Goal: Task Accomplishment & Management: Manage account settings

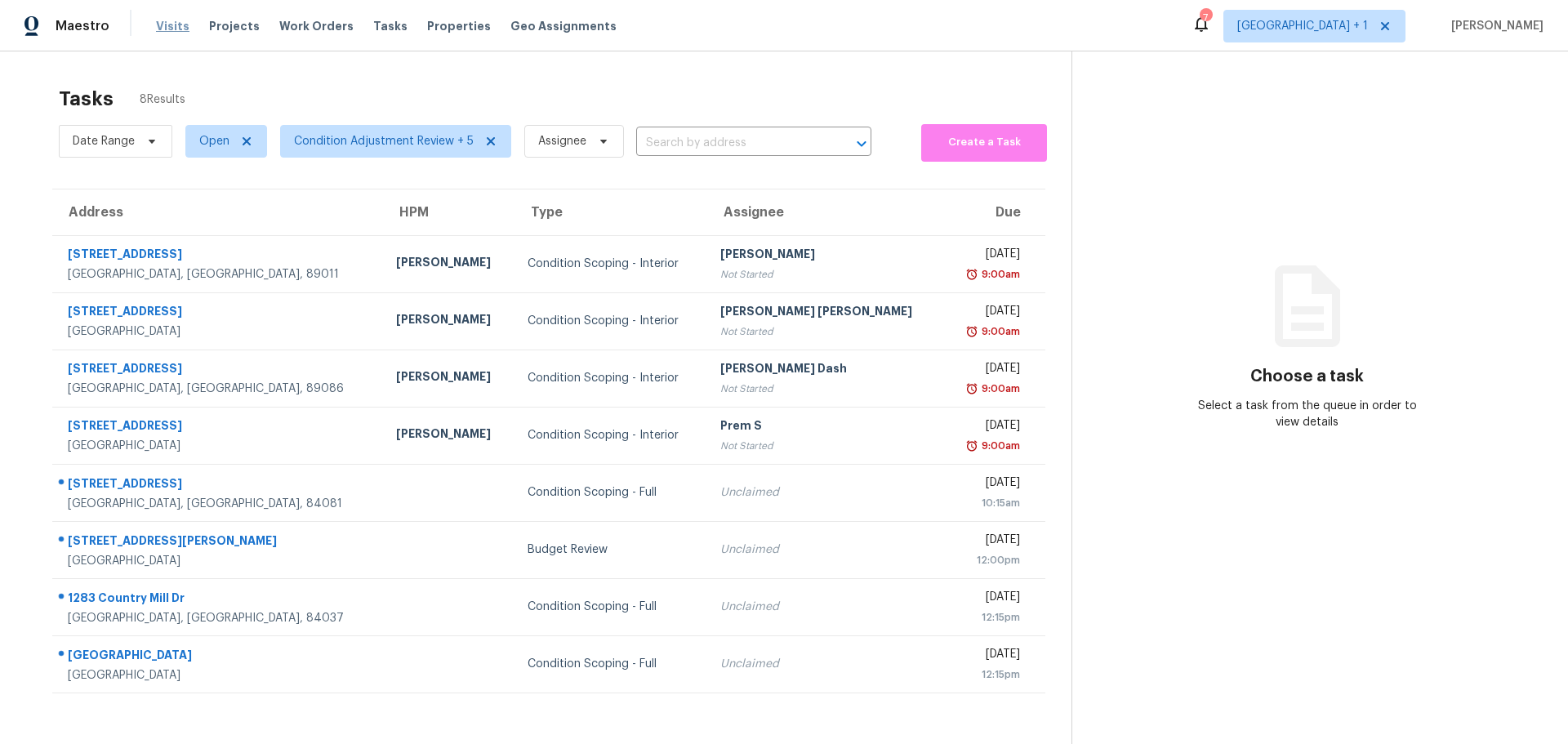
click at [180, 22] on span "Visits" at bounding box center [173, 26] width 33 height 16
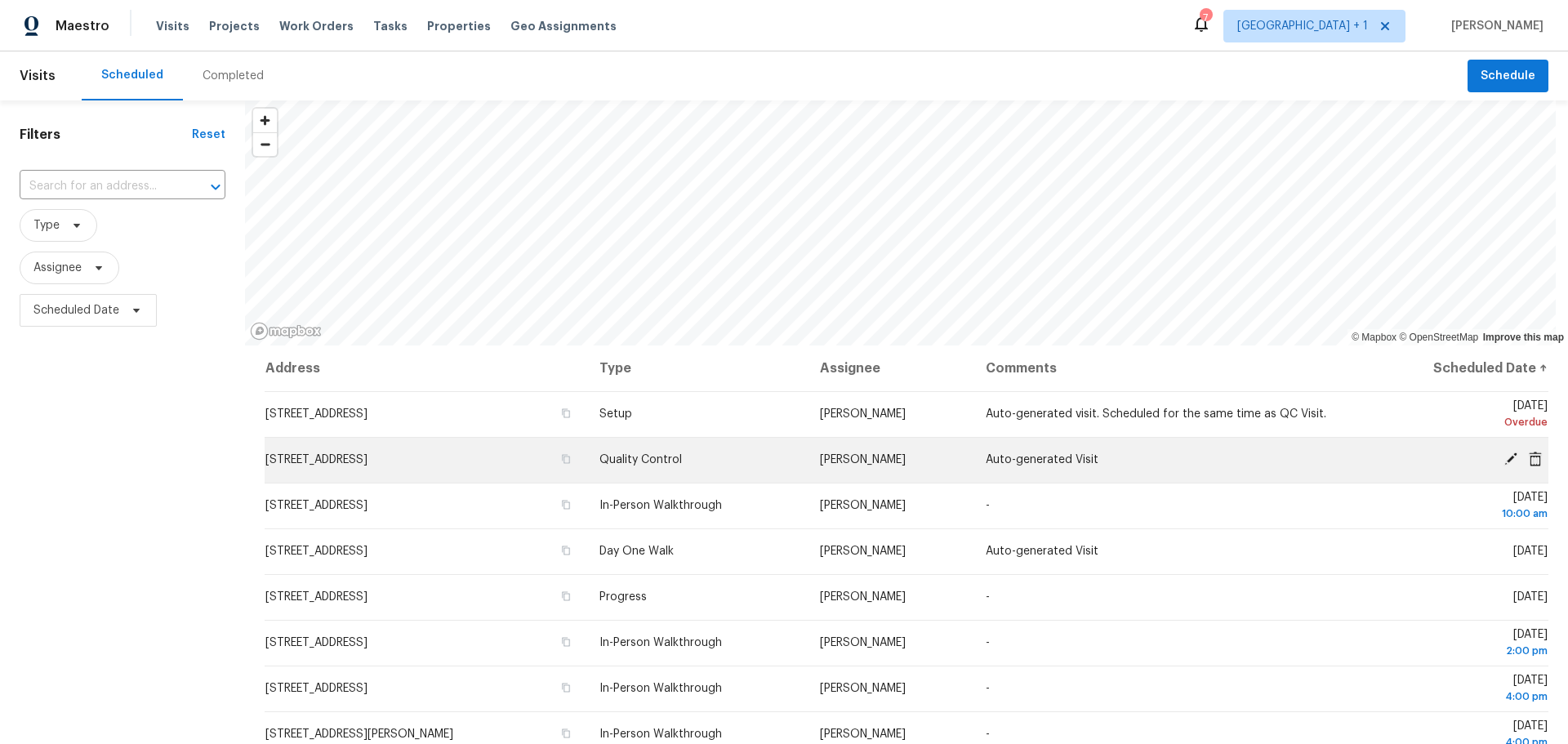
click at [1504, 460] on icon at bounding box center [1510, 458] width 13 height 13
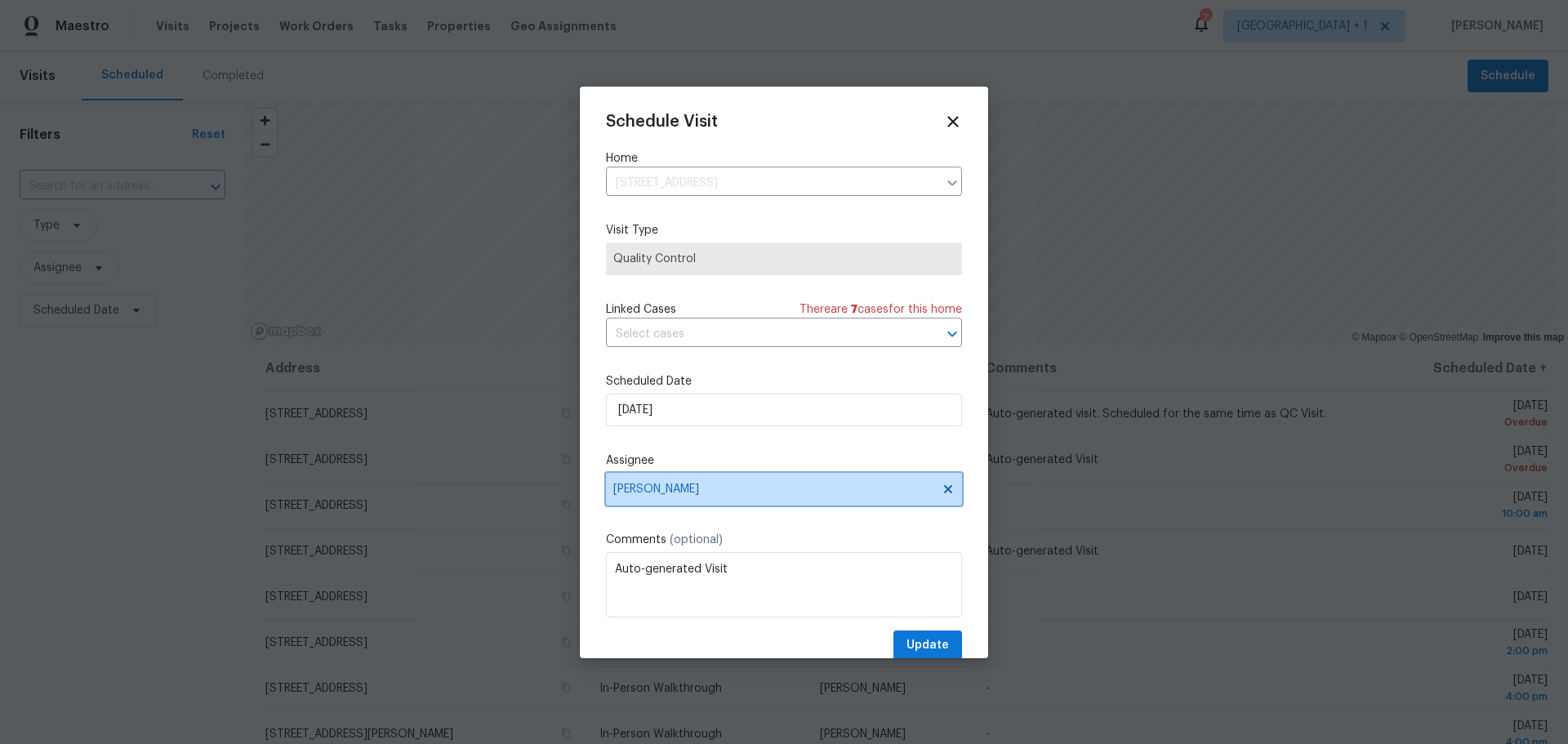
drag, startPoint x: 715, startPoint y: 495, endPoint x: 713, endPoint y: 487, distance: 8.2
click at [715, 492] on span "[PERSON_NAME]" at bounding box center [773, 489] width 320 height 13
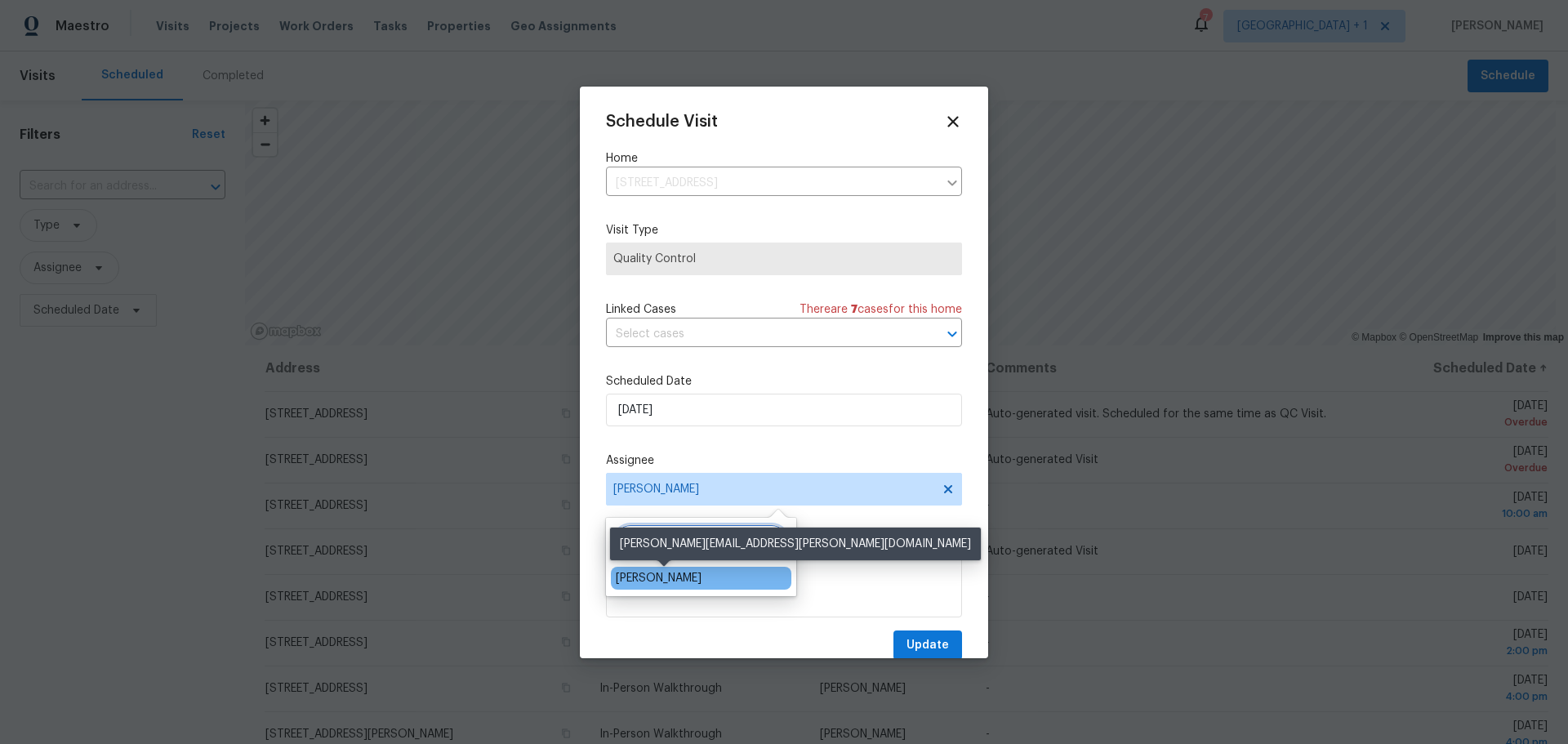
type input "jere"
click at [695, 574] on div "[PERSON_NAME]" at bounding box center [658, 578] width 85 height 16
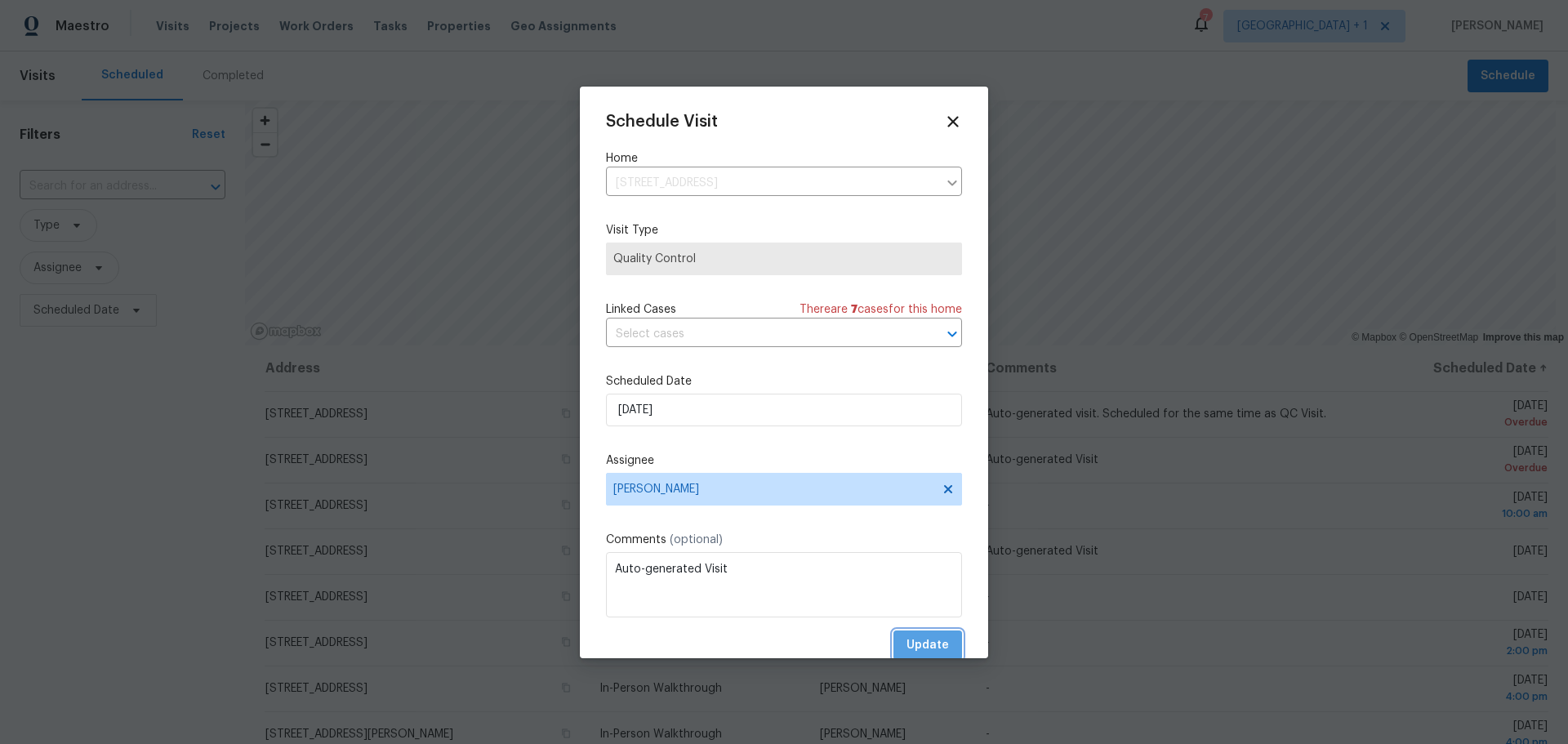
click at [916, 641] on span "Update" at bounding box center [927, 645] width 42 height 21
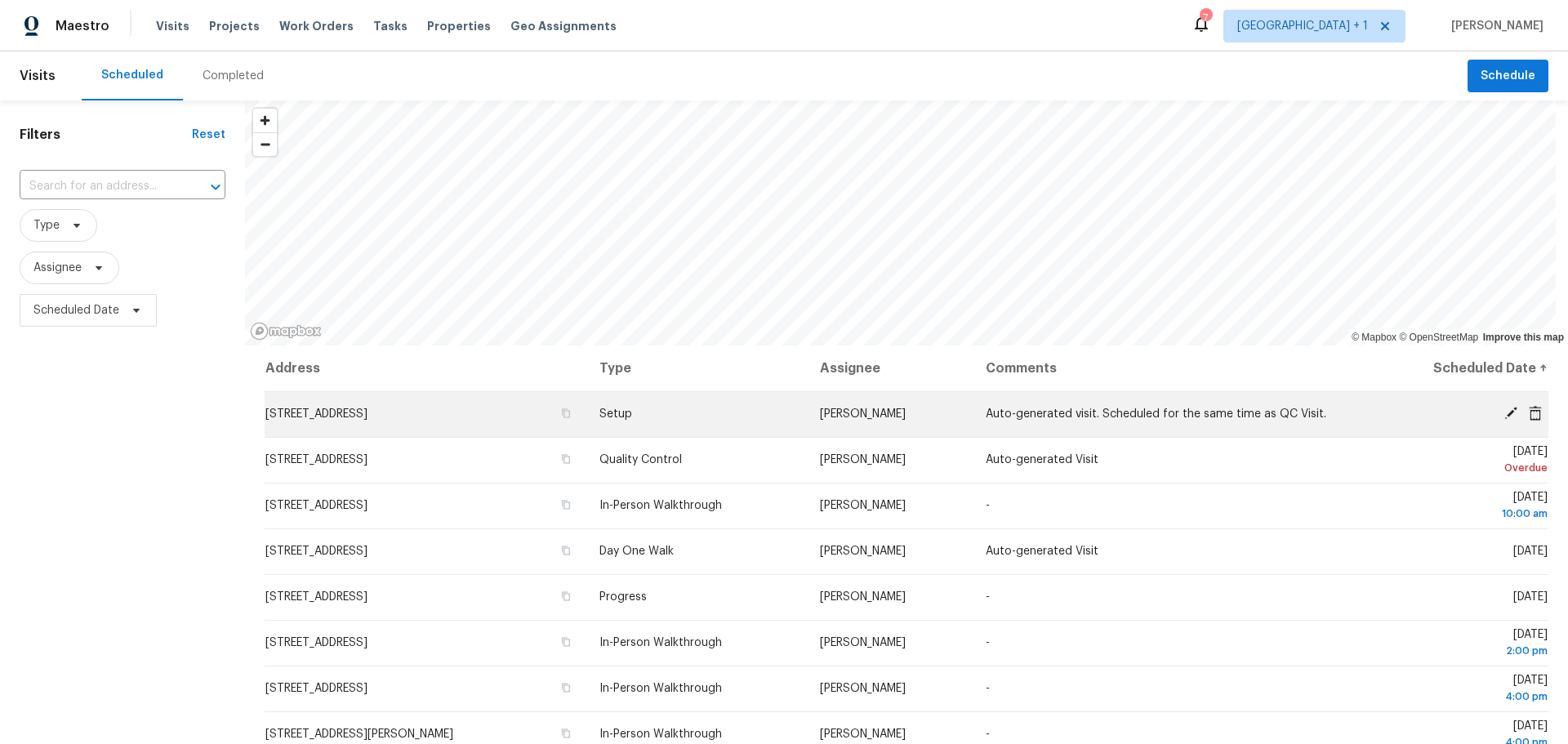
click at [1504, 412] on icon at bounding box center [1510, 412] width 13 height 13
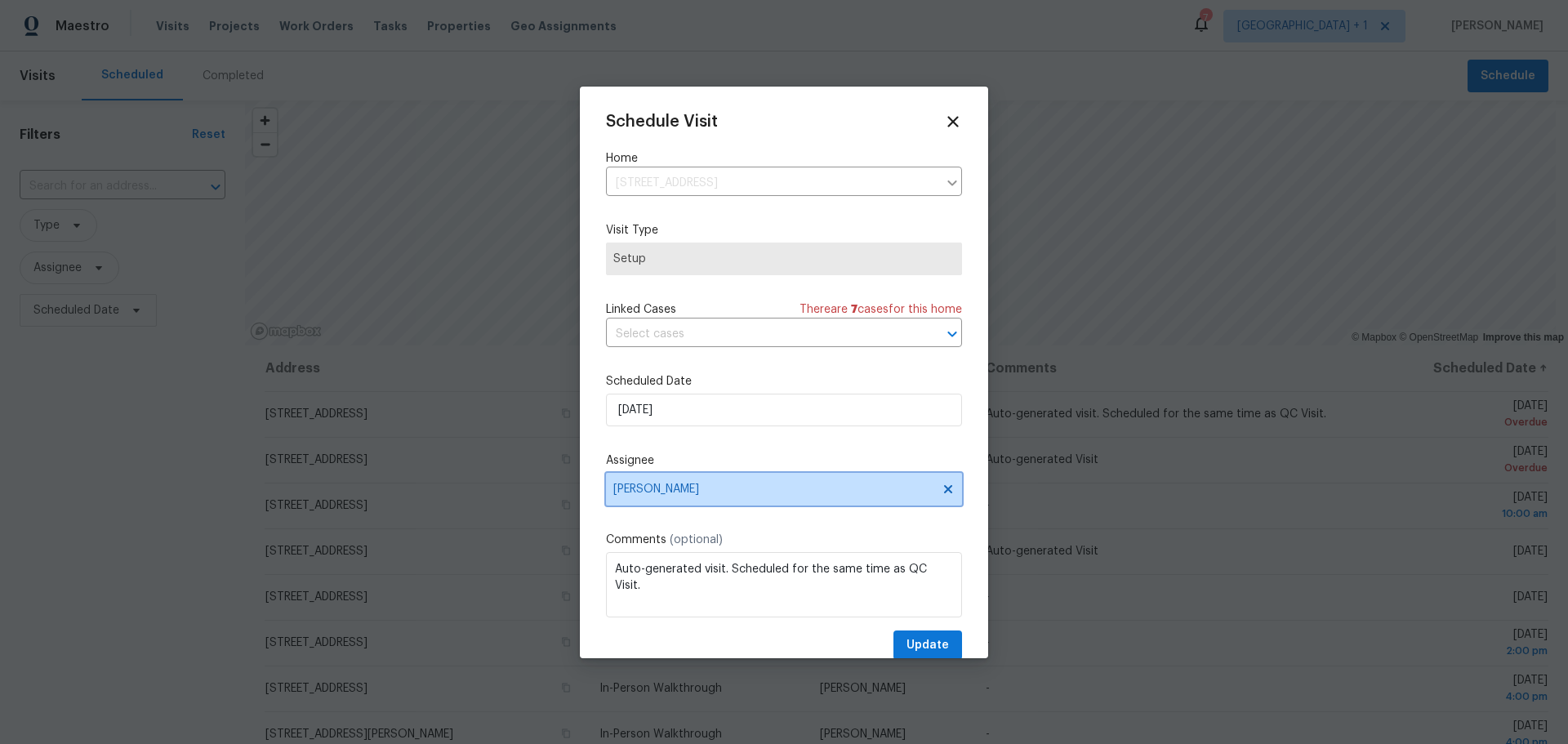
click at [716, 487] on span "[PERSON_NAME]" at bounding box center [773, 489] width 320 height 13
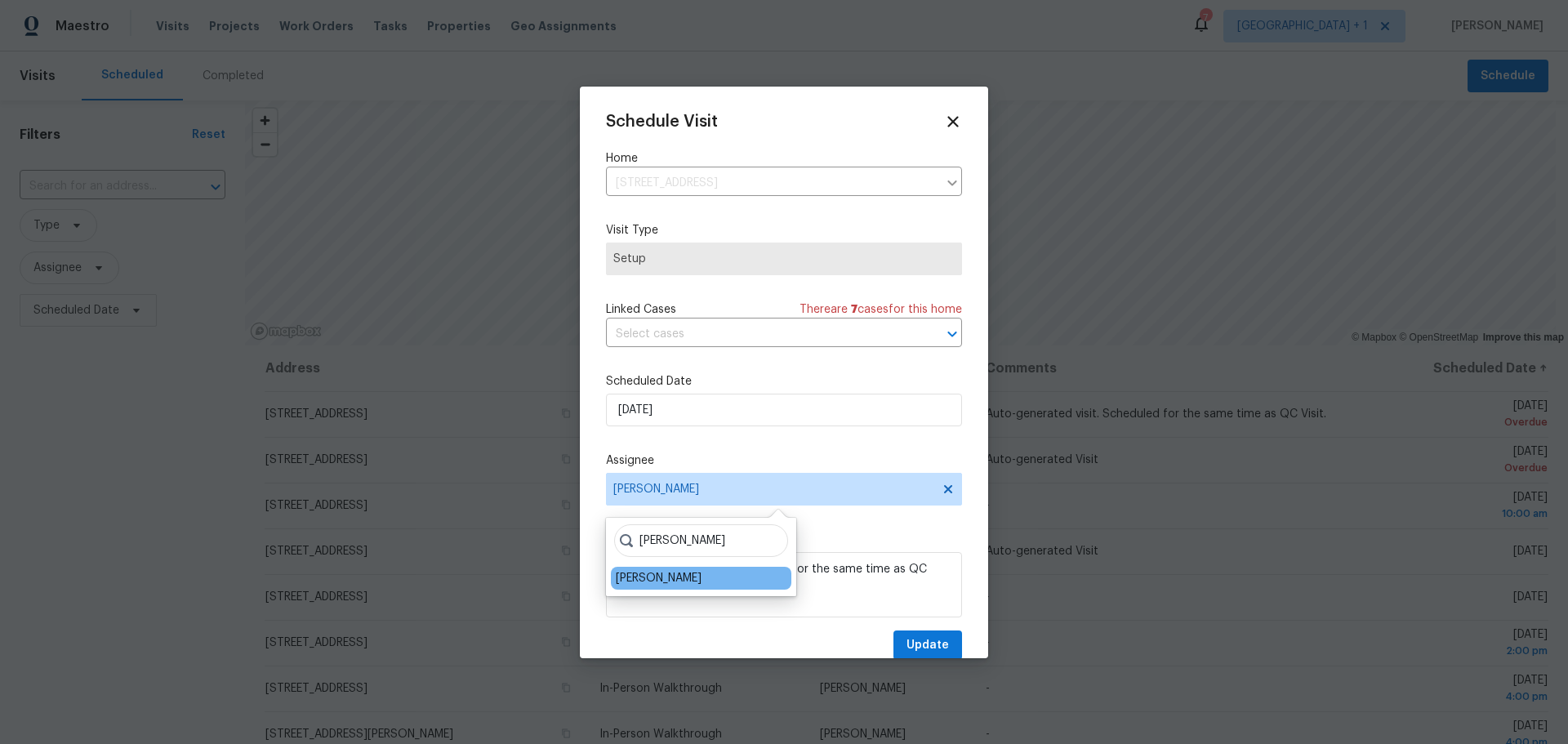
type input "jere"
click at [666, 568] on div "[PERSON_NAME]" at bounding box center [701, 578] width 181 height 22
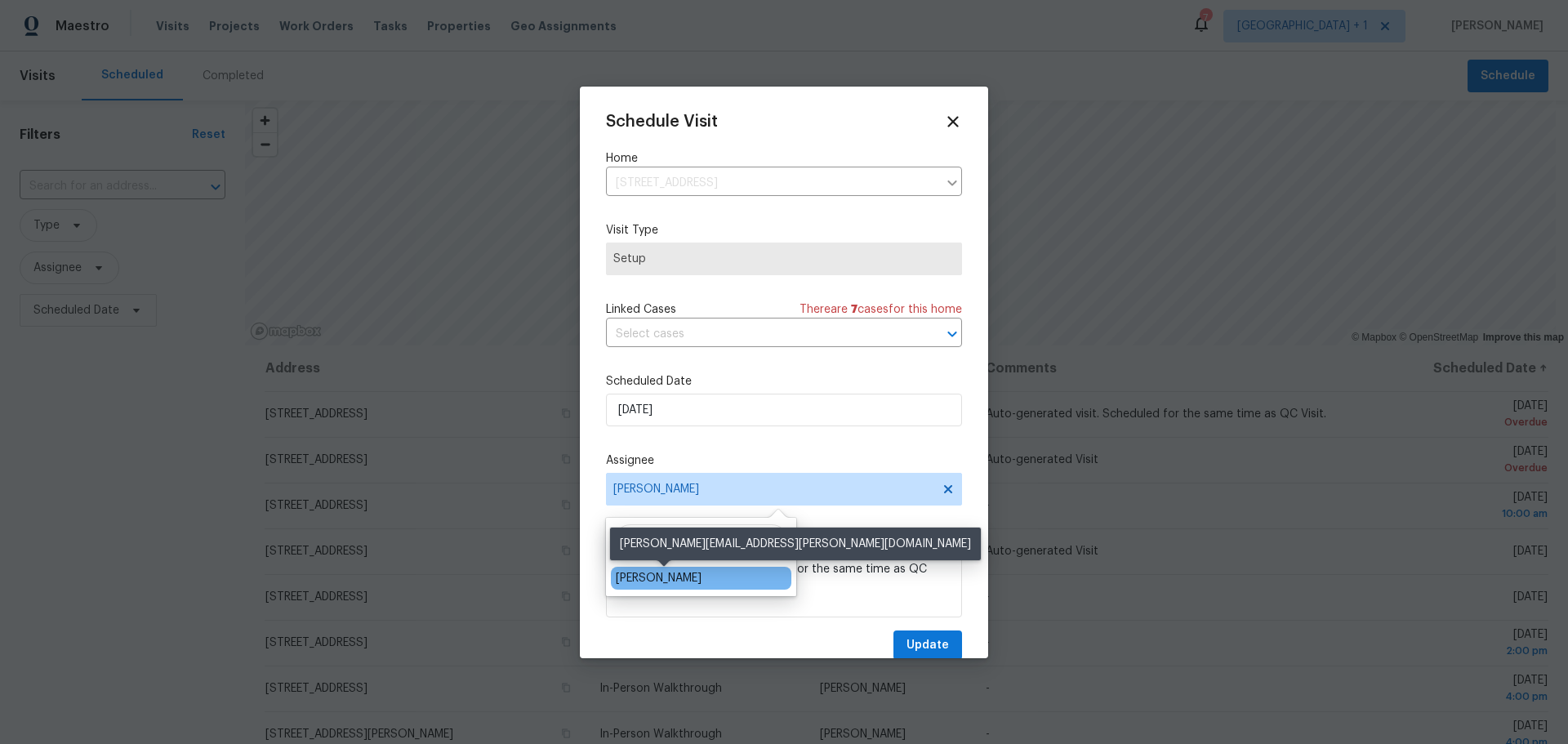
click at [678, 576] on div "[PERSON_NAME]" at bounding box center [658, 578] width 85 height 16
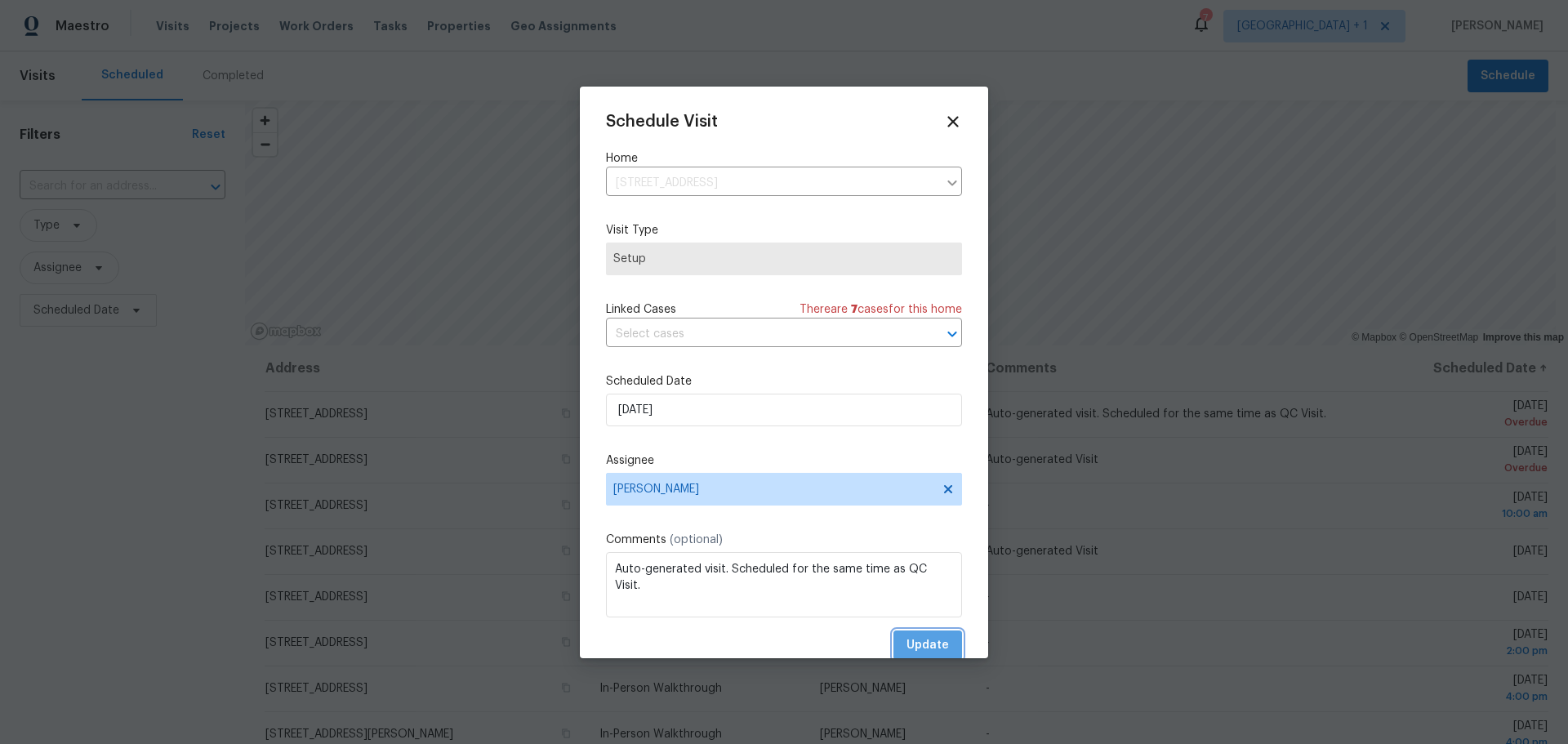
click at [921, 646] on span "Update" at bounding box center [927, 645] width 42 height 21
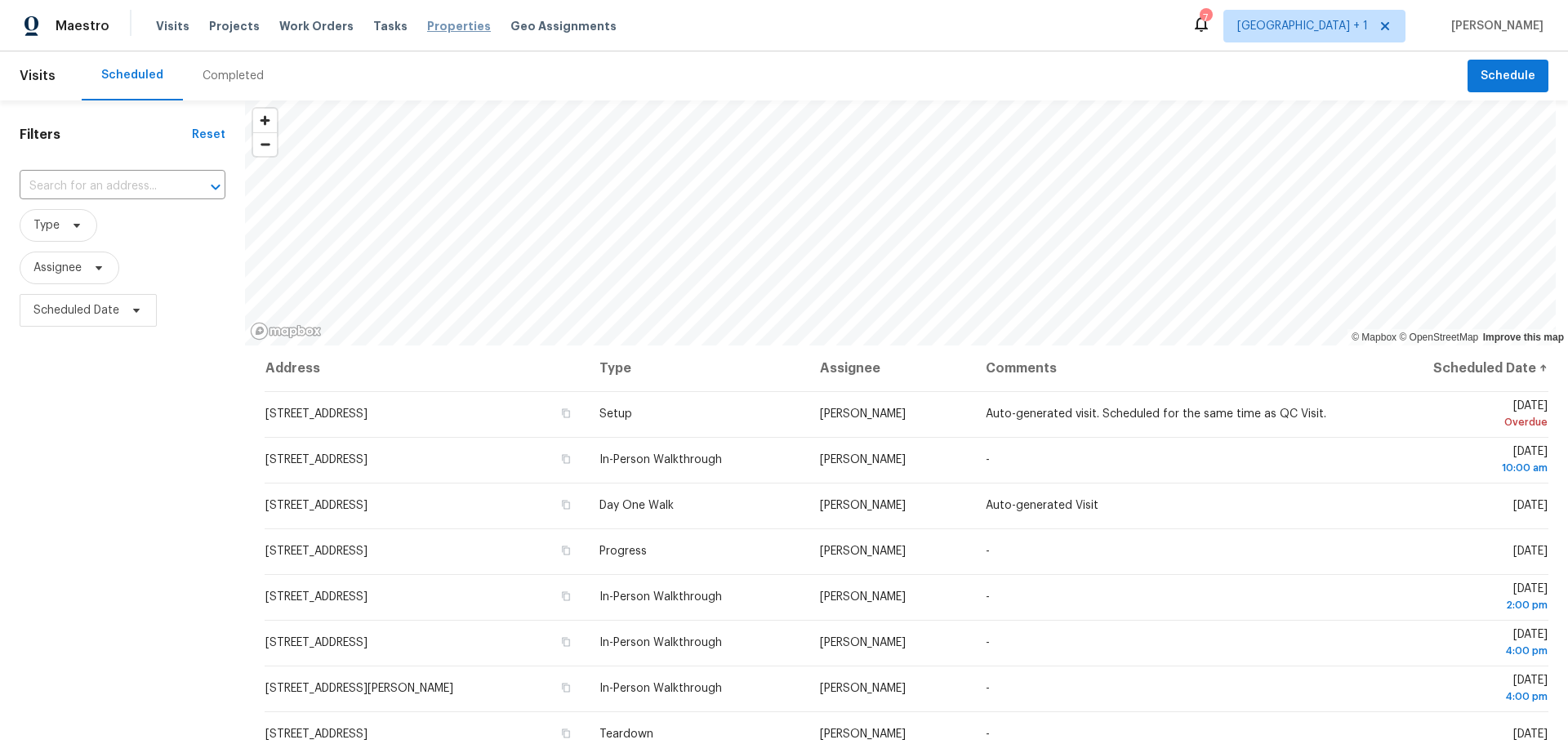
click at [427, 22] on span "Properties" at bounding box center [458, 26] width 64 height 16
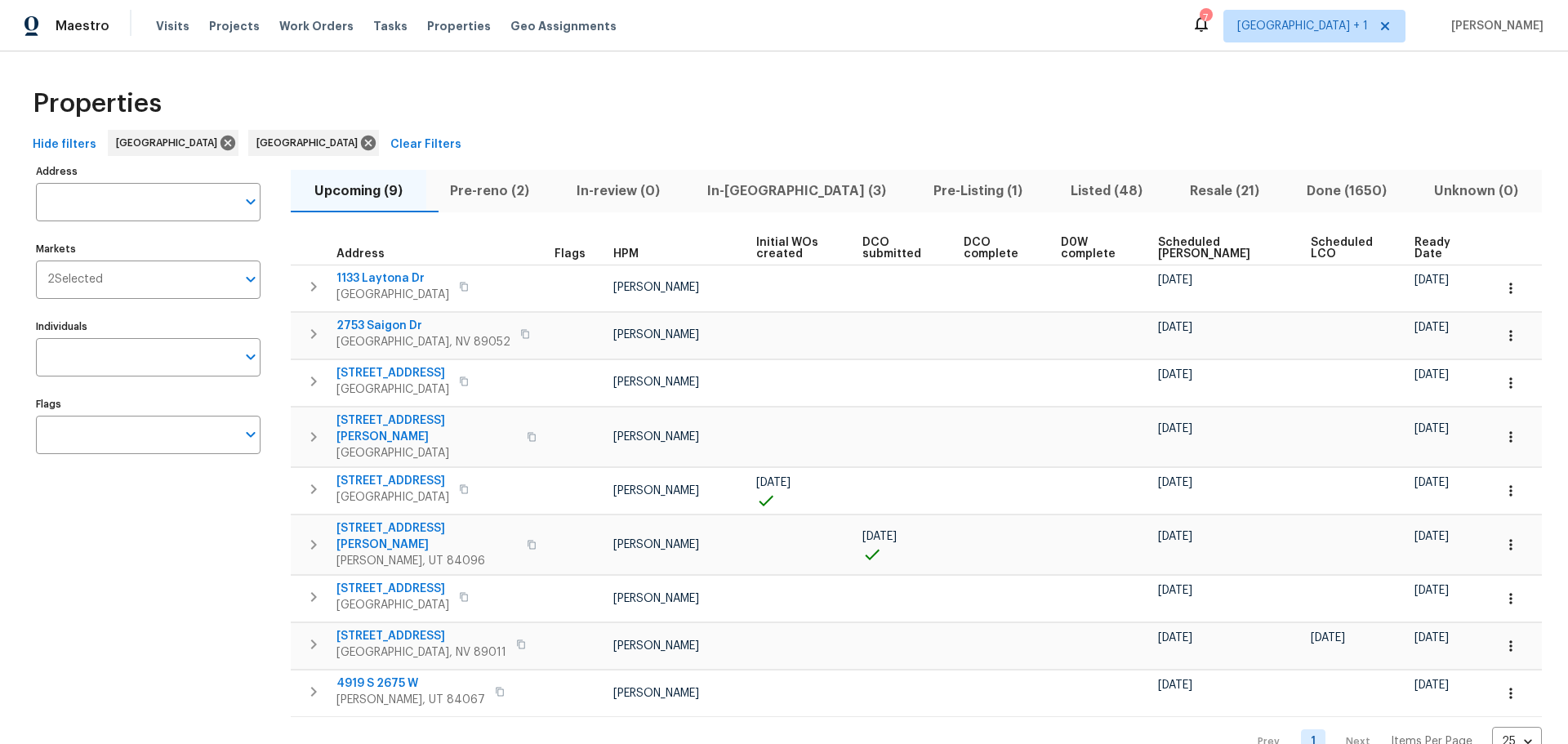
click at [919, 190] on span "Pre-Listing (1)" at bounding box center [978, 190] width 117 height 22
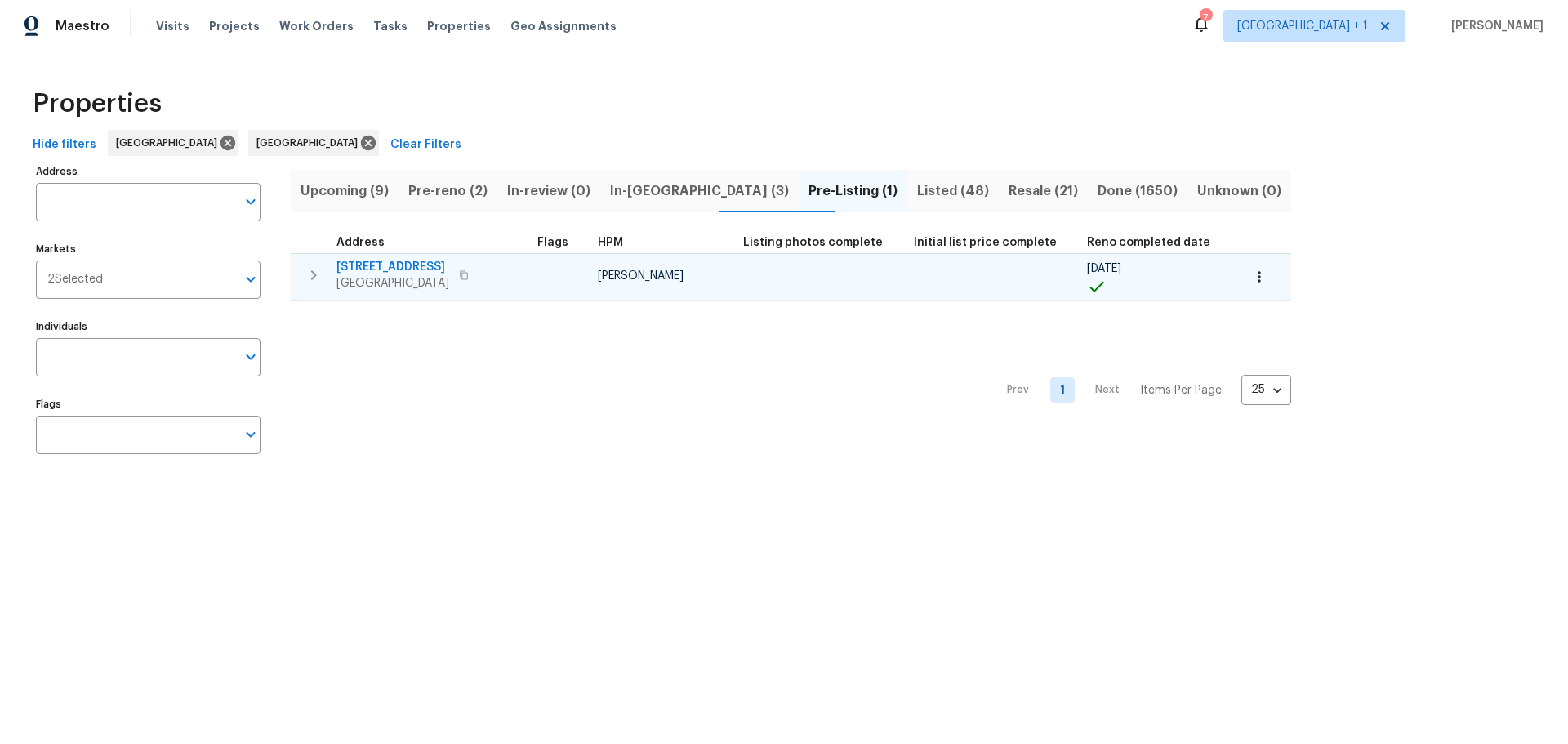
click at [421, 267] on span "502 S 1040 E Apt 226" at bounding box center [392, 267] width 112 height 16
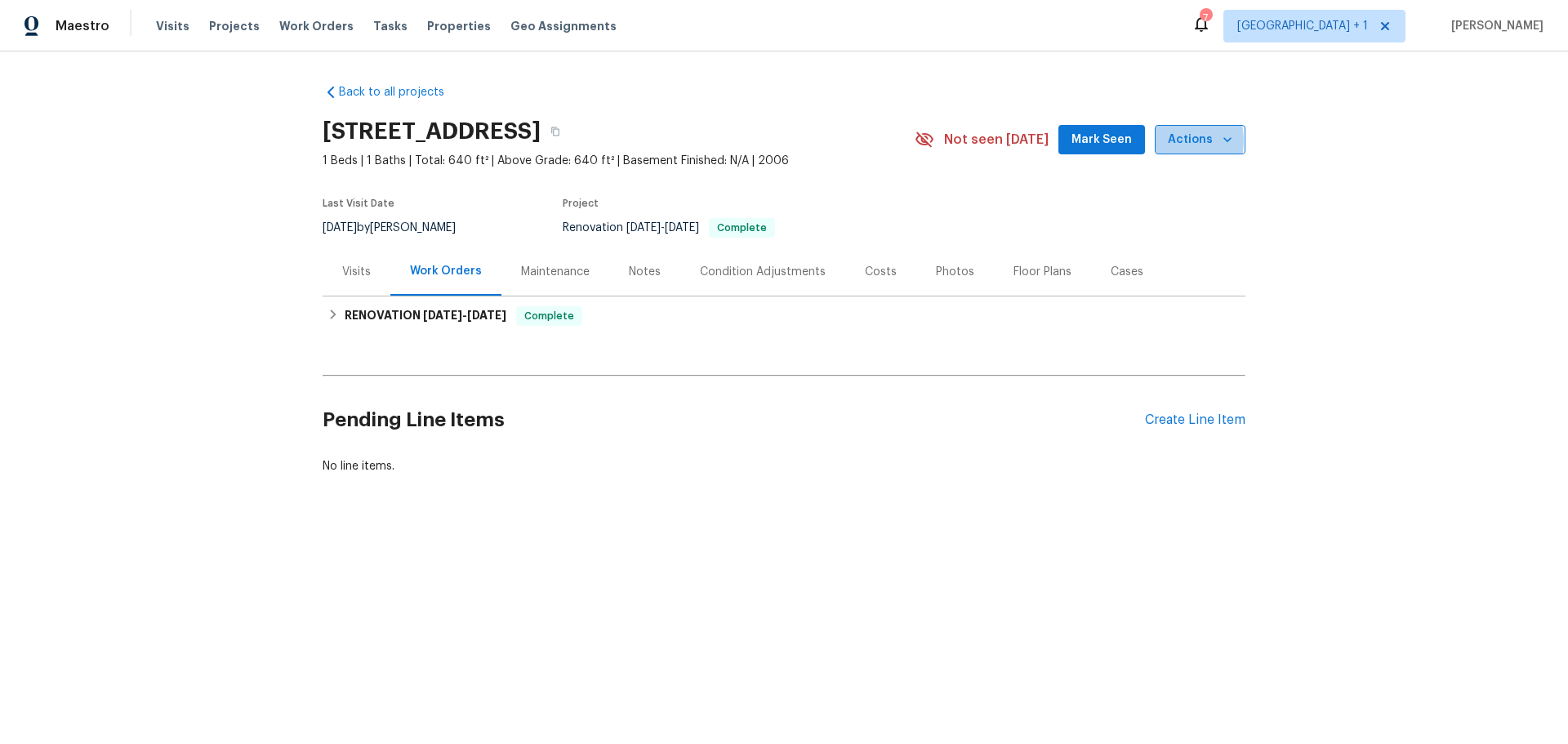
click at [1169, 140] on span "Actions" at bounding box center [1200, 139] width 65 height 21
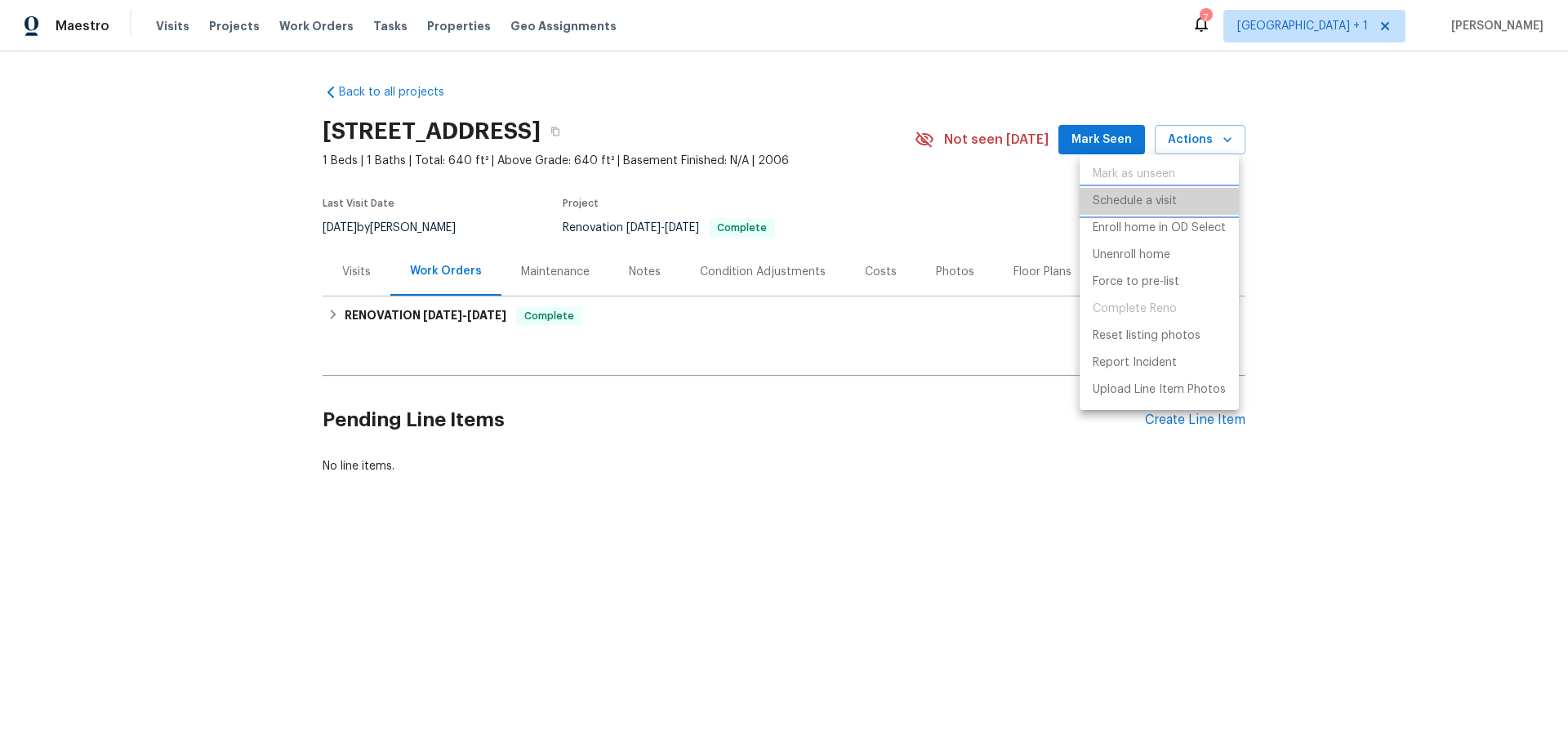
click at [1161, 208] on p "Schedule a visit" at bounding box center [1135, 200] width 84 height 17
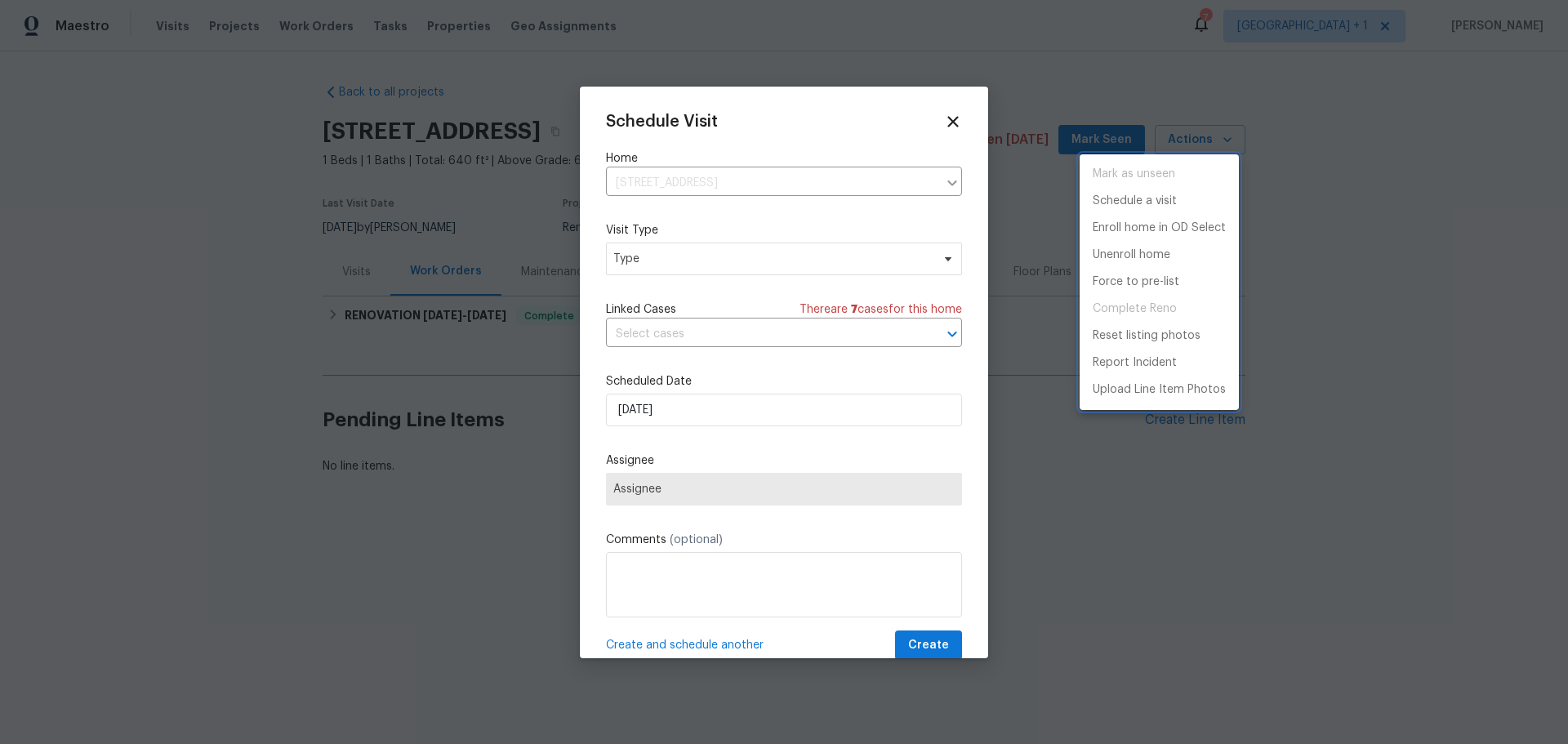
click at [734, 260] on div at bounding box center [784, 372] width 1568 height 744
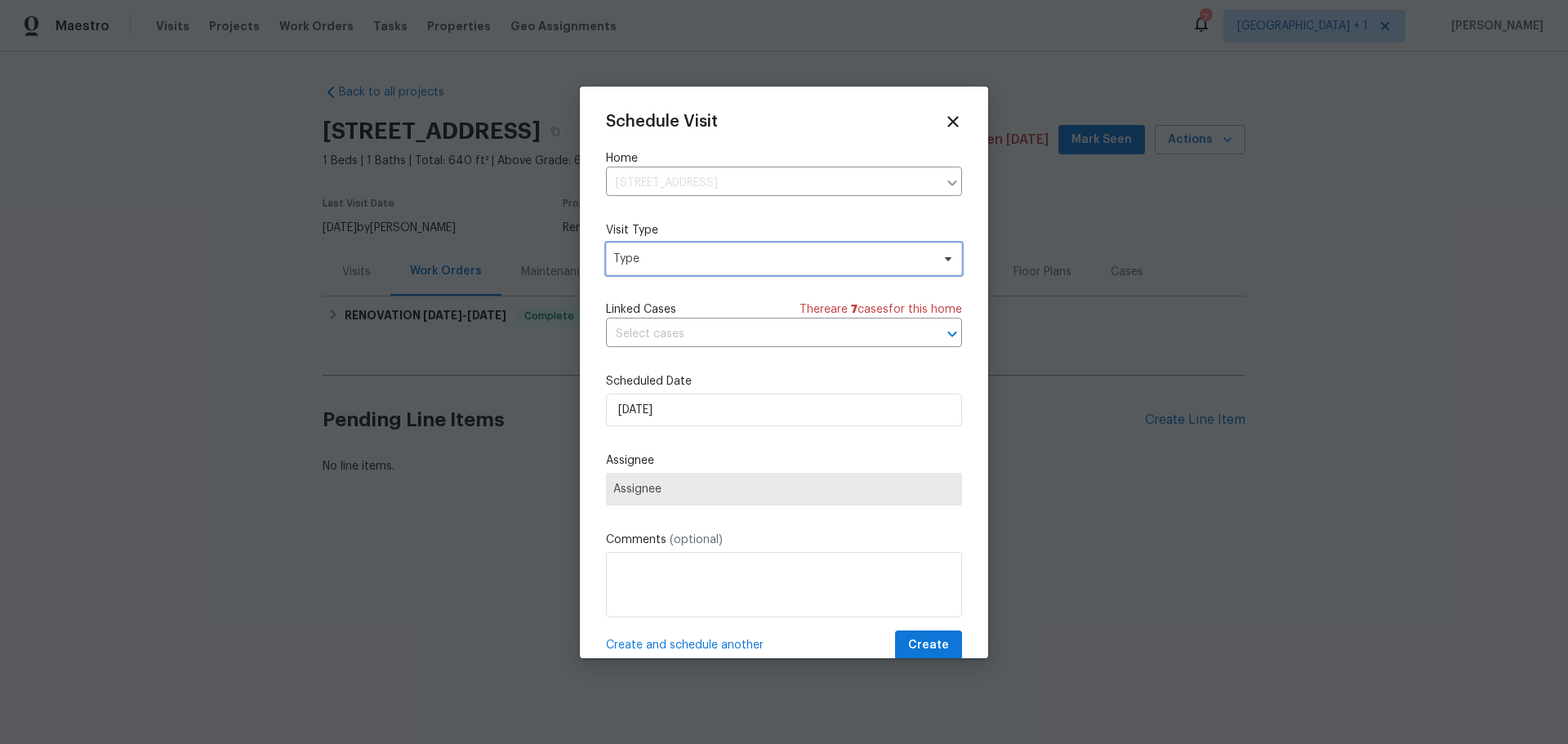
click at [734, 260] on span "Type" at bounding box center [771, 259] width 317 height 16
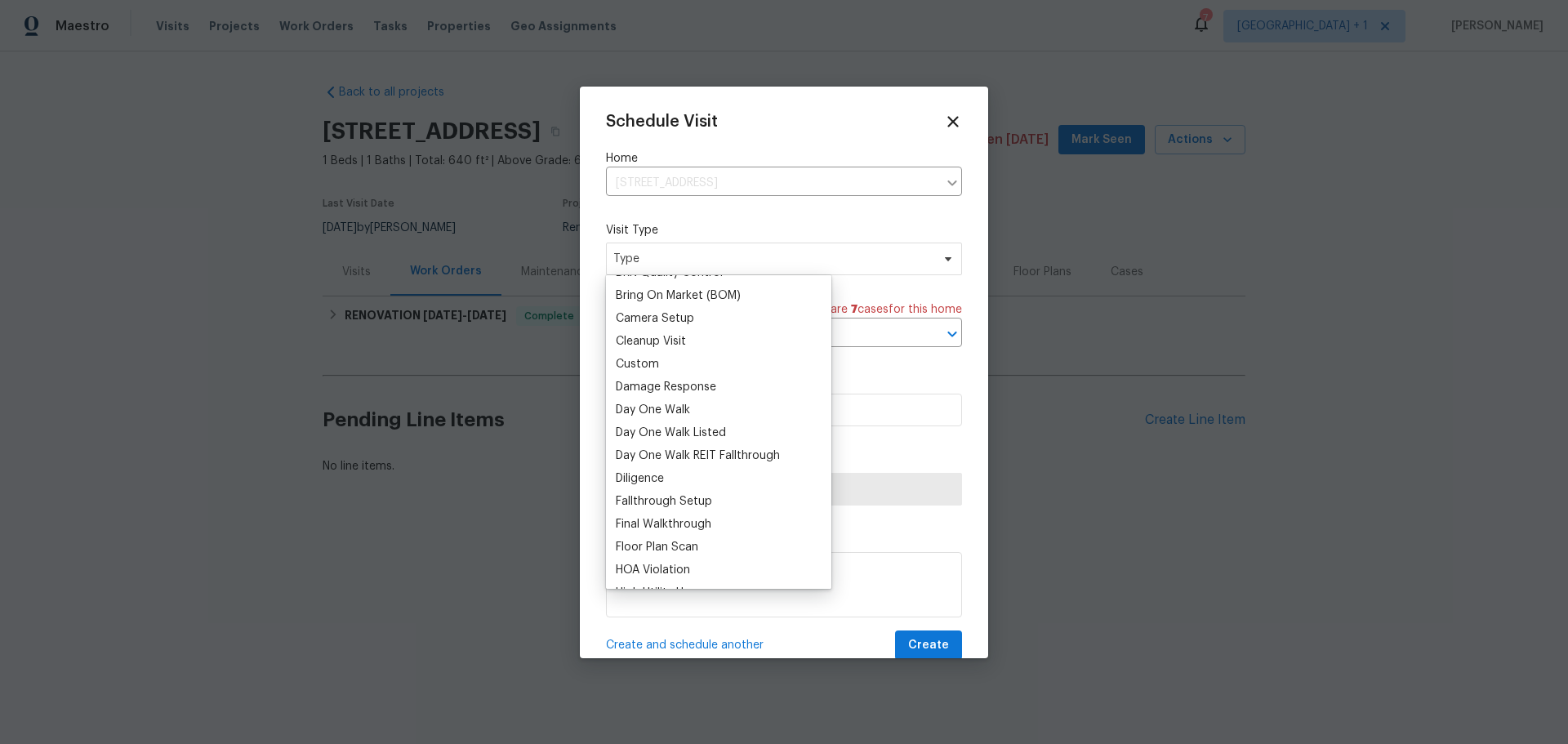
scroll to position [653, 0]
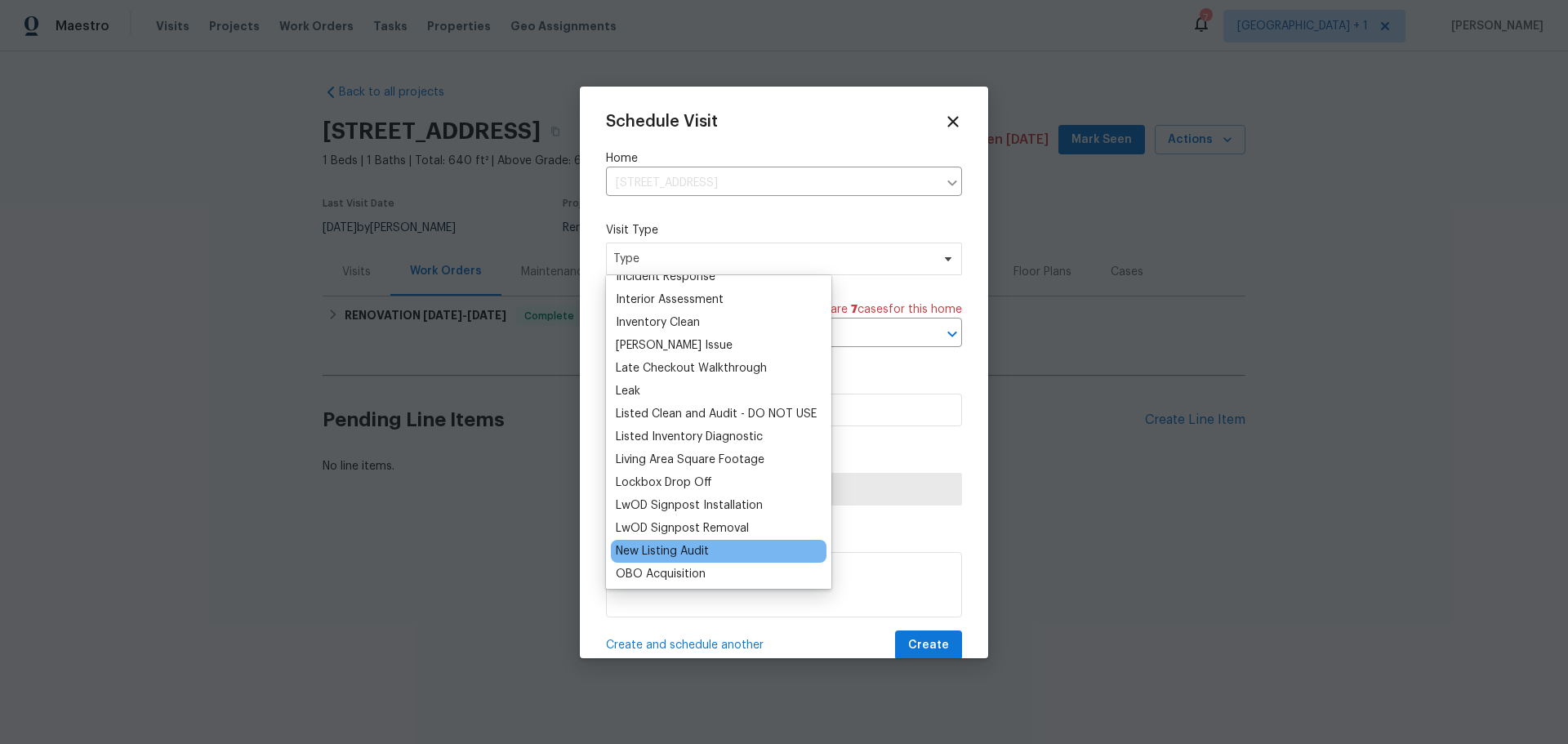
click at [712, 554] on div "New Listing Audit" at bounding box center [719, 551] width 216 height 22
click at [695, 548] on div "New Listing Audit" at bounding box center [662, 551] width 93 height 16
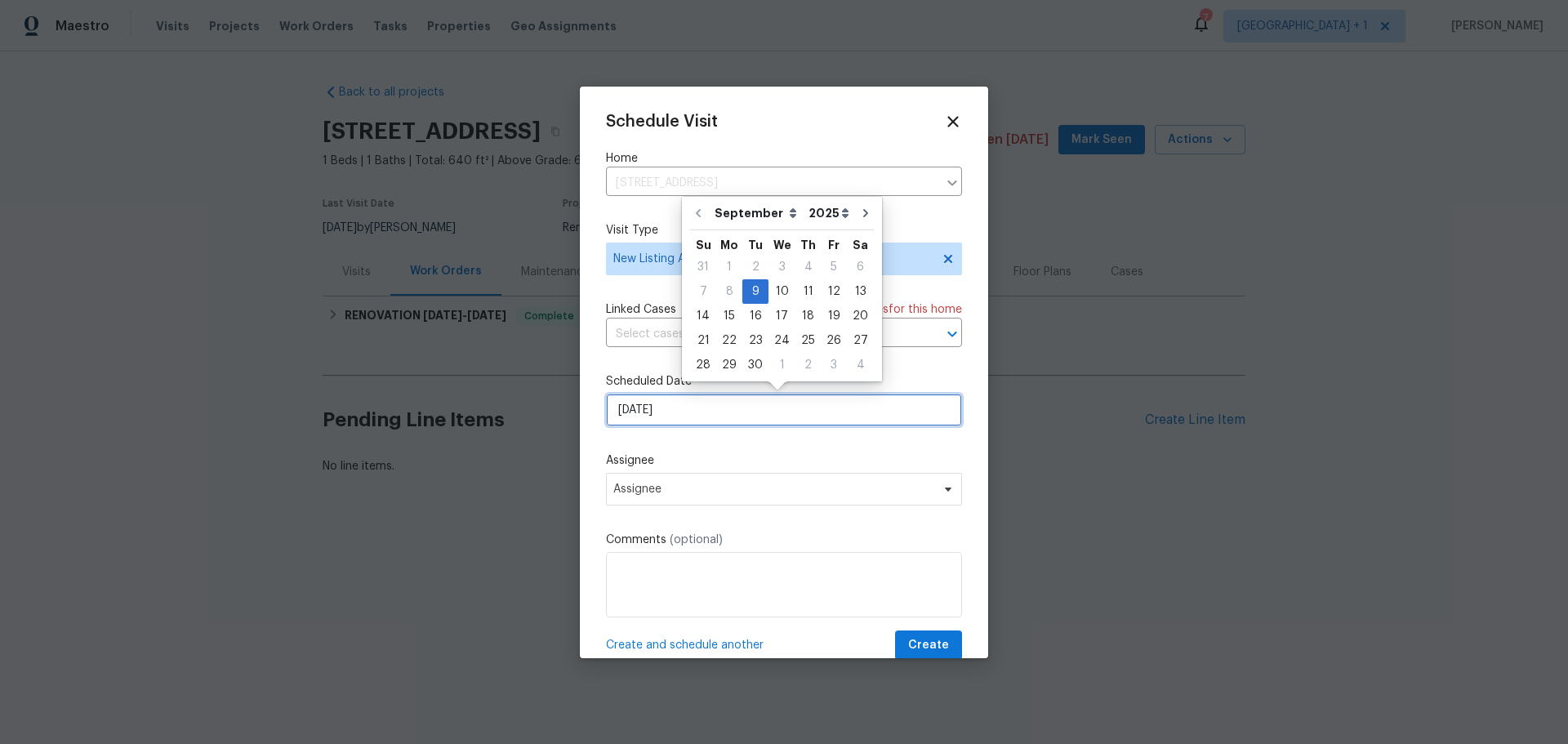
click at [687, 406] on input "[DATE]" at bounding box center [784, 410] width 356 height 32
click at [775, 286] on div "10" at bounding box center [782, 291] width 27 height 22
type input "[DATE]"
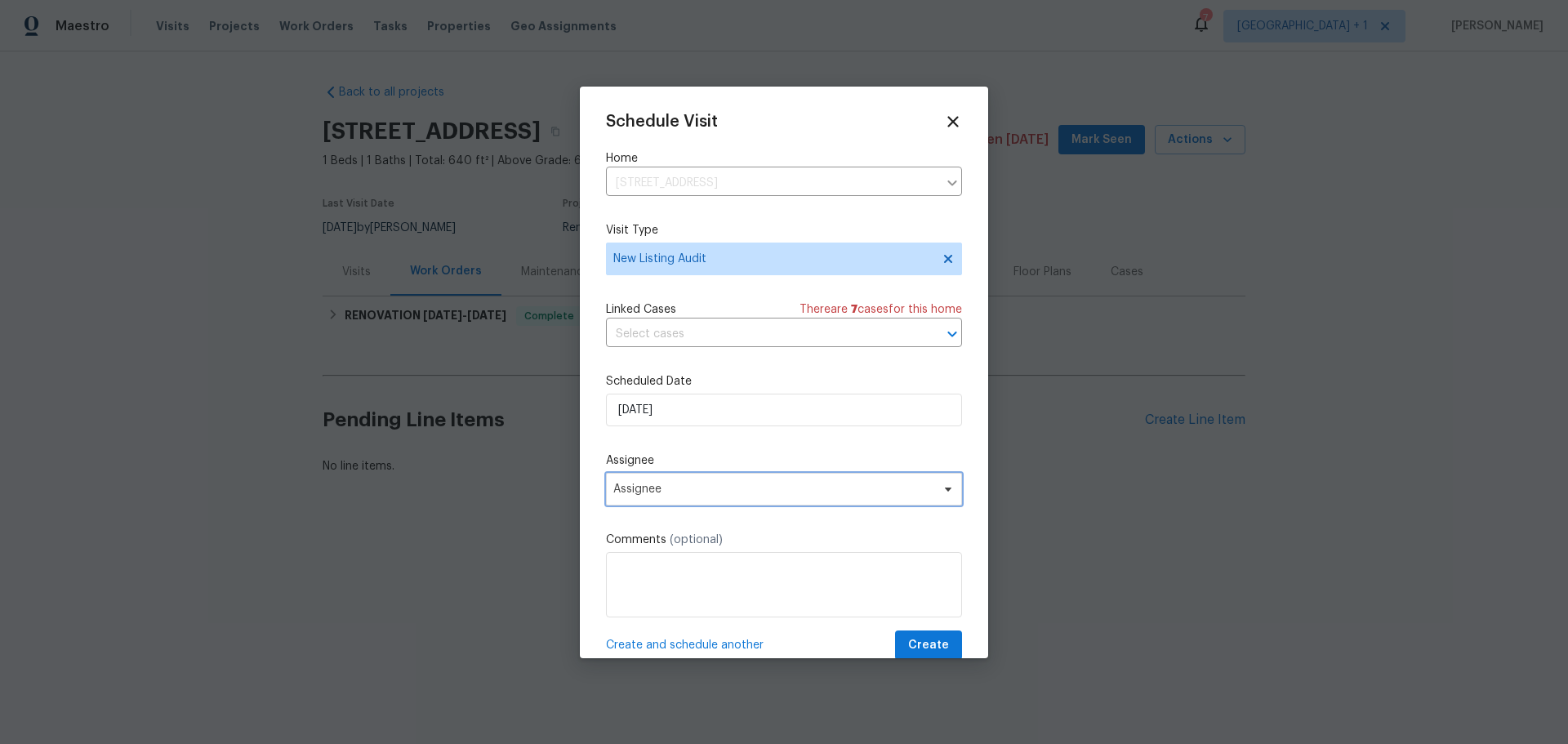
click at [687, 488] on span "Assignee" at bounding box center [773, 489] width 320 height 13
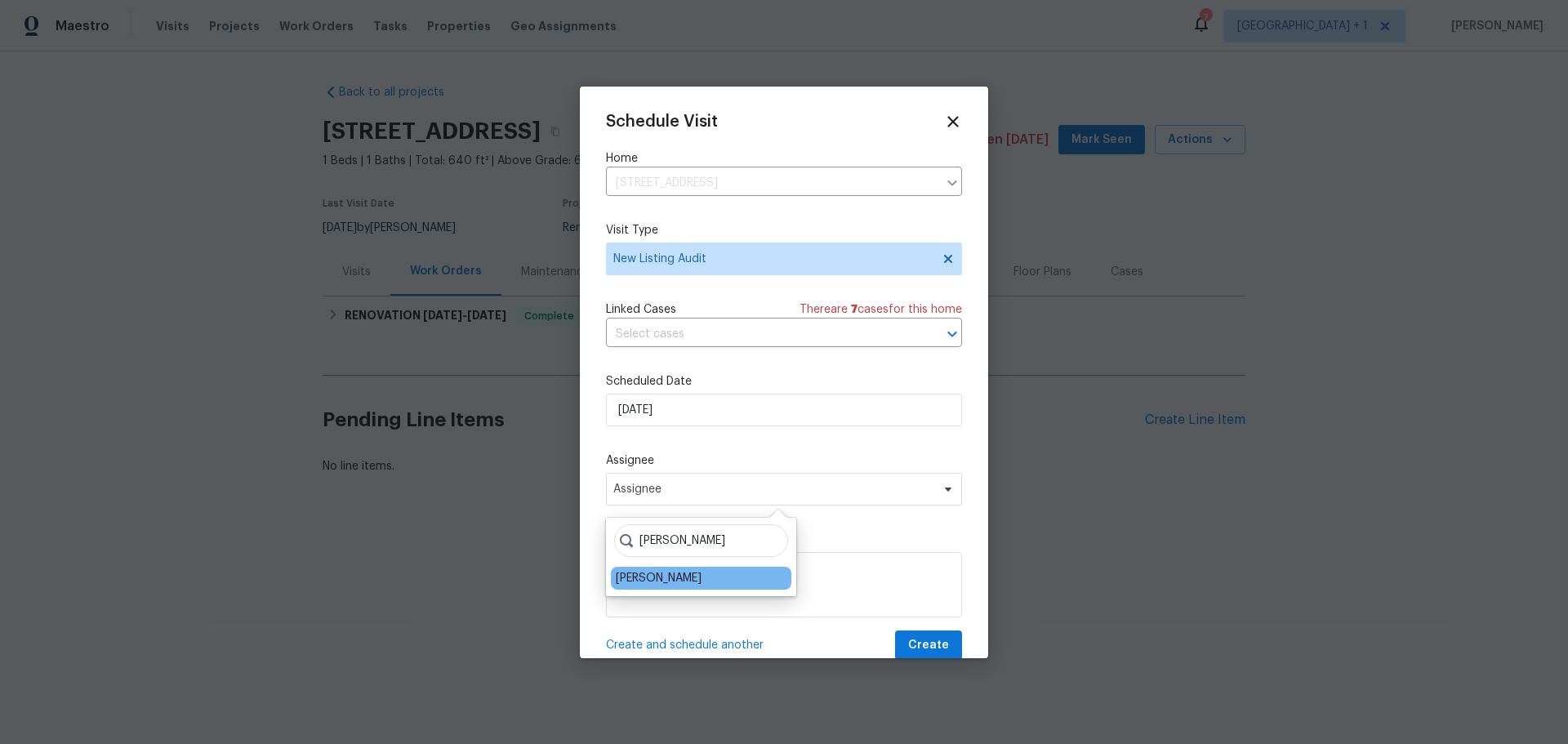
type input "Jeremy"
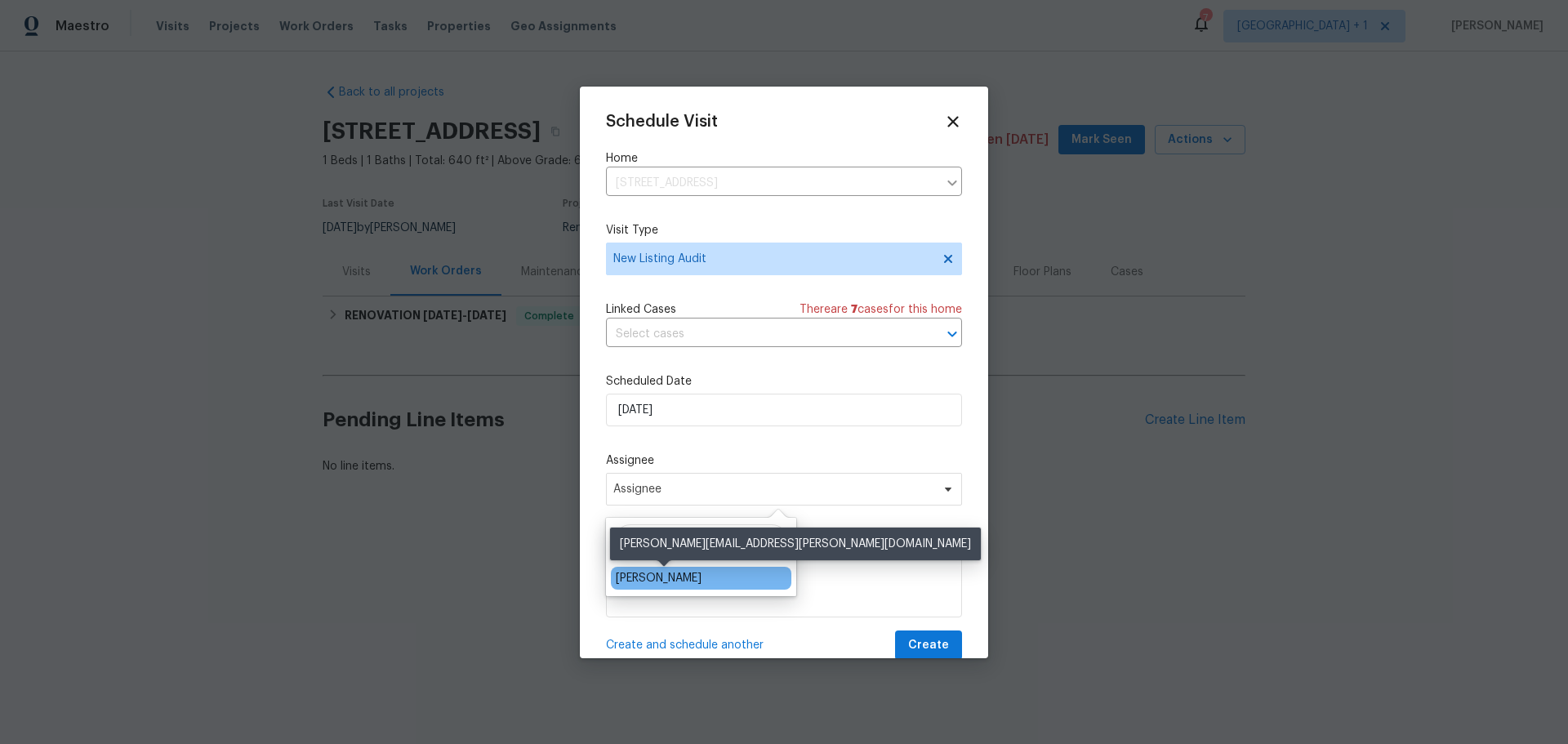
click at [687, 580] on div "[PERSON_NAME]" at bounding box center [658, 578] width 85 height 16
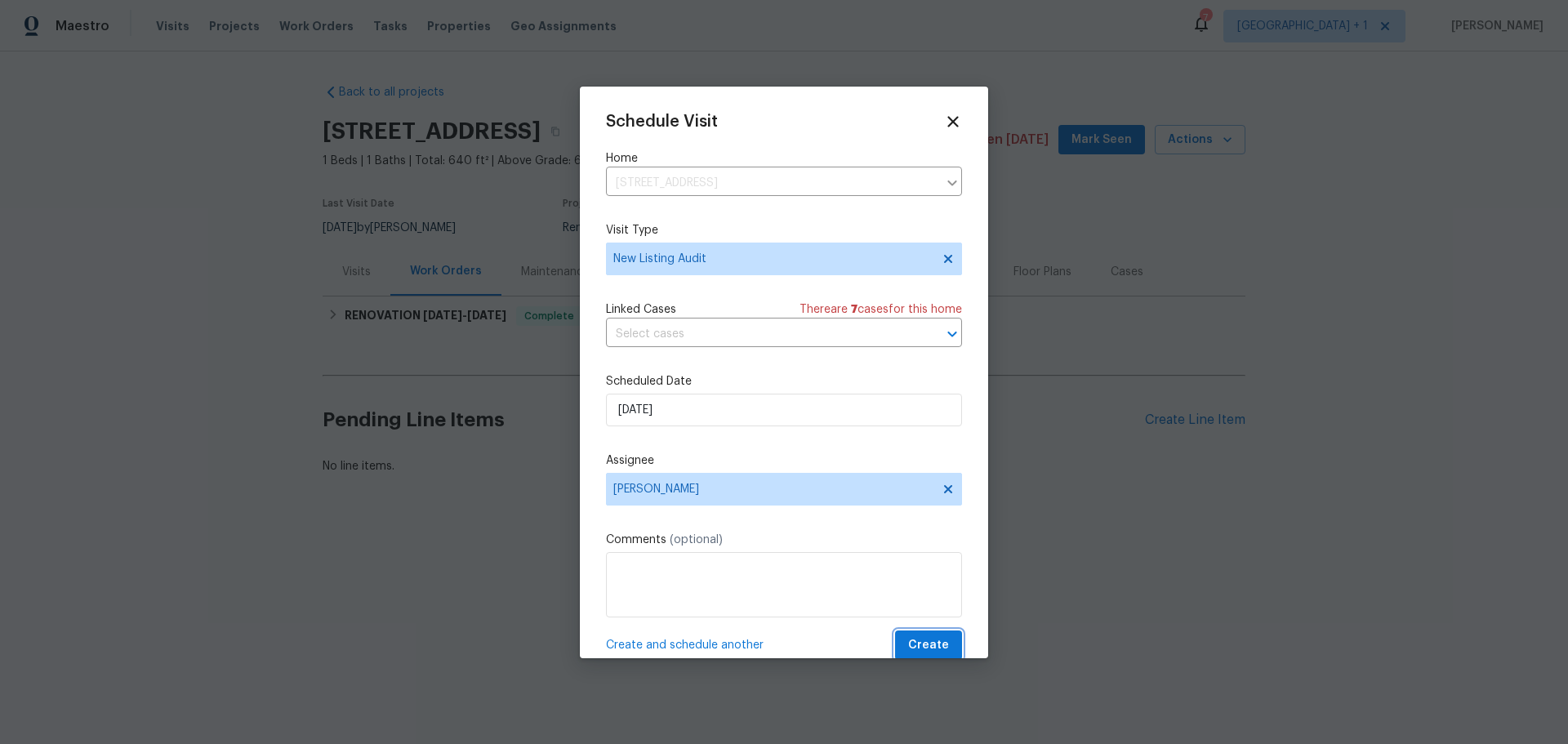
click at [916, 644] on span "Create" at bounding box center [927, 645] width 40 height 21
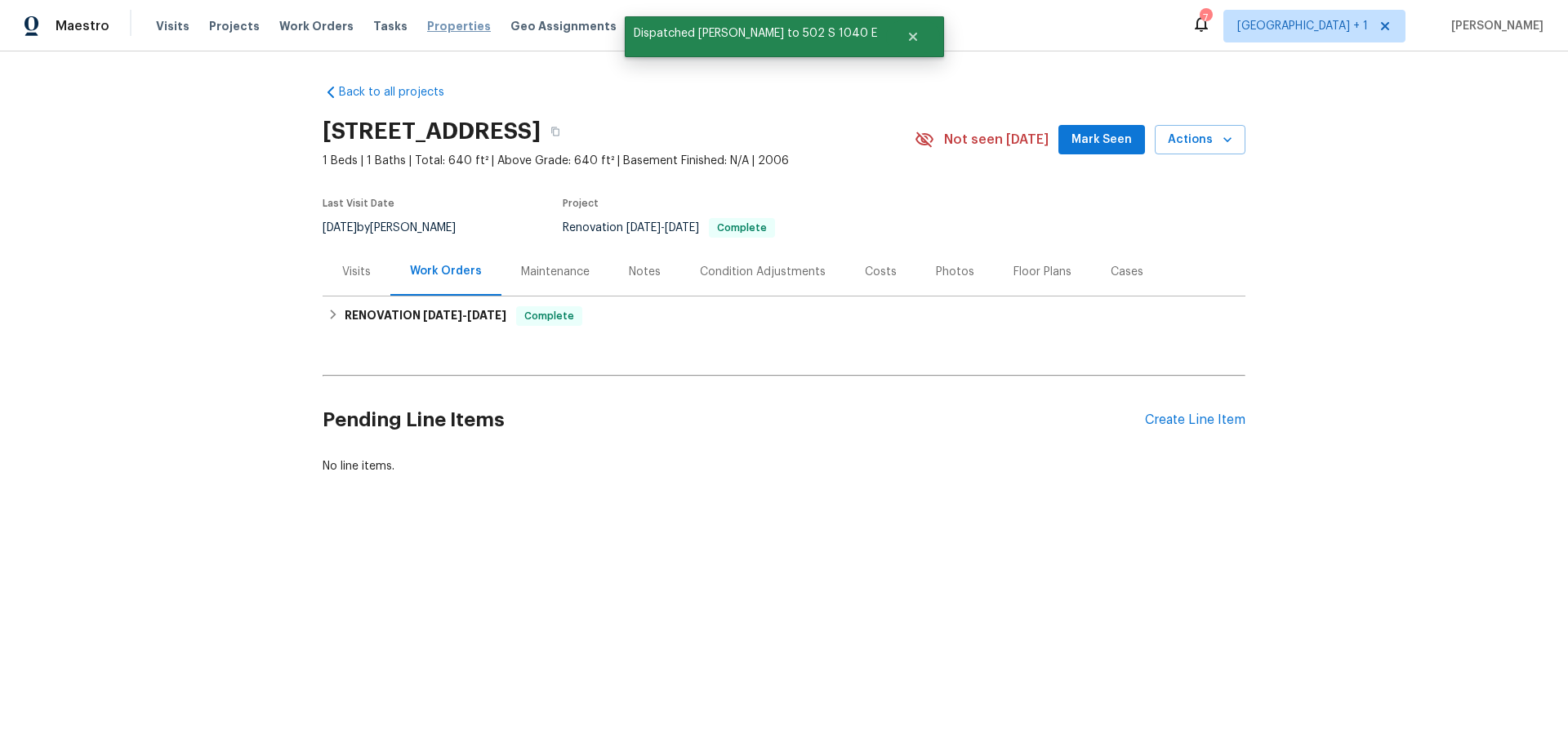
click at [428, 25] on span "Properties" at bounding box center [458, 26] width 64 height 16
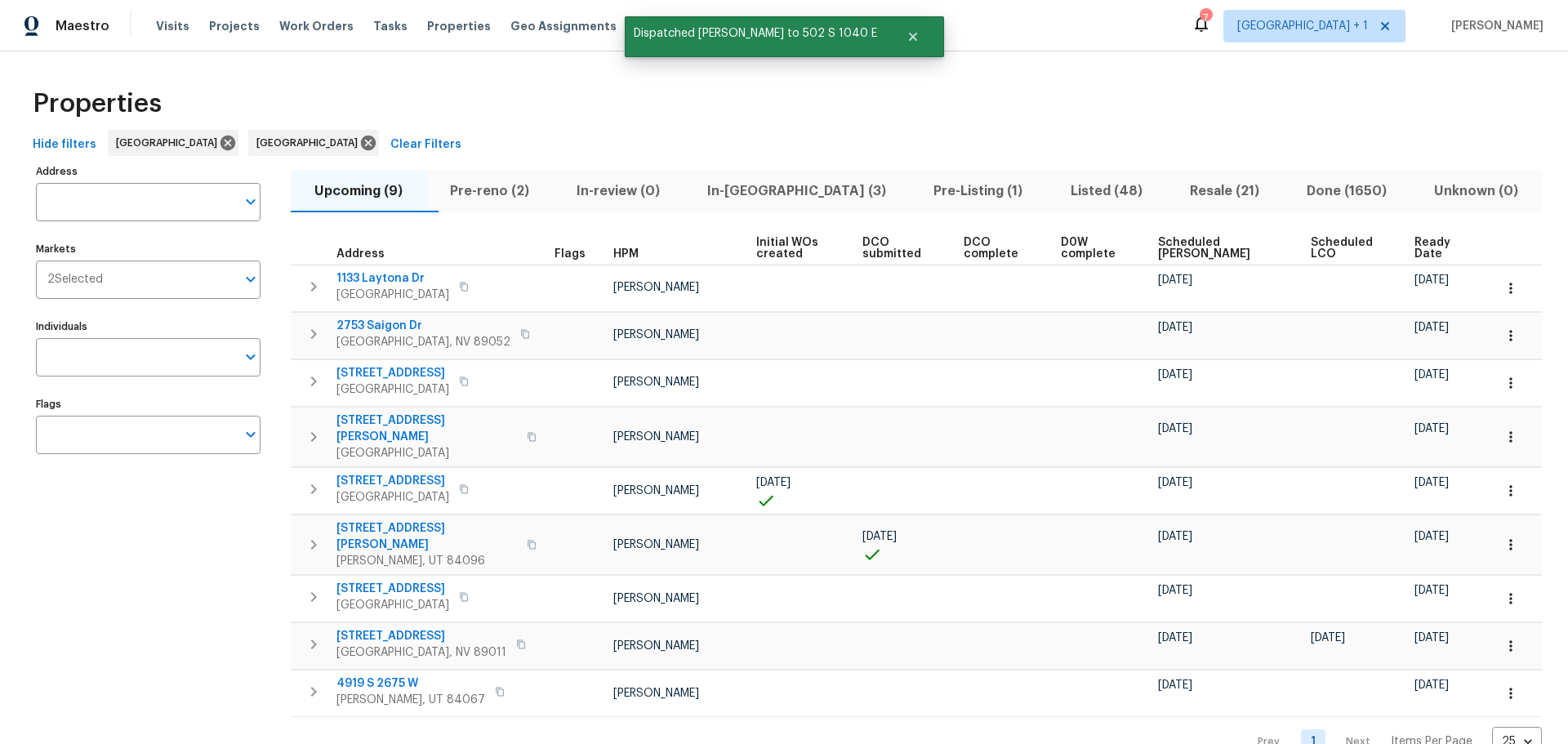
click at [1057, 187] on span "Listed (48)" at bounding box center [1106, 190] width 100 height 22
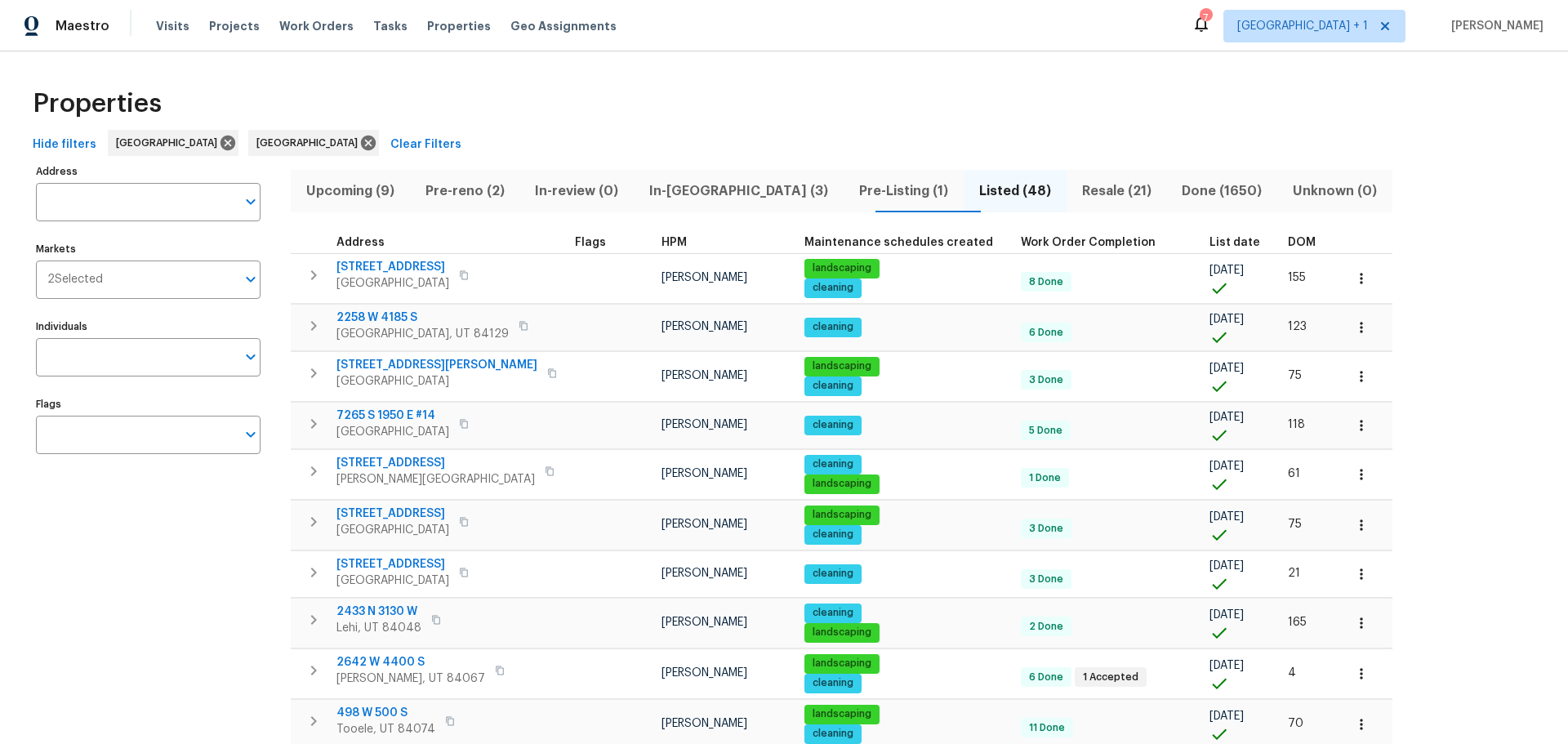
click at [1209, 240] on span "List date" at bounding box center [1235, 242] width 50 height 12
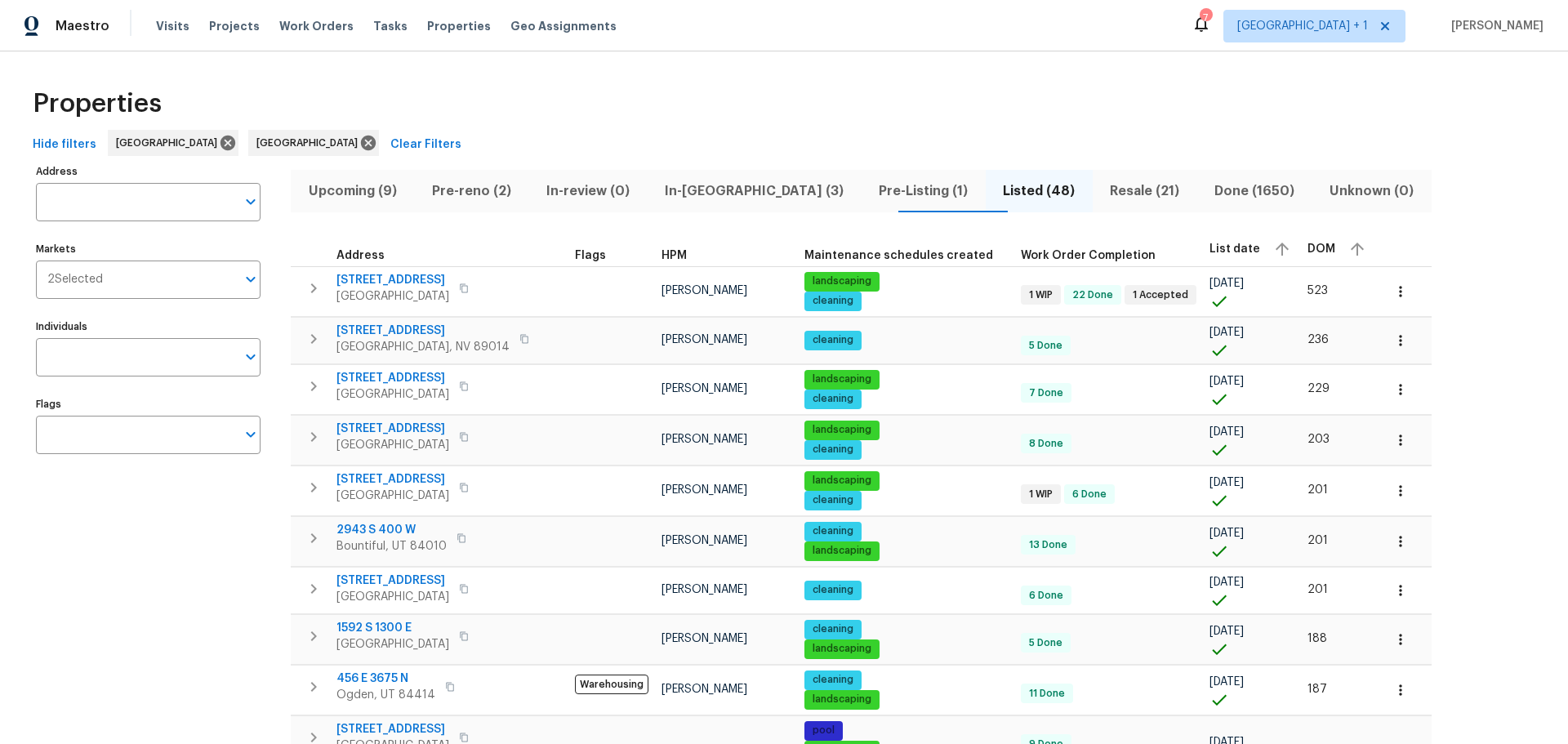
click at [1209, 246] on span "List date" at bounding box center [1235, 249] width 50 height 12
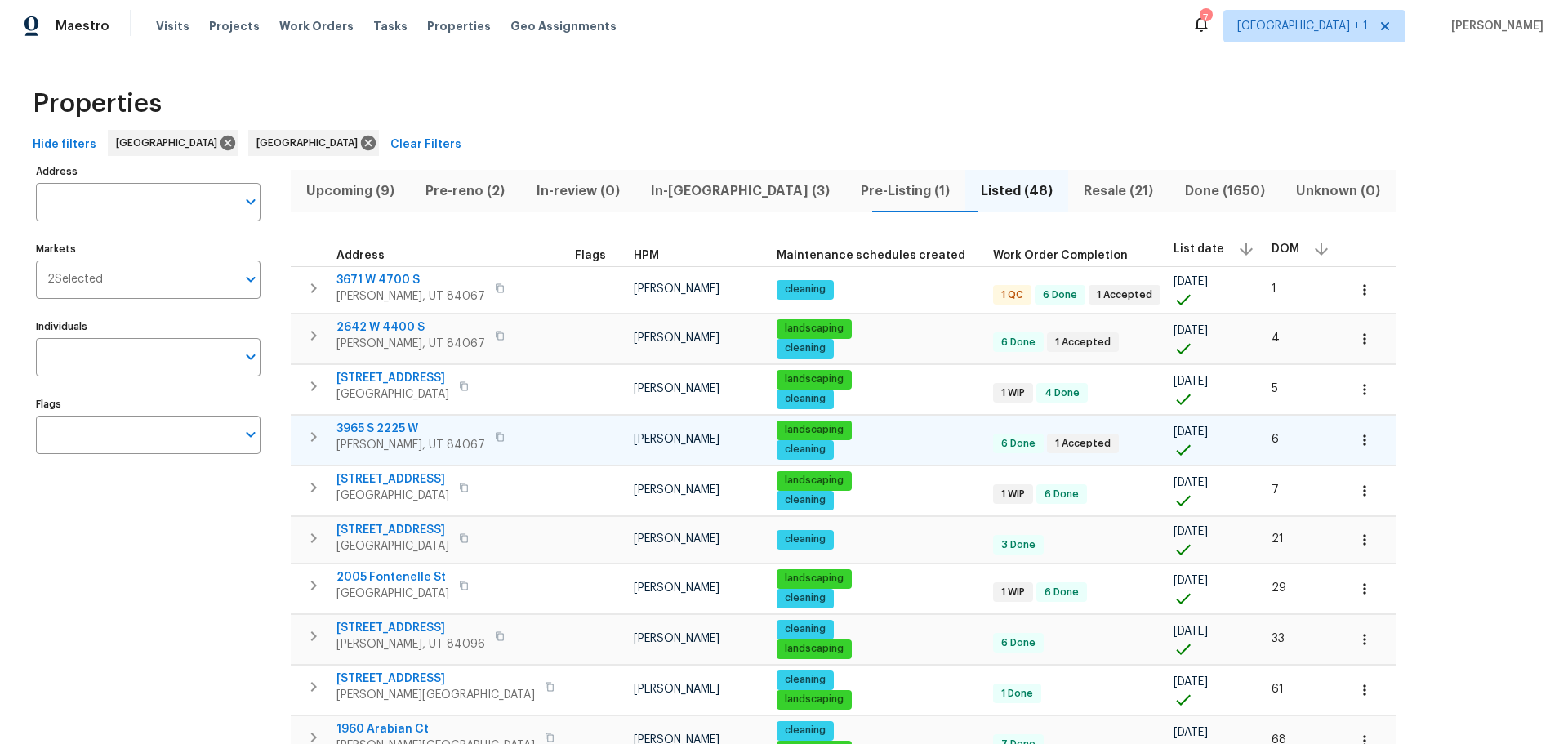
click at [401, 422] on span "3965 S 2225 W" at bounding box center [410, 429] width 148 height 16
click at [370, 326] on span "2642 W 4400 S" at bounding box center [410, 327] width 148 height 16
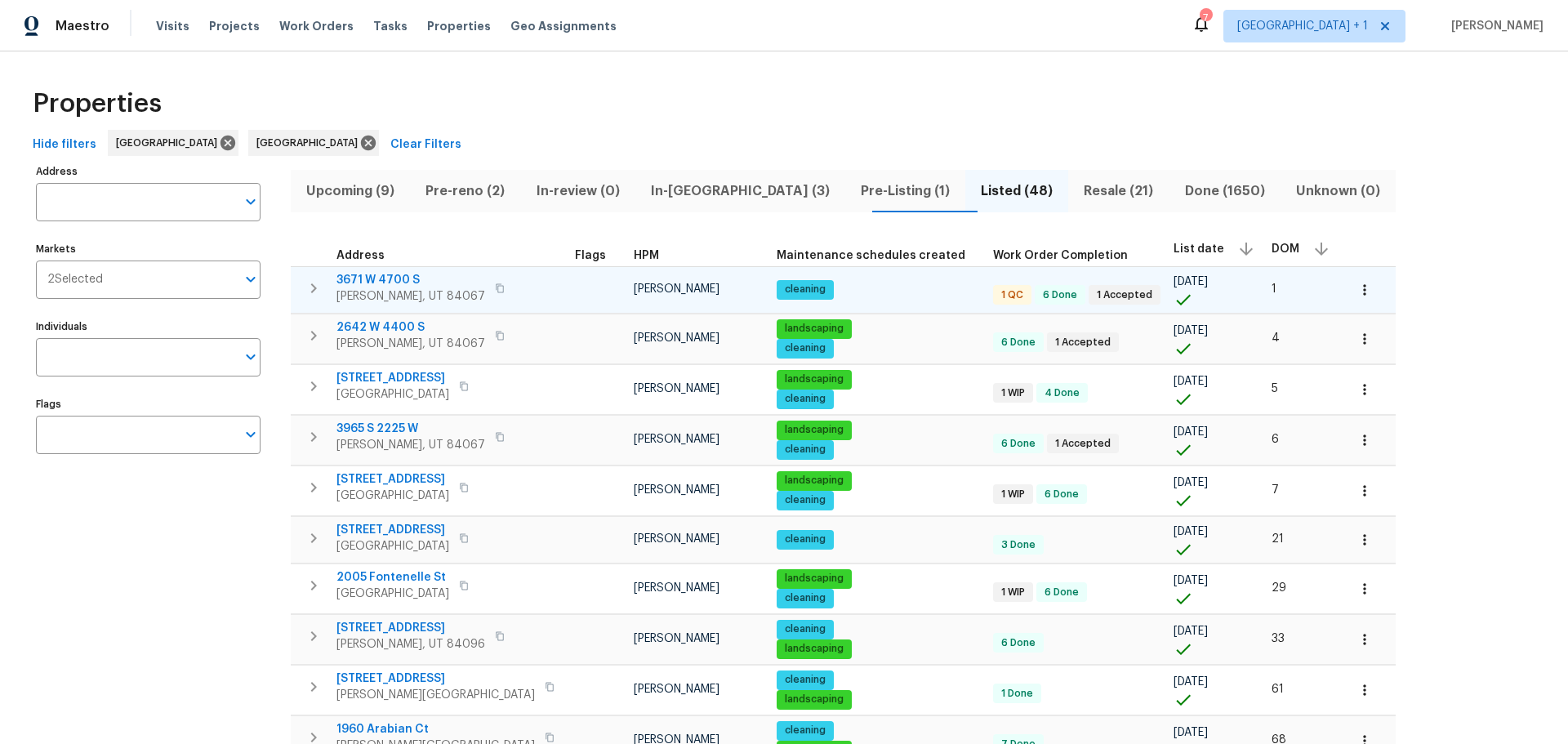
click at [375, 278] on span "3671 W 4700 S" at bounding box center [410, 280] width 148 height 16
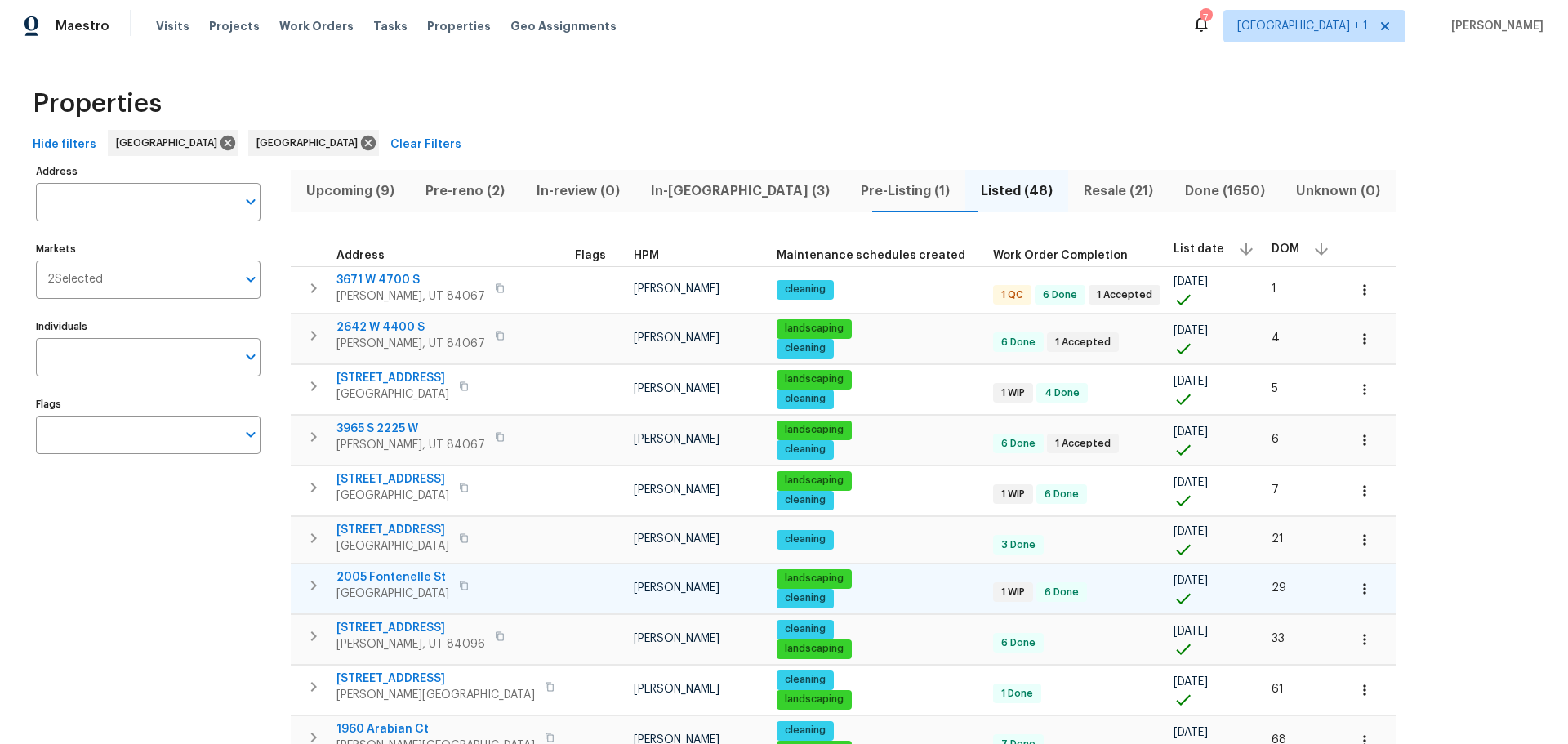
click at [403, 570] on span "2005 Fontenelle St" at bounding box center [392, 577] width 112 height 16
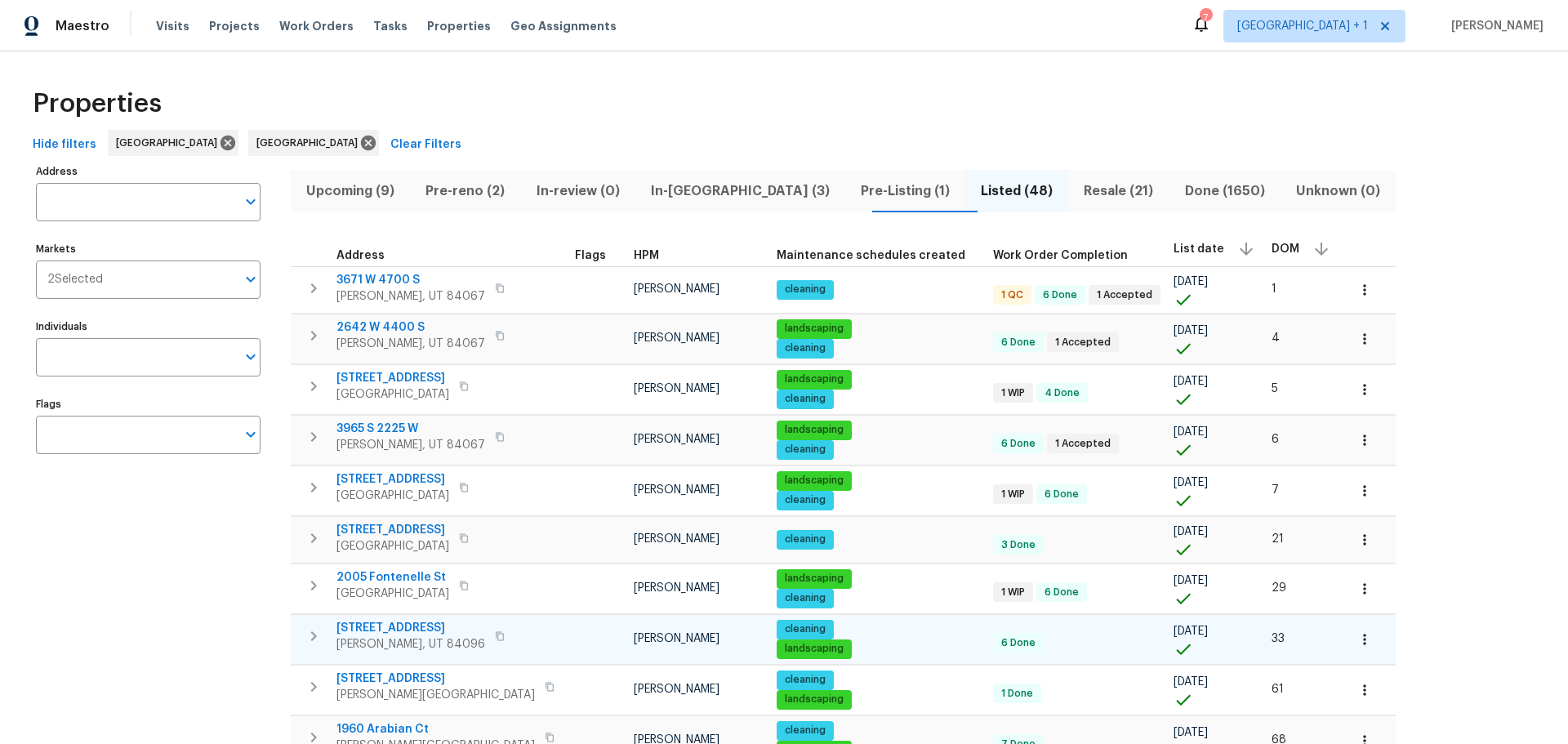
click at [410, 625] on span "5111 W Summerdale Dr" at bounding box center [410, 628] width 148 height 16
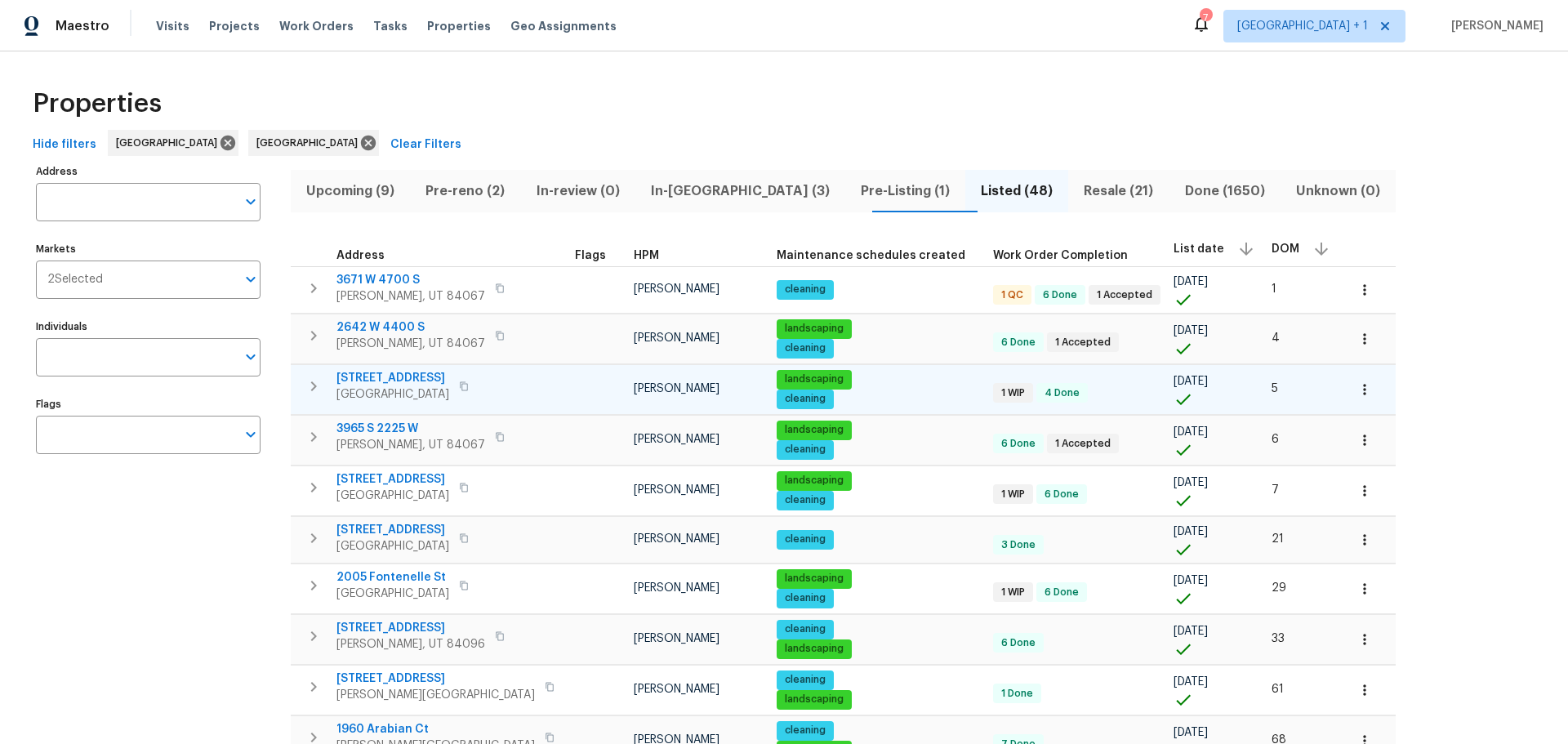
click at [419, 376] on span "6458 Secret Grove Ave" at bounding box center [392, 378] width 112 height 16
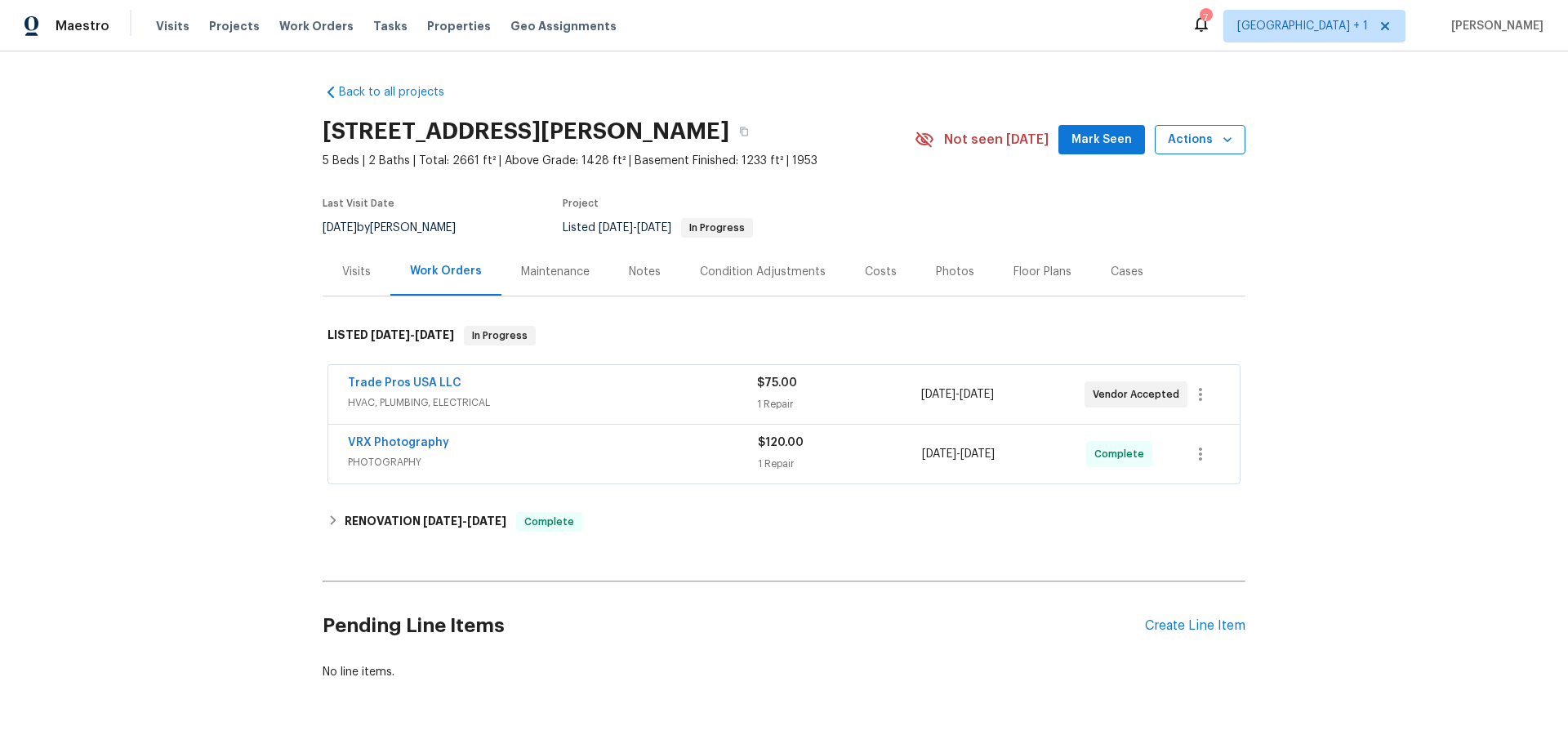
click at [1183, 138] on span "Actions" at bounding box center [1200, 139] width 65 height 21
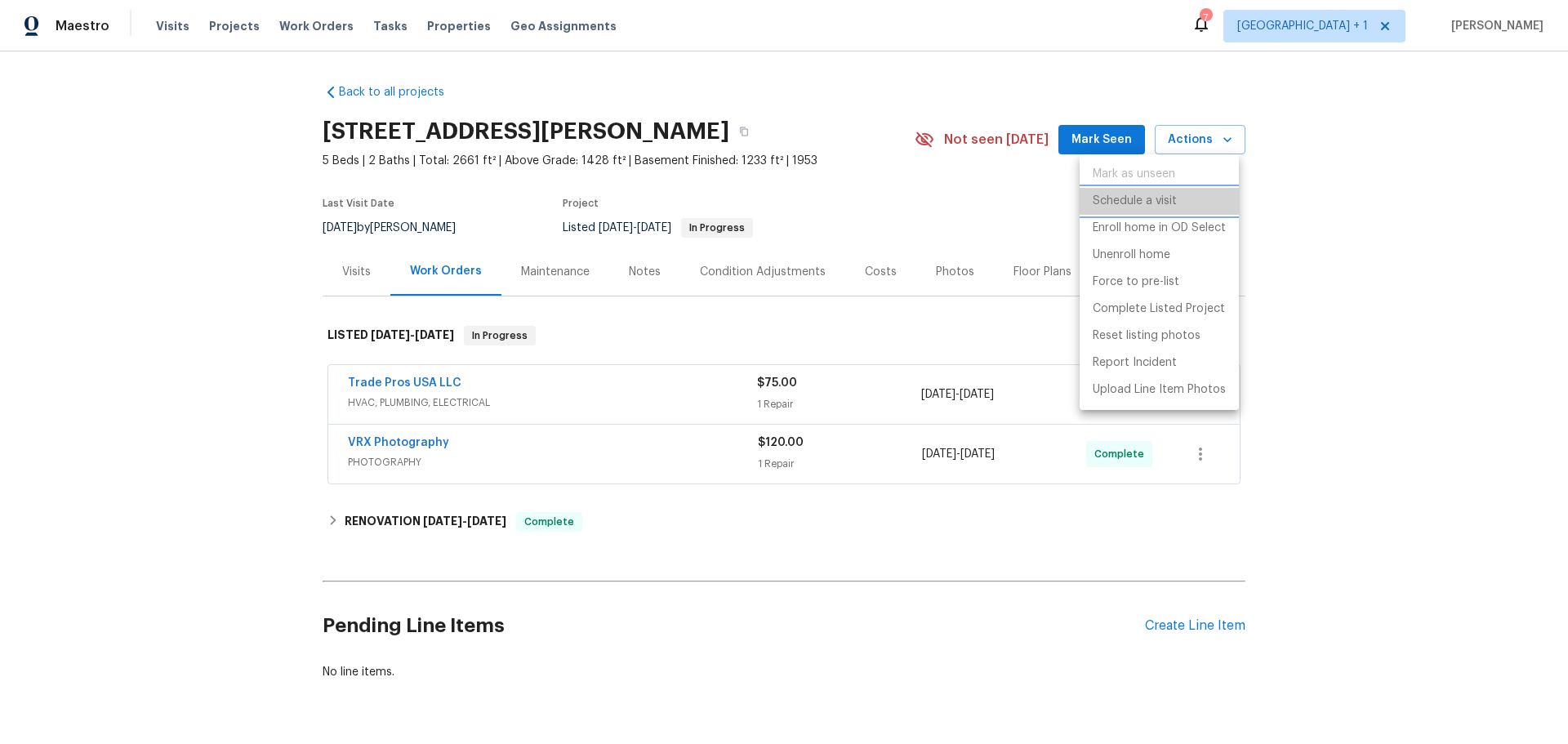
click at [1156, 208] on p "Schedule a visit" at bounding box center [1135, 200] width 84 height 17
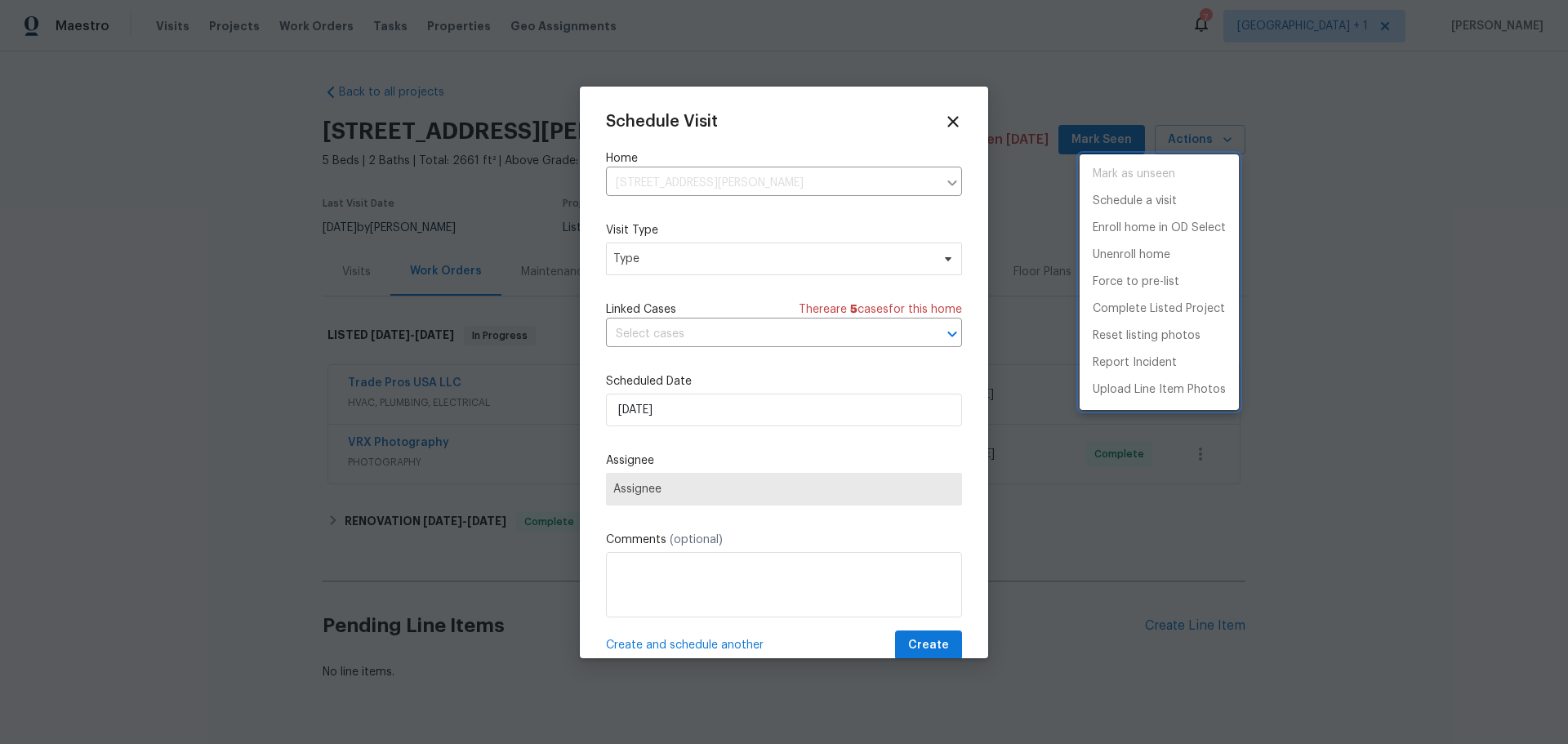
click at [746, 254] on div at bounding box center [784, 372] width 1568 height 744
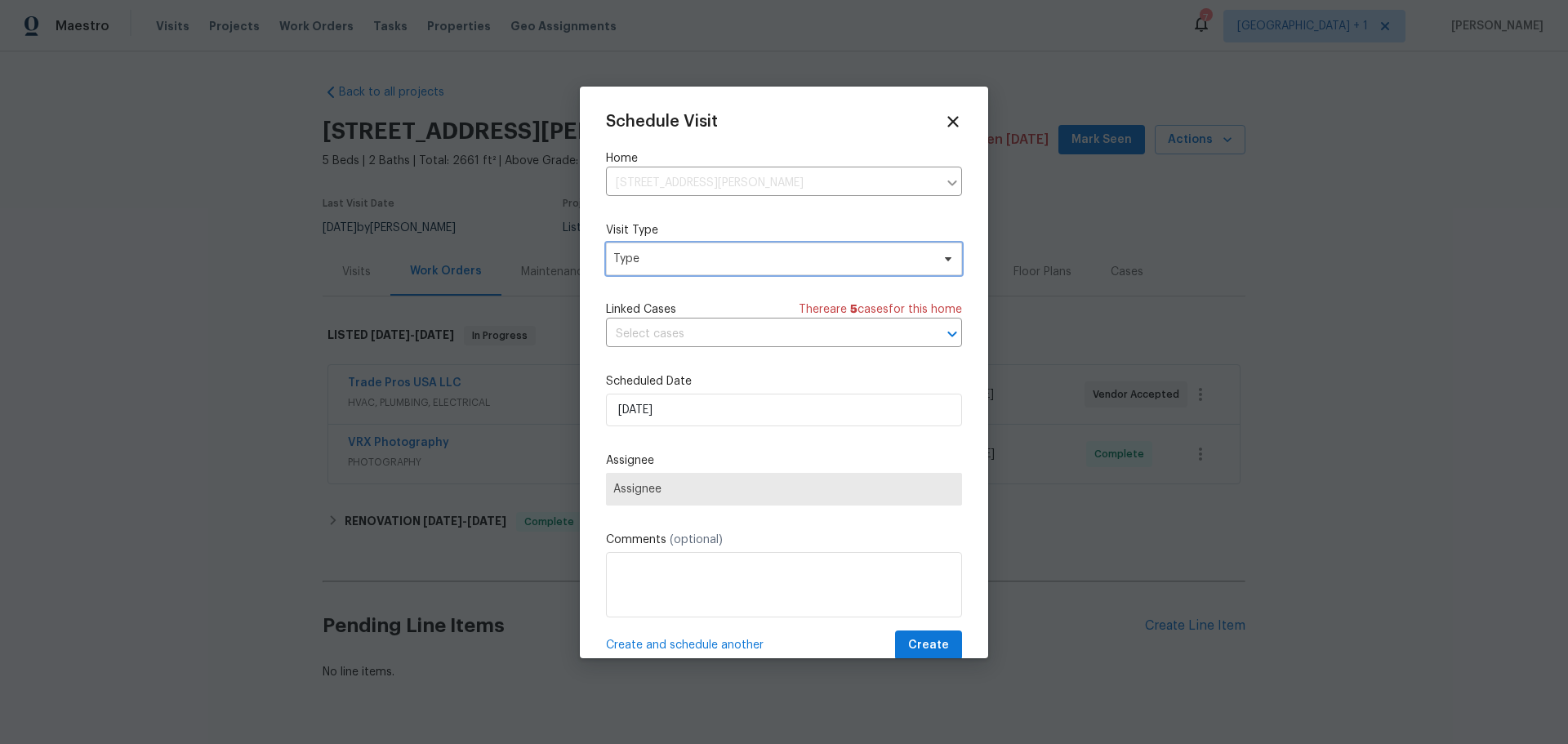
click at [746, 261] on span "Type" at bounding box center [771, 259] width 317 height 16
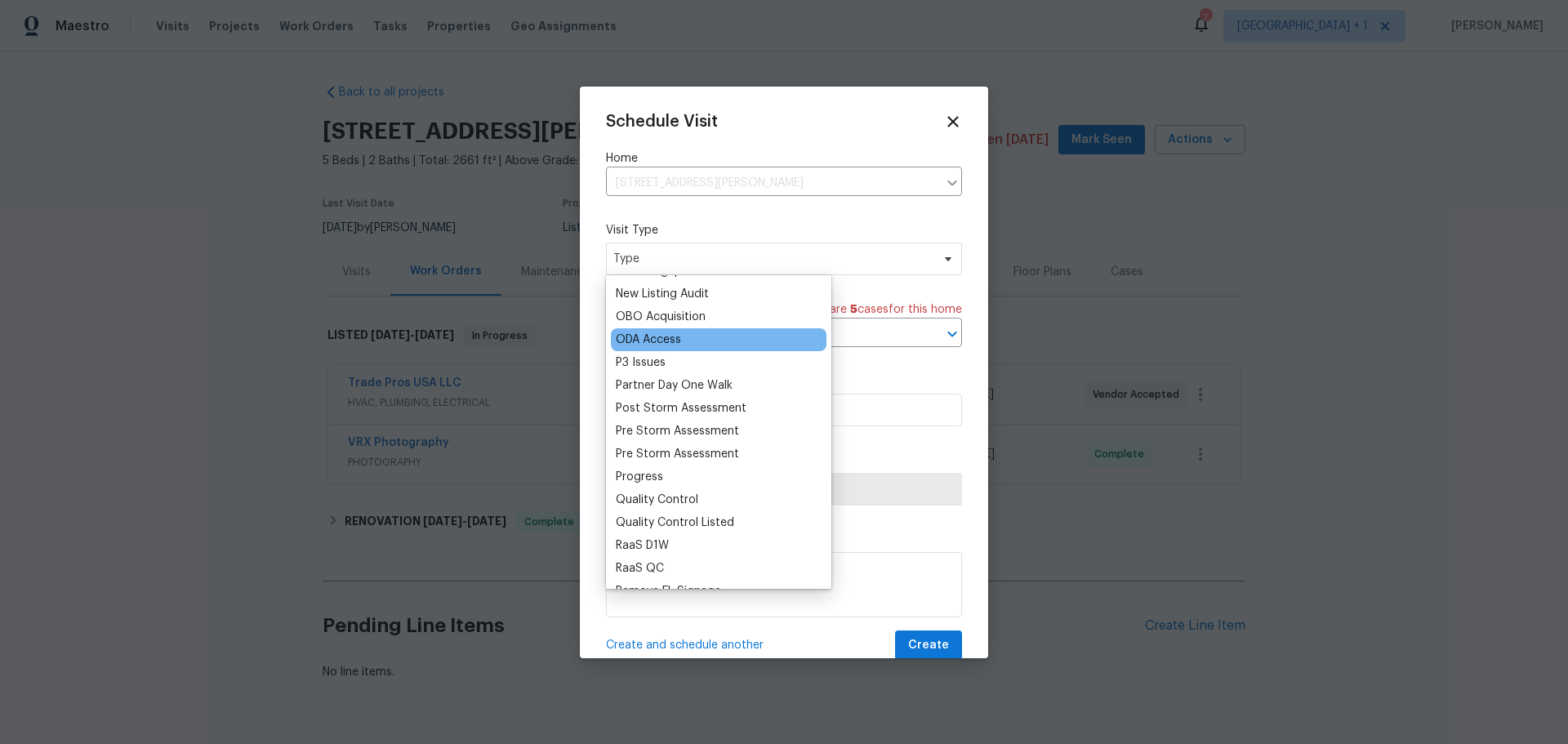
scroll to position [898, 0]
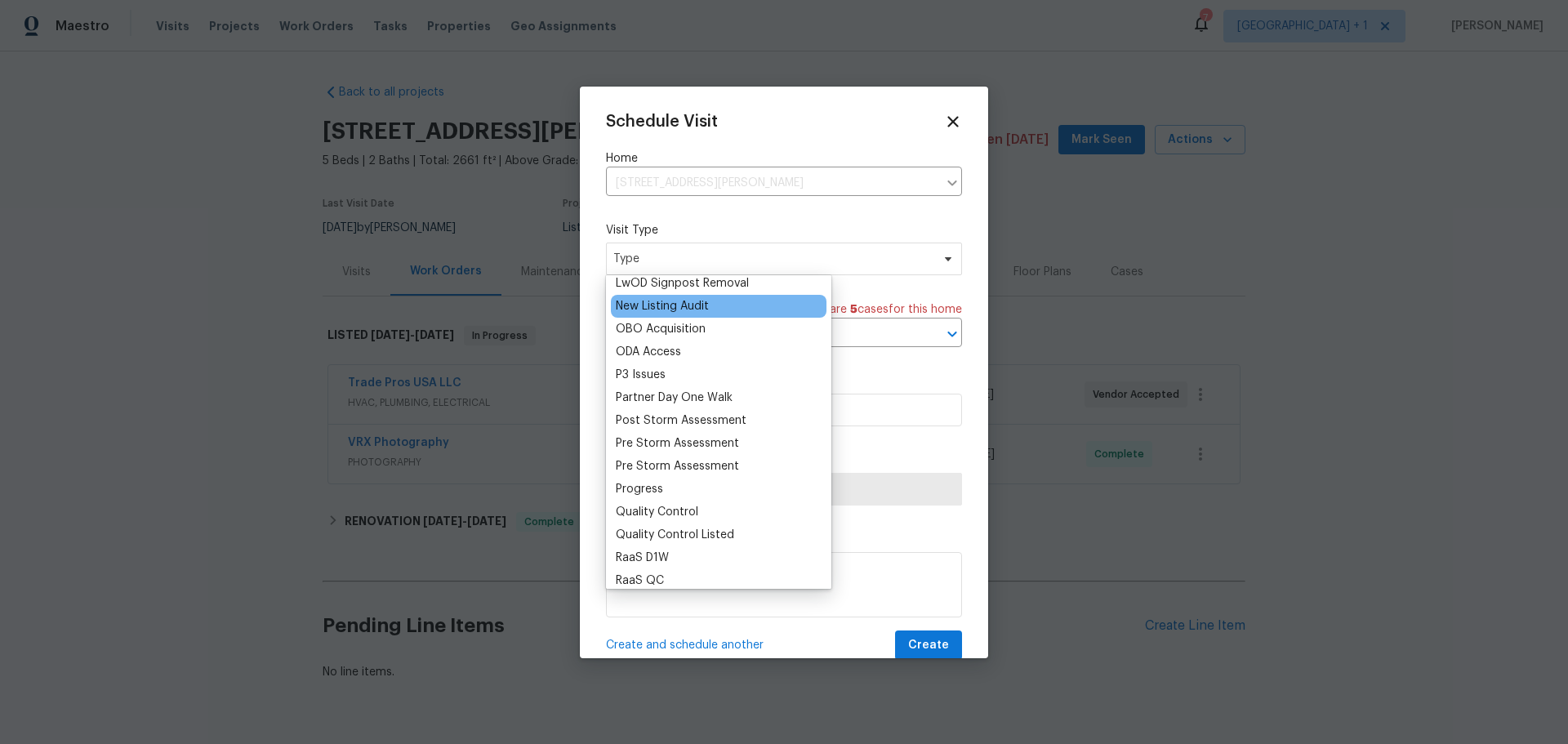
click at [686, 306] on div "New Listing Audit" at bounding box center [662, 306] width 93 height 16
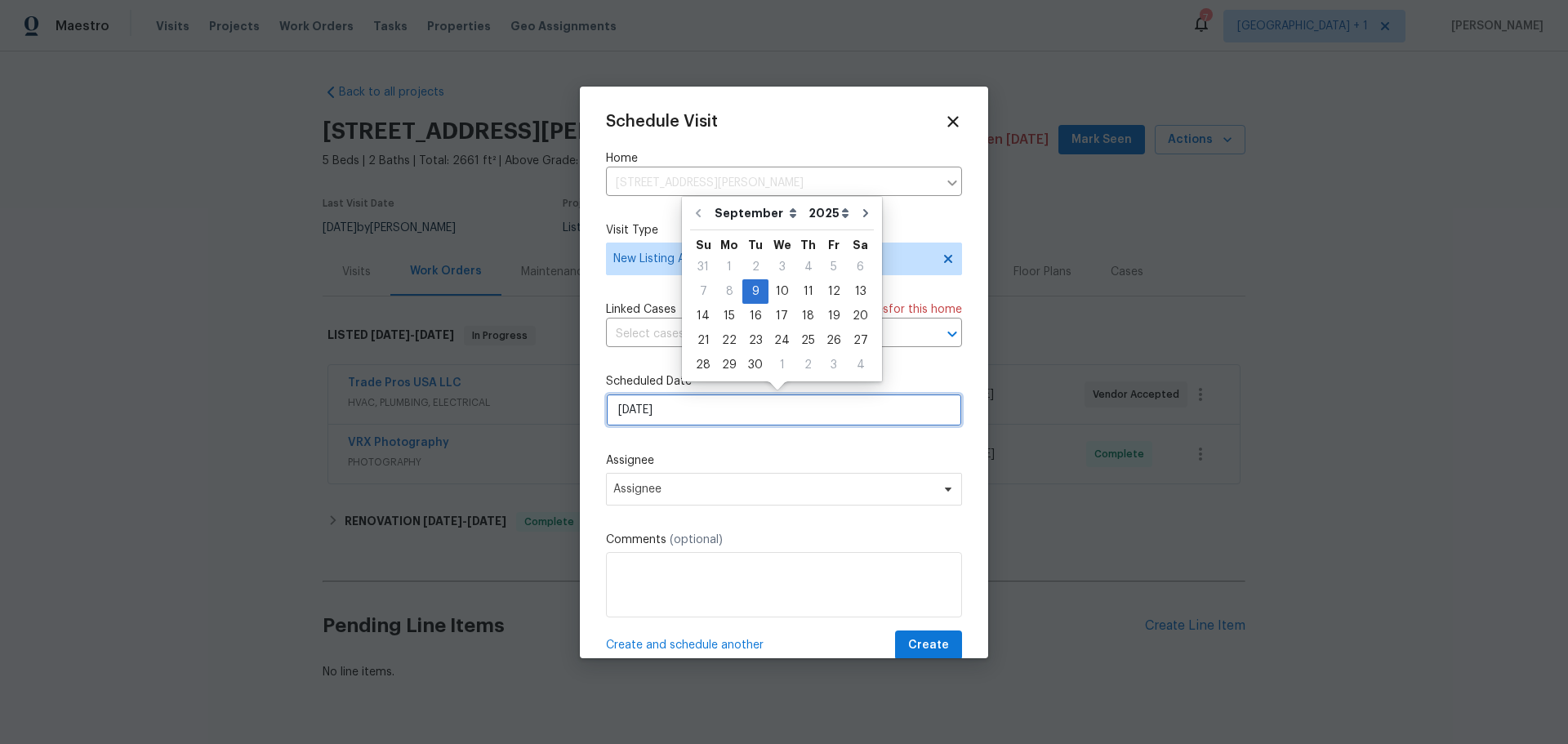
click at [688, 412] on input "9/9/2025" at bounding box center [784, 410] width 356 height 32
click at [785, 282] on div "10" at bounding box center [782, 291] width 27 height 22
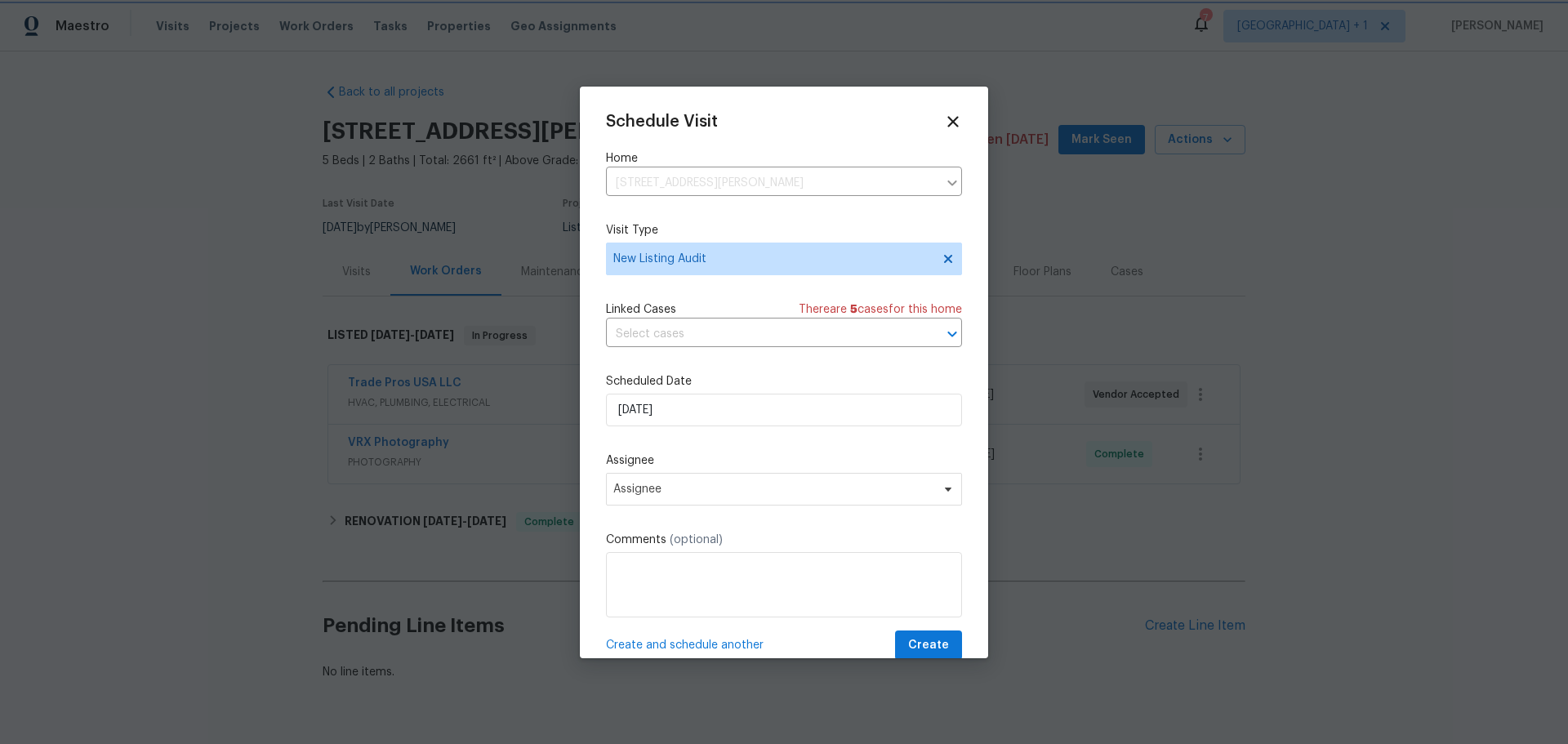
type input "9/10/2025"
click at [704, 495] on span "Assignee" at bounding box center [773, 489] width 320 height 13
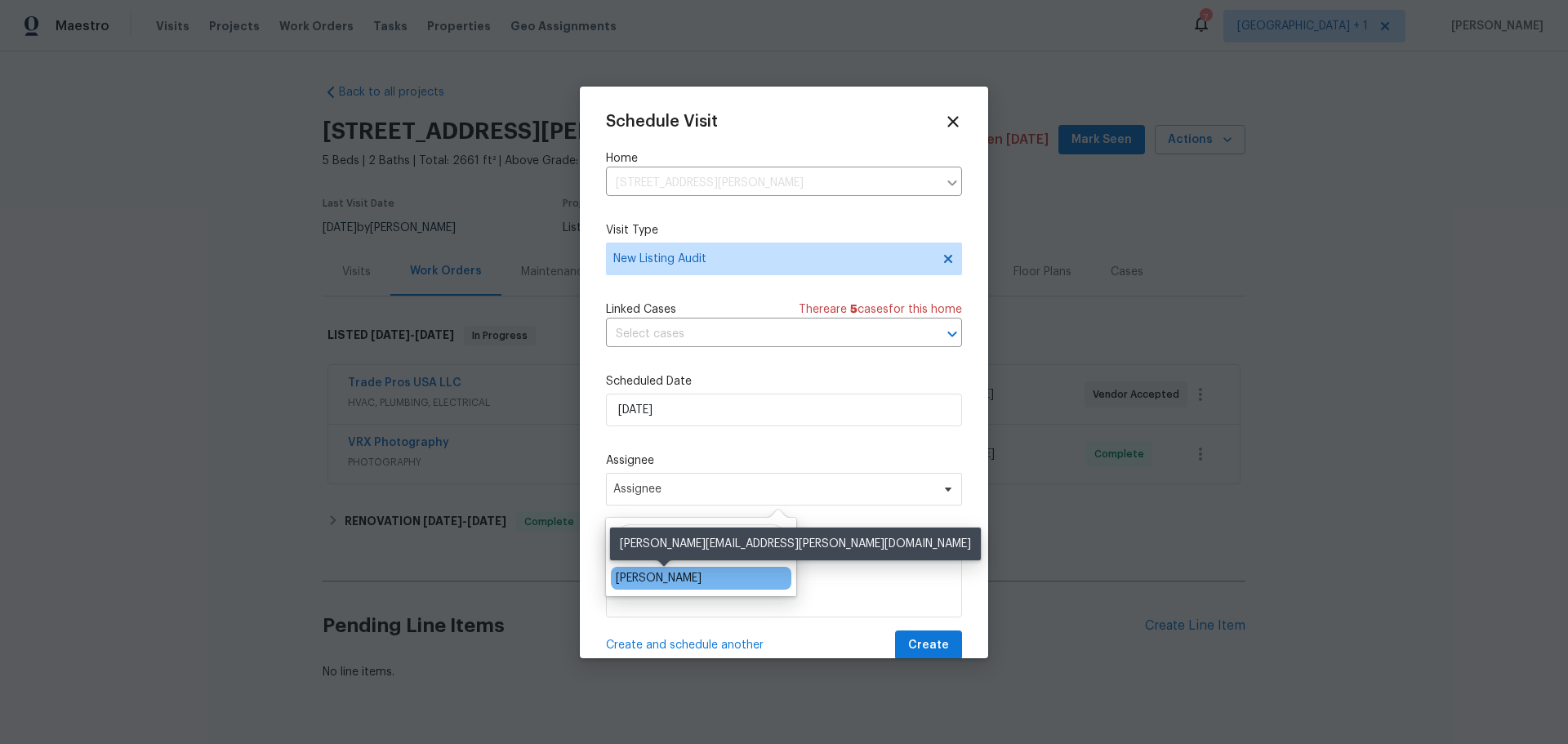
type input "Jeremy"
click at [695, 574] on div "[PERSON_NAME]" at bounding box center [658, 578] width 85 height 16
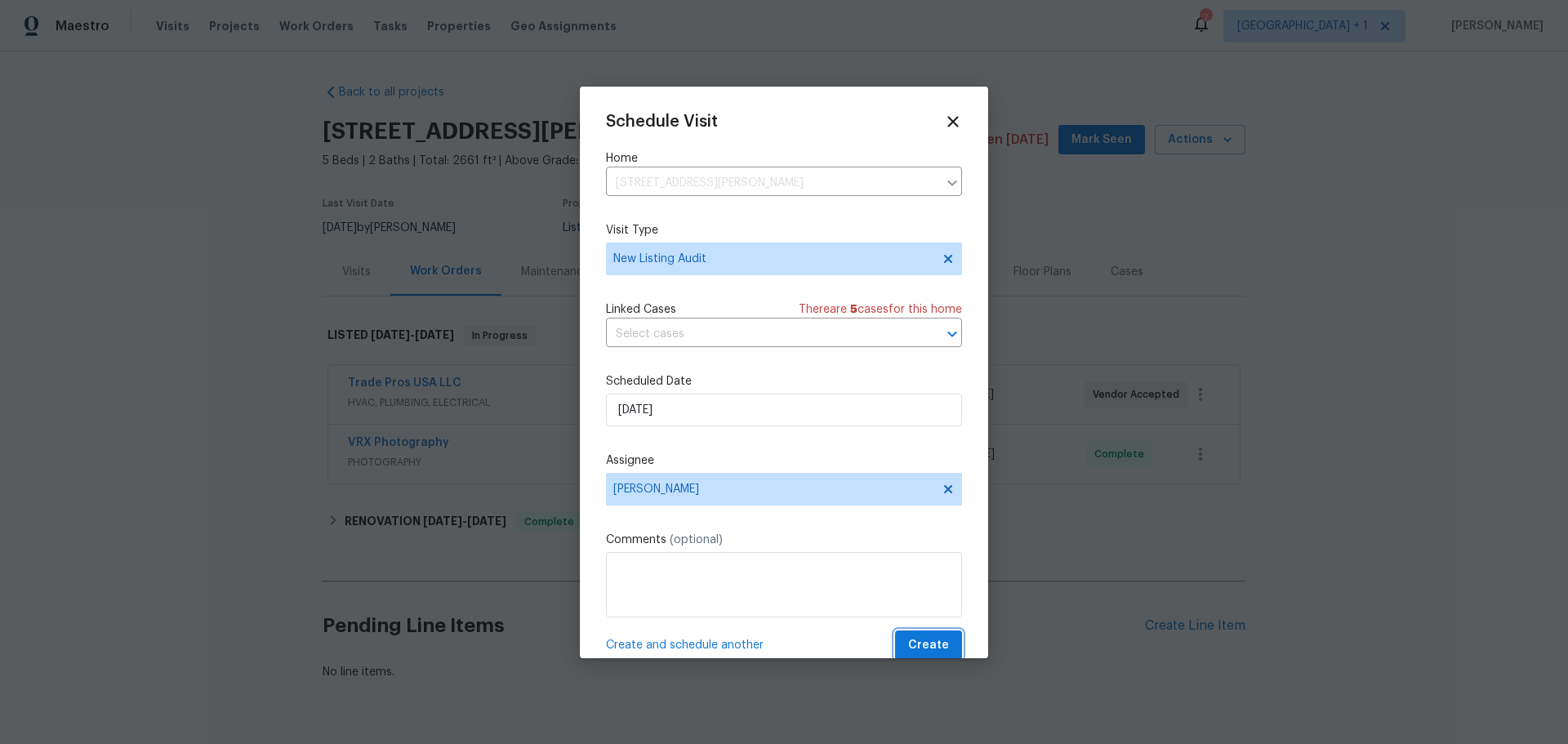
click at [895, 651] on button "Create" at bounding box center [928, 645] width 67 height 31
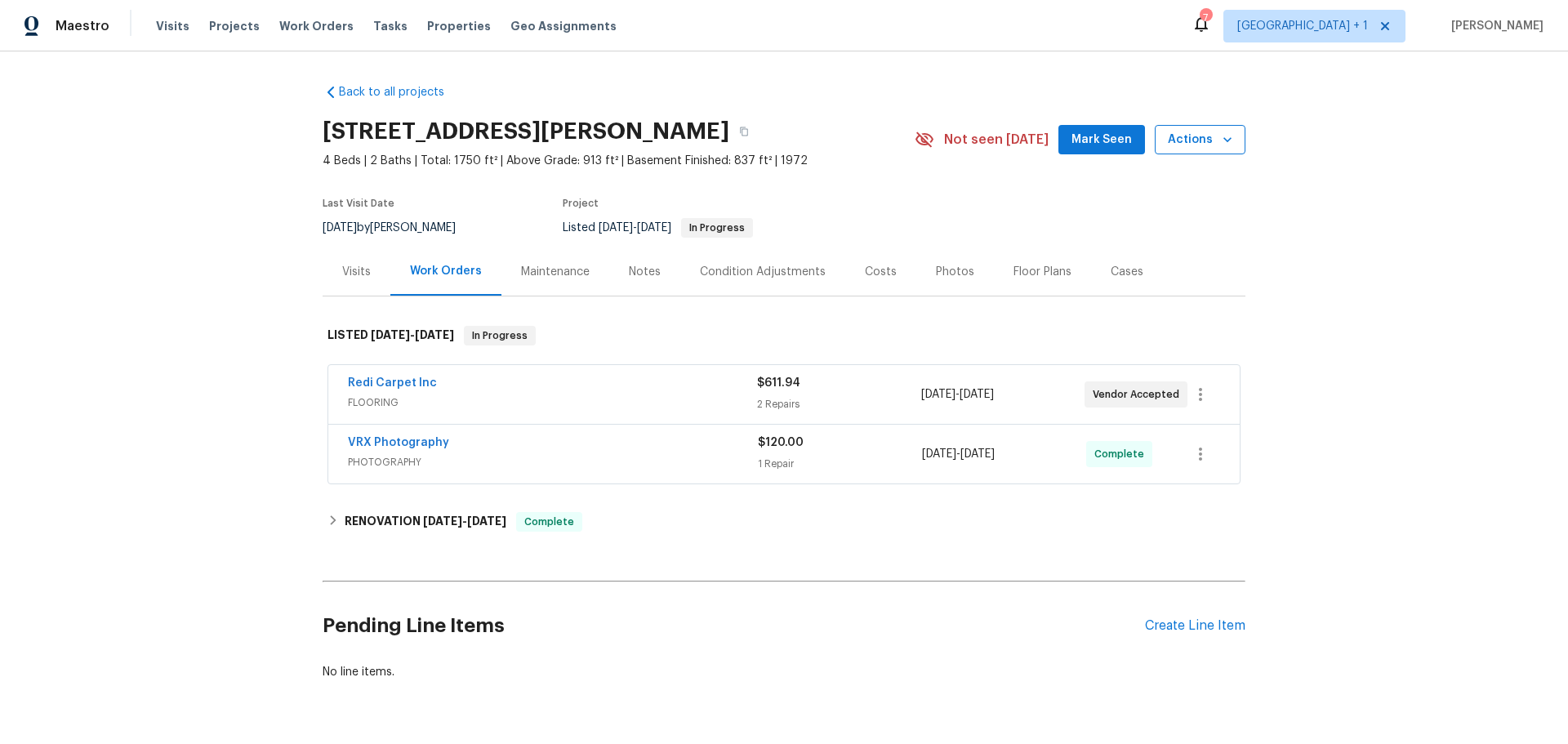
click at [1209, 135] on span "Actions" at bounding box center [1200, 139] width 65 height 21
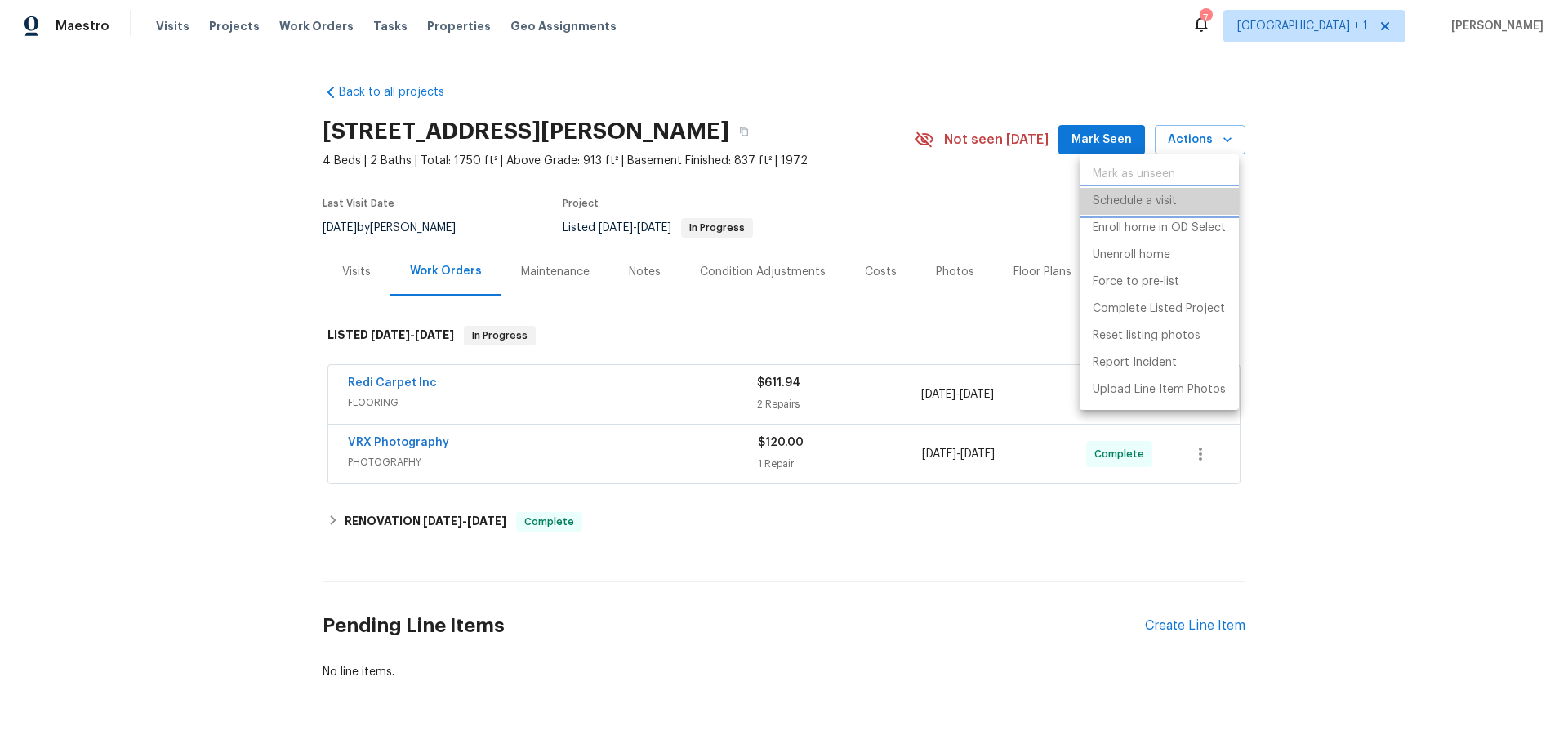
click at [1158, 203] on p "Schedule a visit" at bounding box center [1135, 200] width 84 height 17
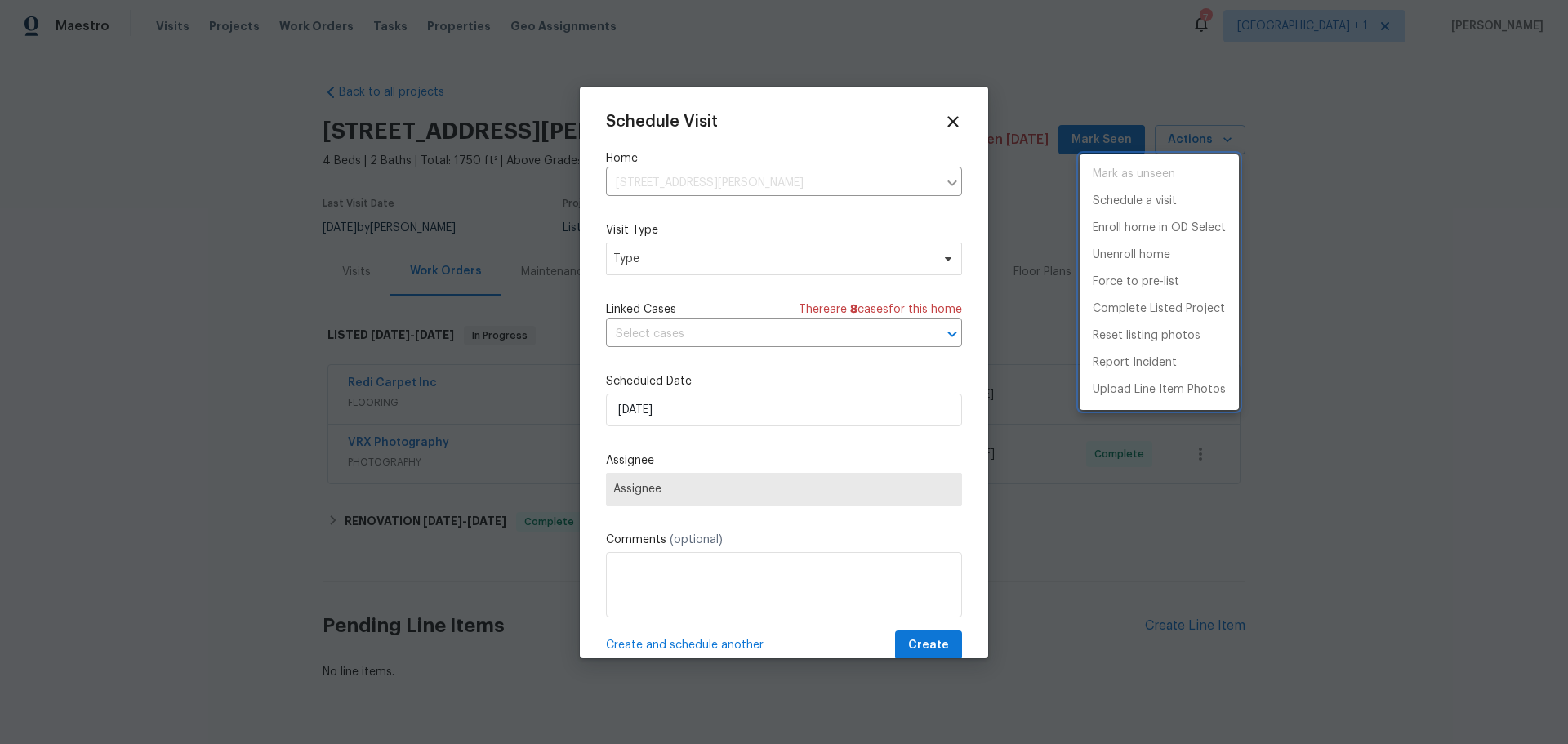
click at [685, 412] on div at bounding box center [784, 372] width 1568 height 744
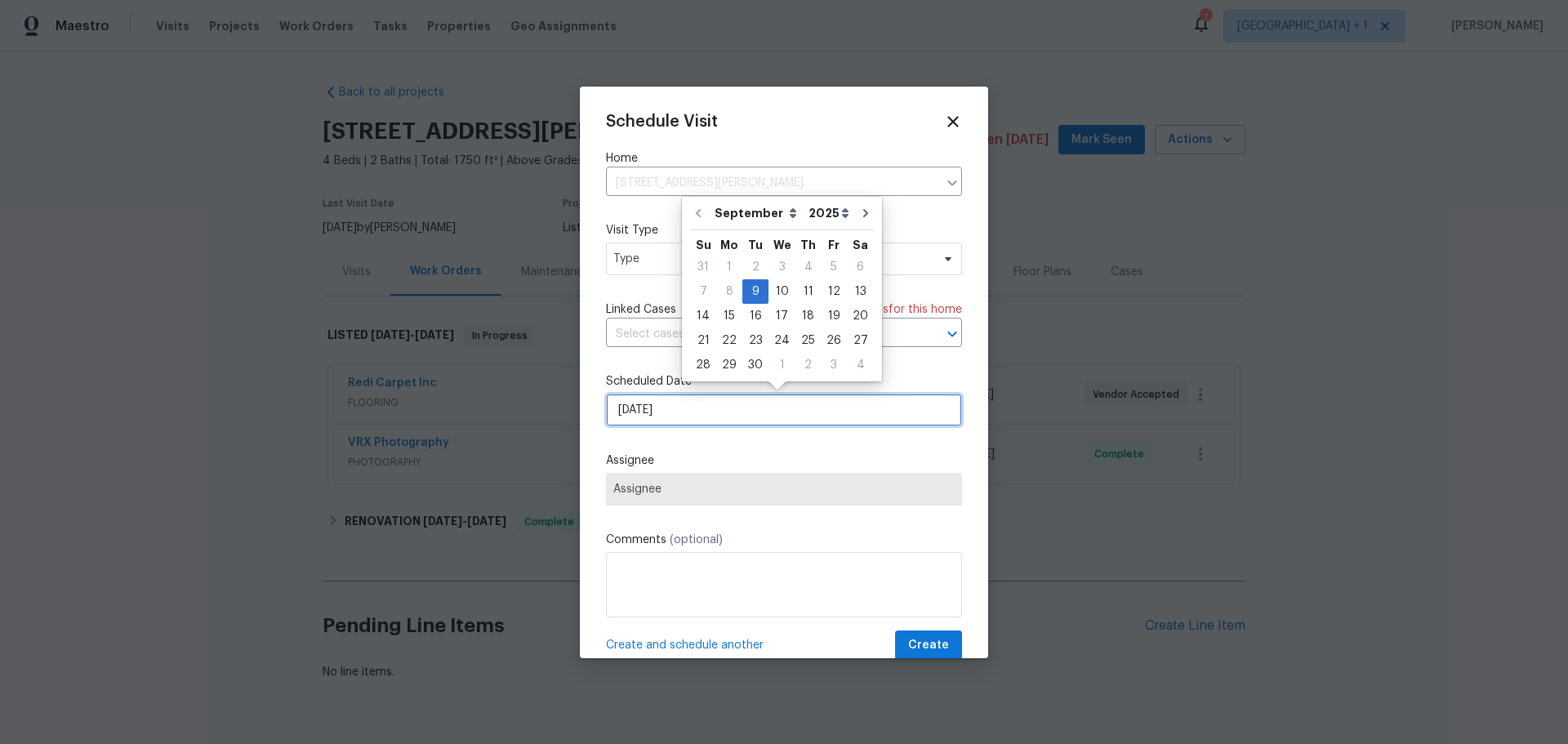
click at [671, 418] on input "[DATE]" at bounding box center [784, 410] width 356 height 32
click at [778, 290] on div "10" at bounding box center [782, 291] width 27 height 22
type input "[DATE]"
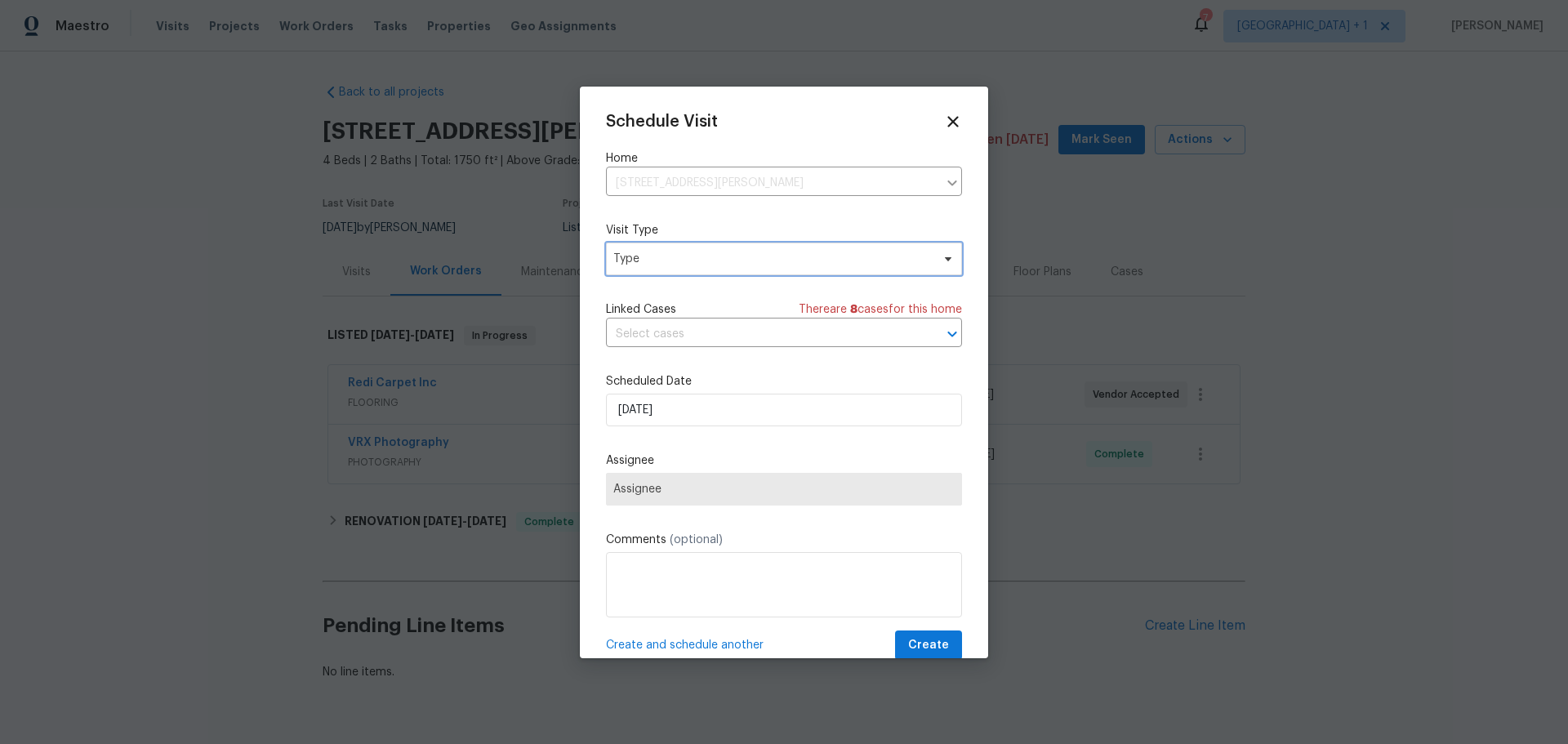
click at [773, 262] on span "Type" at bounding box center [771, 259] width 317 height 16
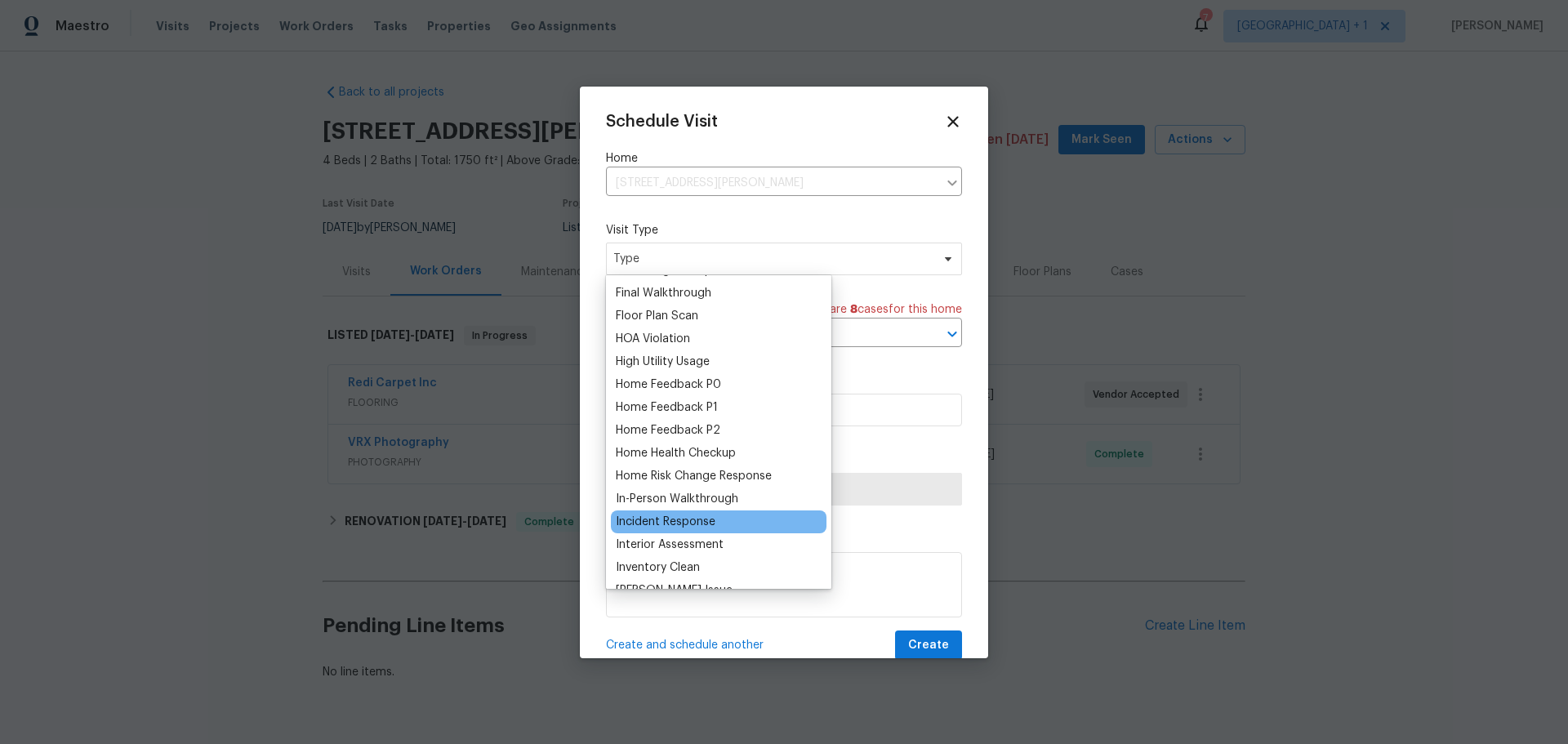
scroll to position [653, 0]
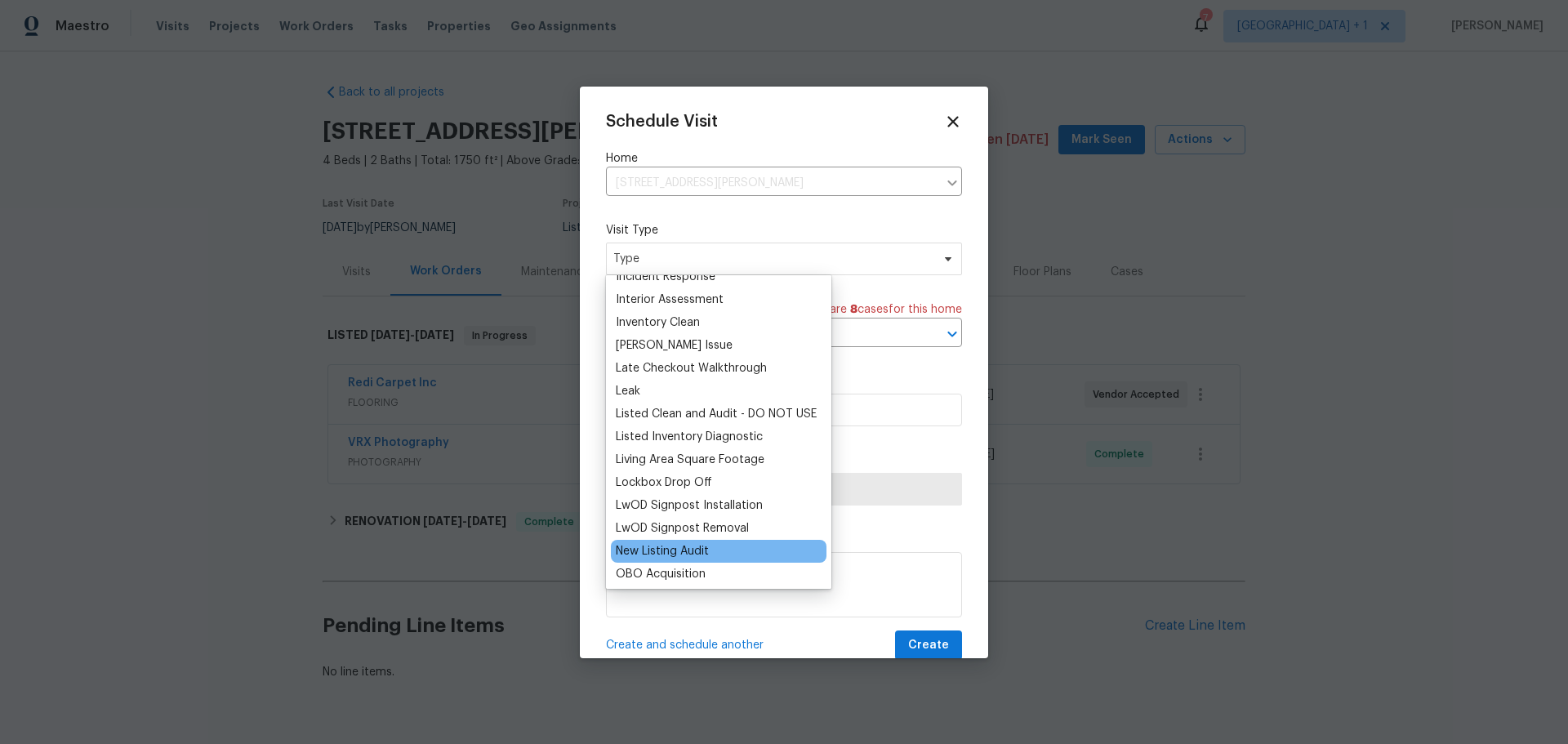
click at [690, 542] on div "New Listing Audit" at bounding box center [719, 551] width 216 height 22
click at [692, 549] on div "New Listing Audit" at bounding box center [662, 551] width 93 height 16
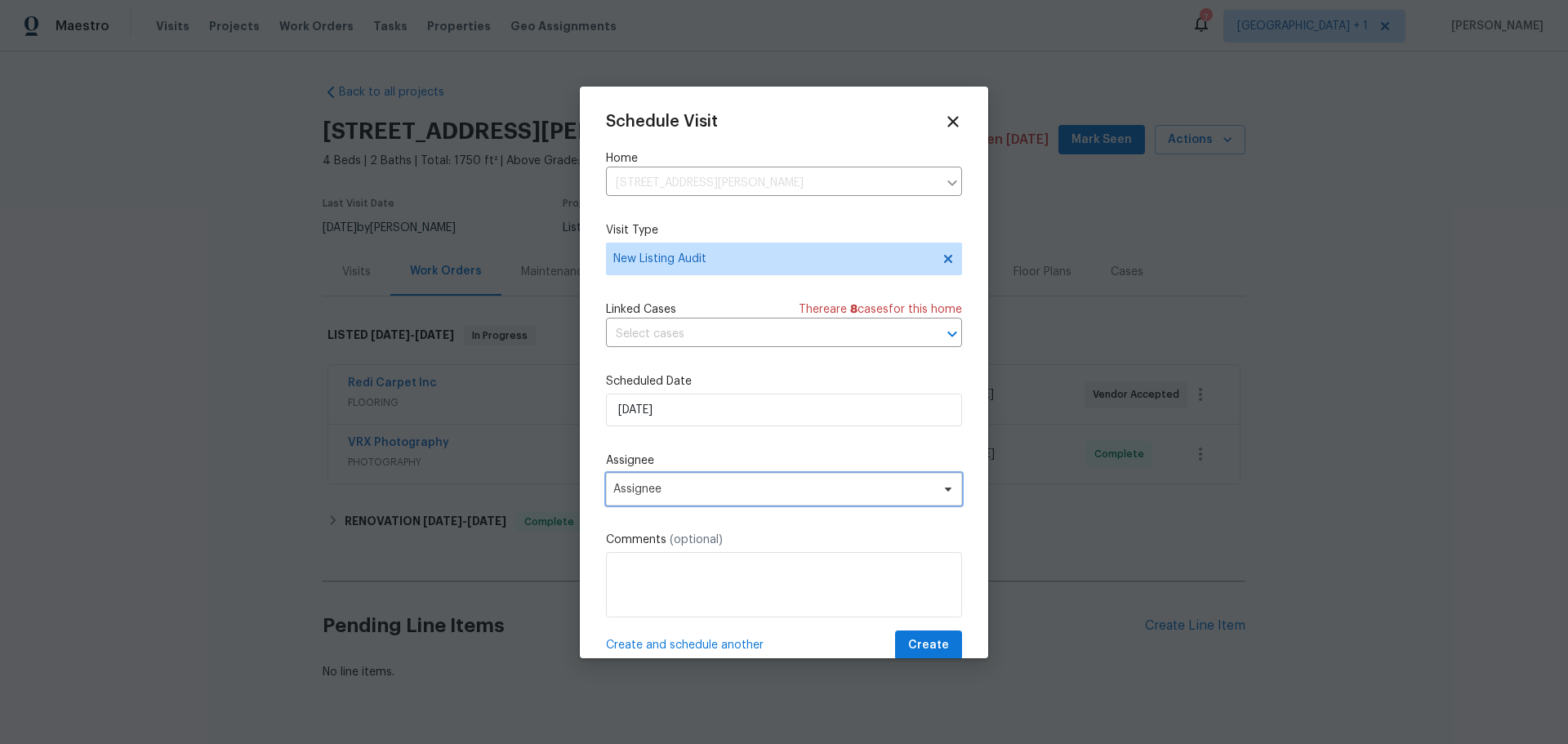
click at [691, 491] on span "Assignee" at bounding box center [773, 489] width 320 height 13
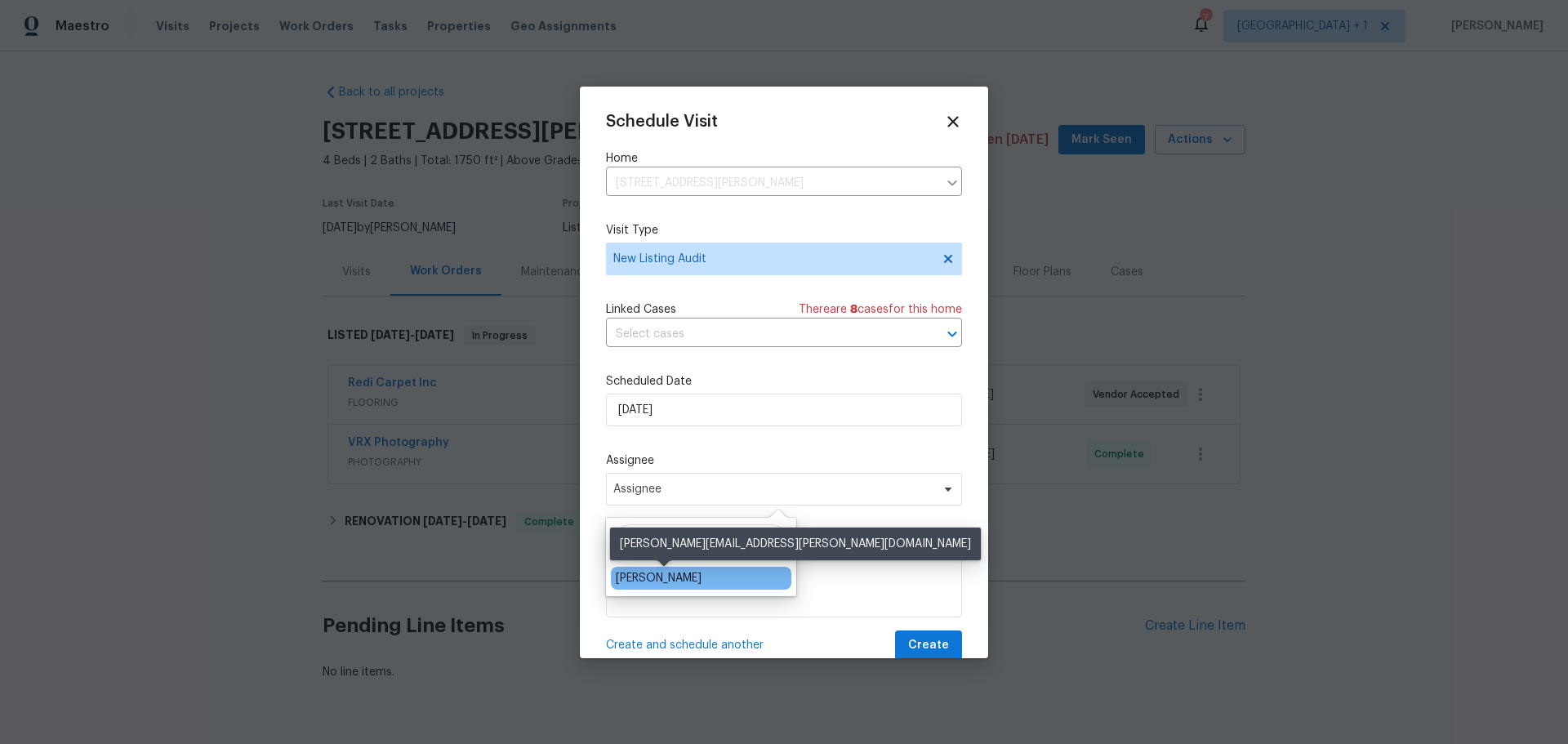
type input "jere"
click at [689, 578] on div "[PERSON_NAME]" at bounding box center [658, 578] width 85 height 16
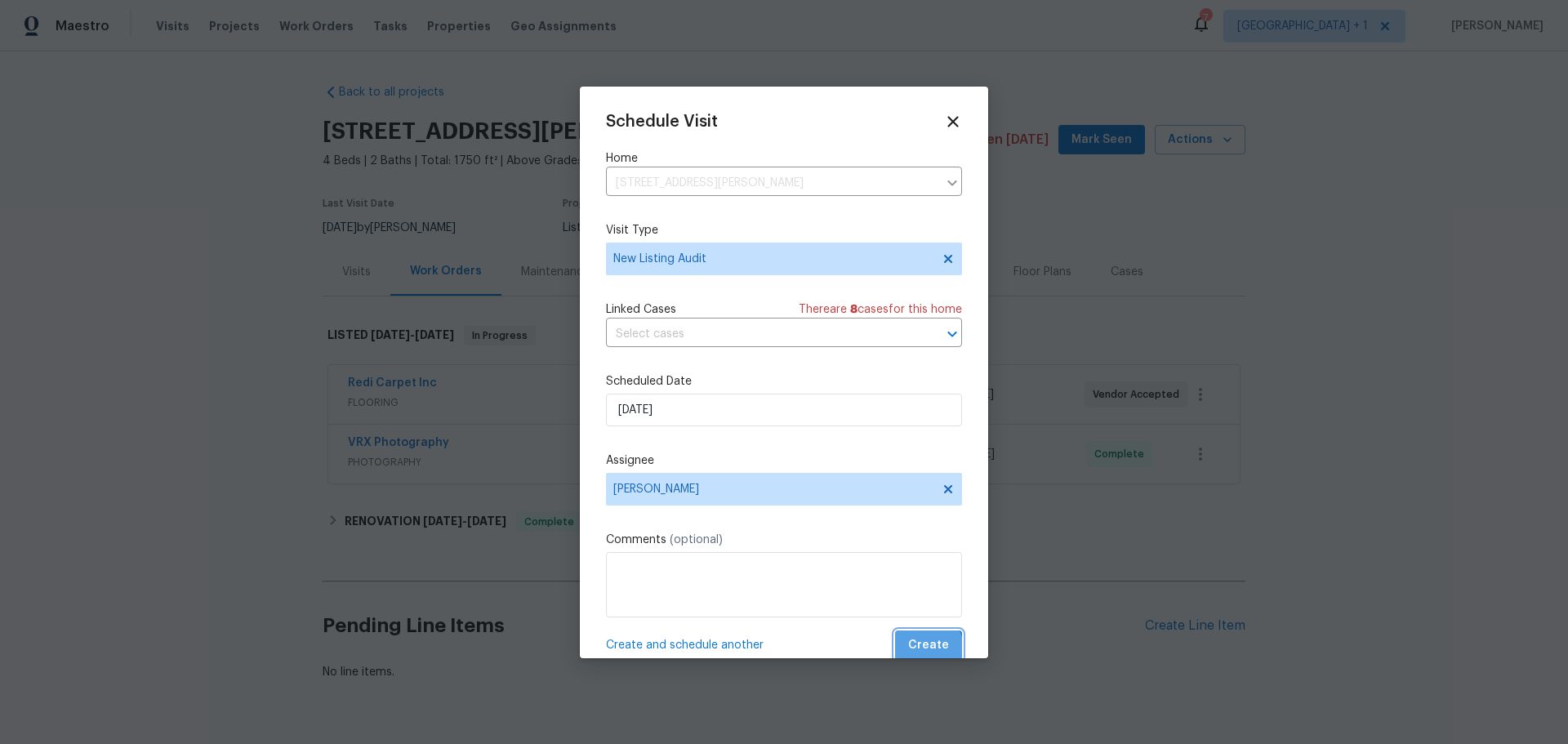
click at [916, 648] on span "Create" at bounding box center [927, 645] width 40 height 21
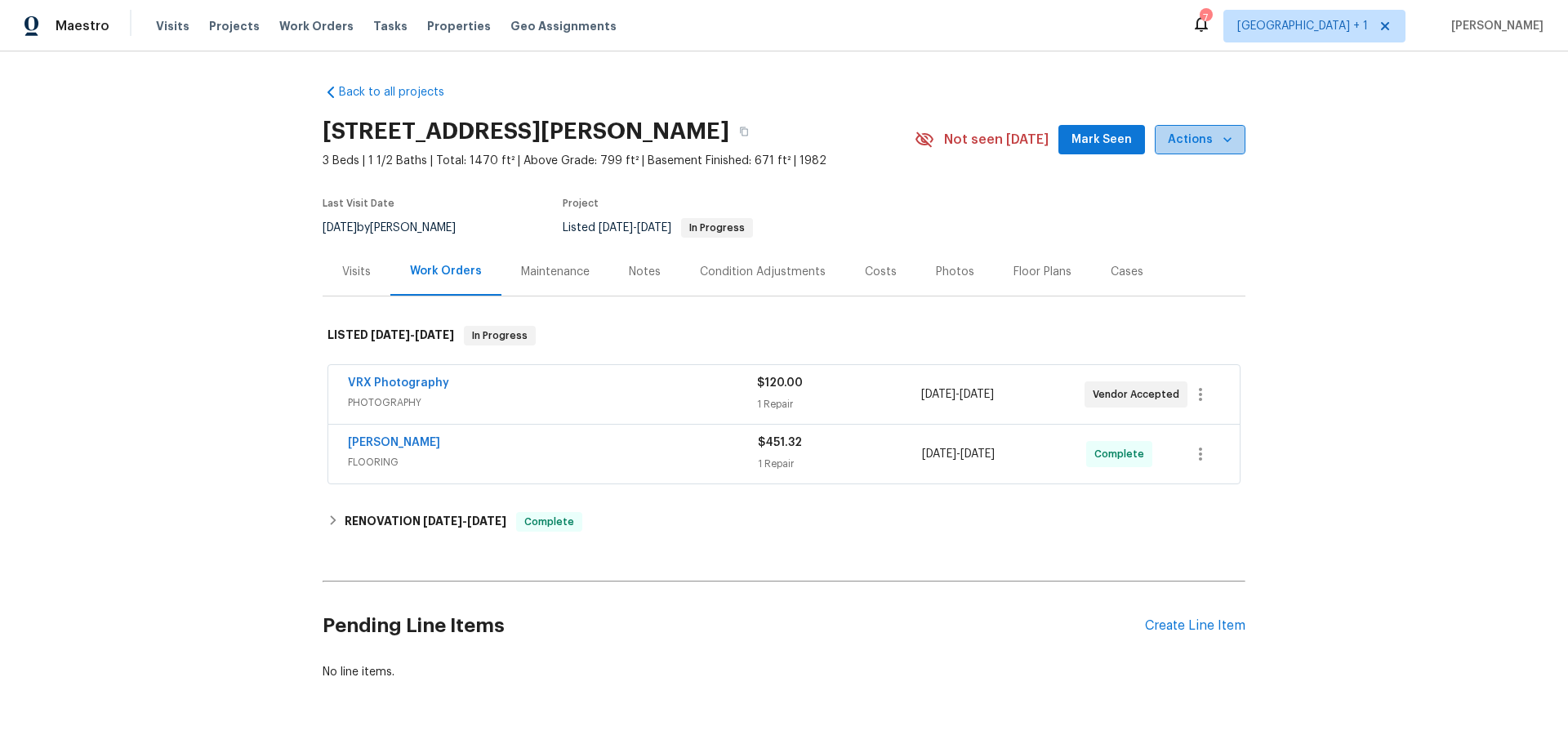
click at [1197, 137] on span "Actions" at bounding box center [1200, 139] width 65 height 21
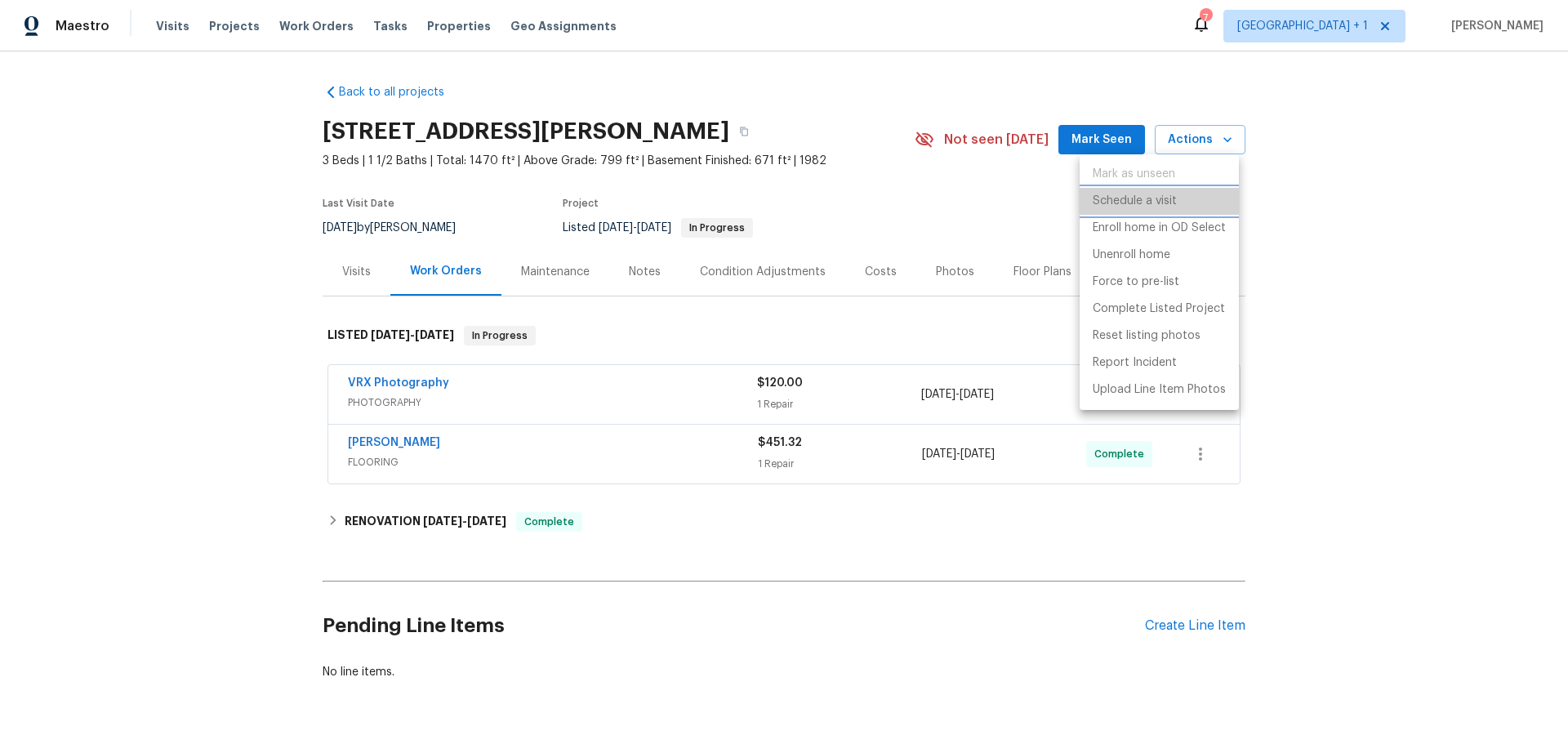
click at [1147, 198] on p "Schedule a visit" at bounding box center [1135, 200] width 84 height 17
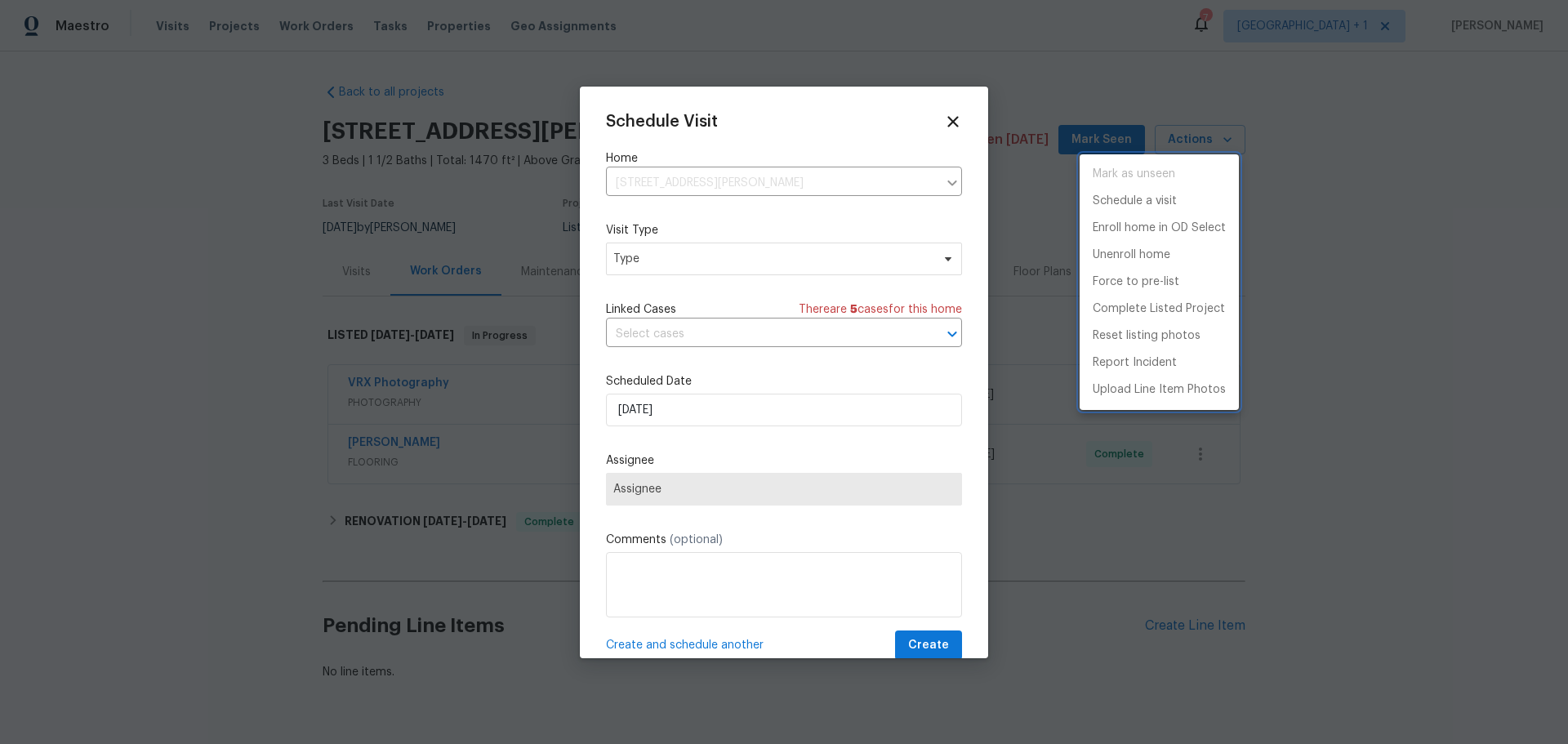
drag, startPoint x: 758, startPoint y: 255, endPoint x: 758, endPoint y: 239, distance: 16.0
click at [758, 244] on div at bounding box center [784, 372] width 1568 height 744
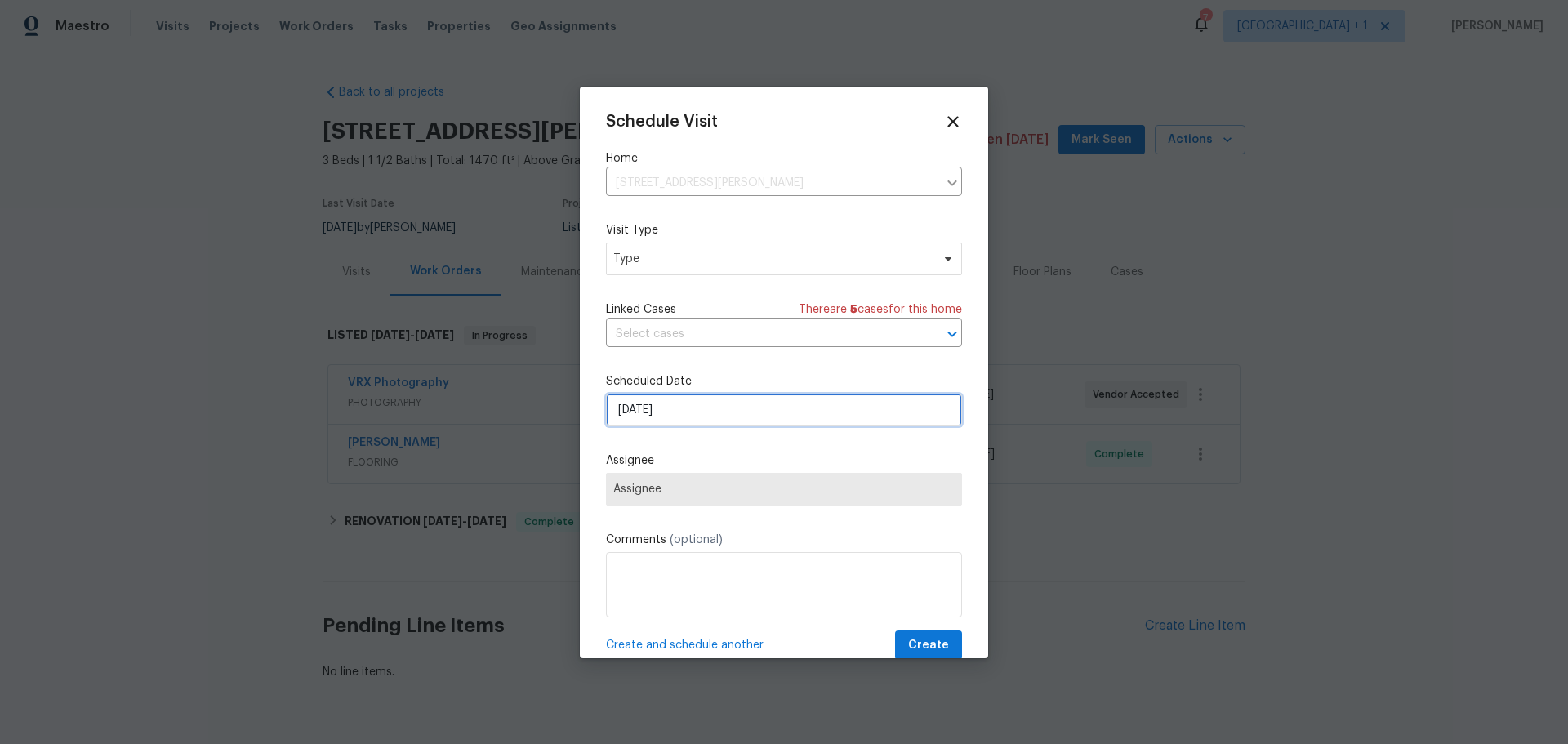
click at [708, 422] on input "[DATE]" at bounding box center [784, 410] width 356 height 32
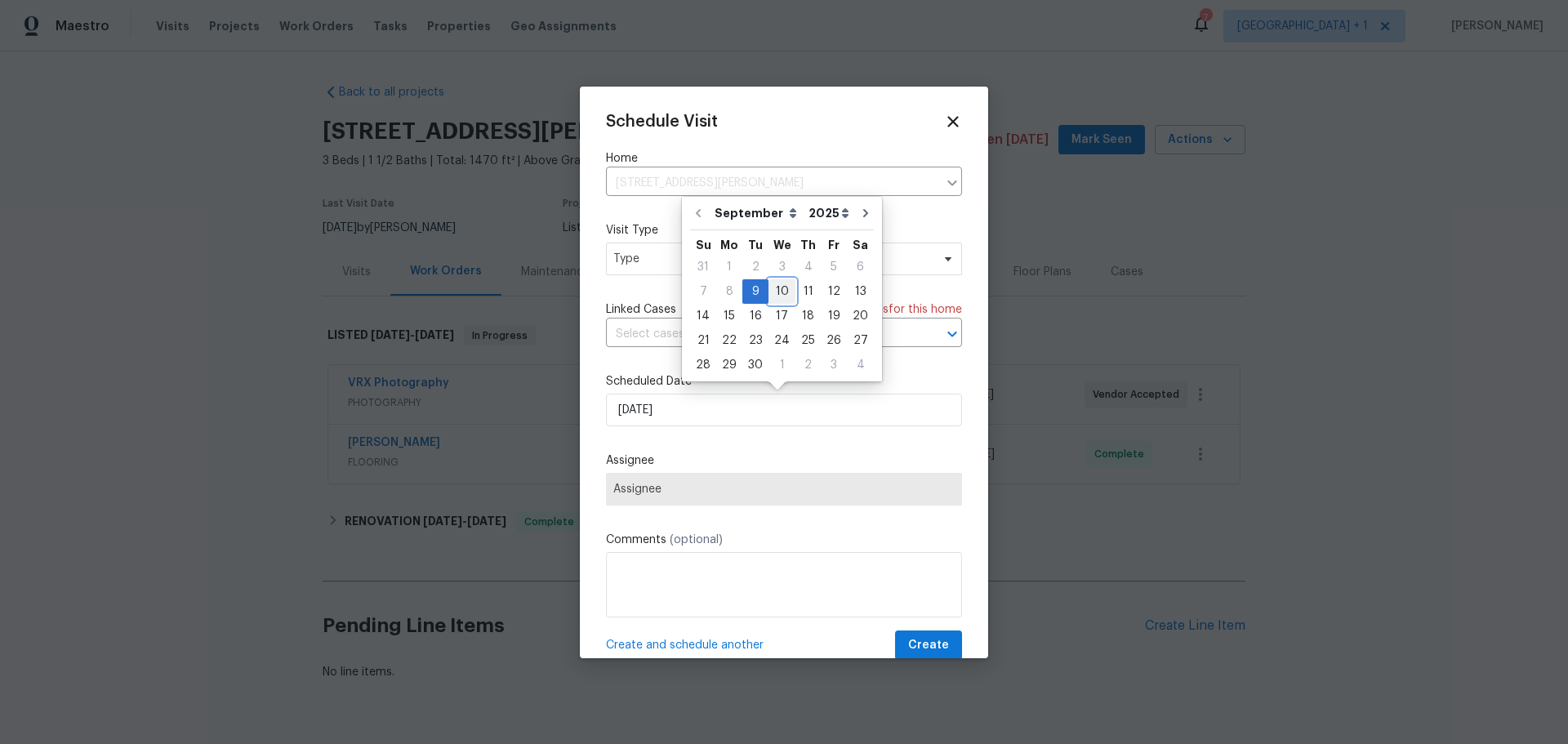
click at [773, 297] on div "10" at bounding box center [782, 291] width 27 height 22
type input "[DATE]"
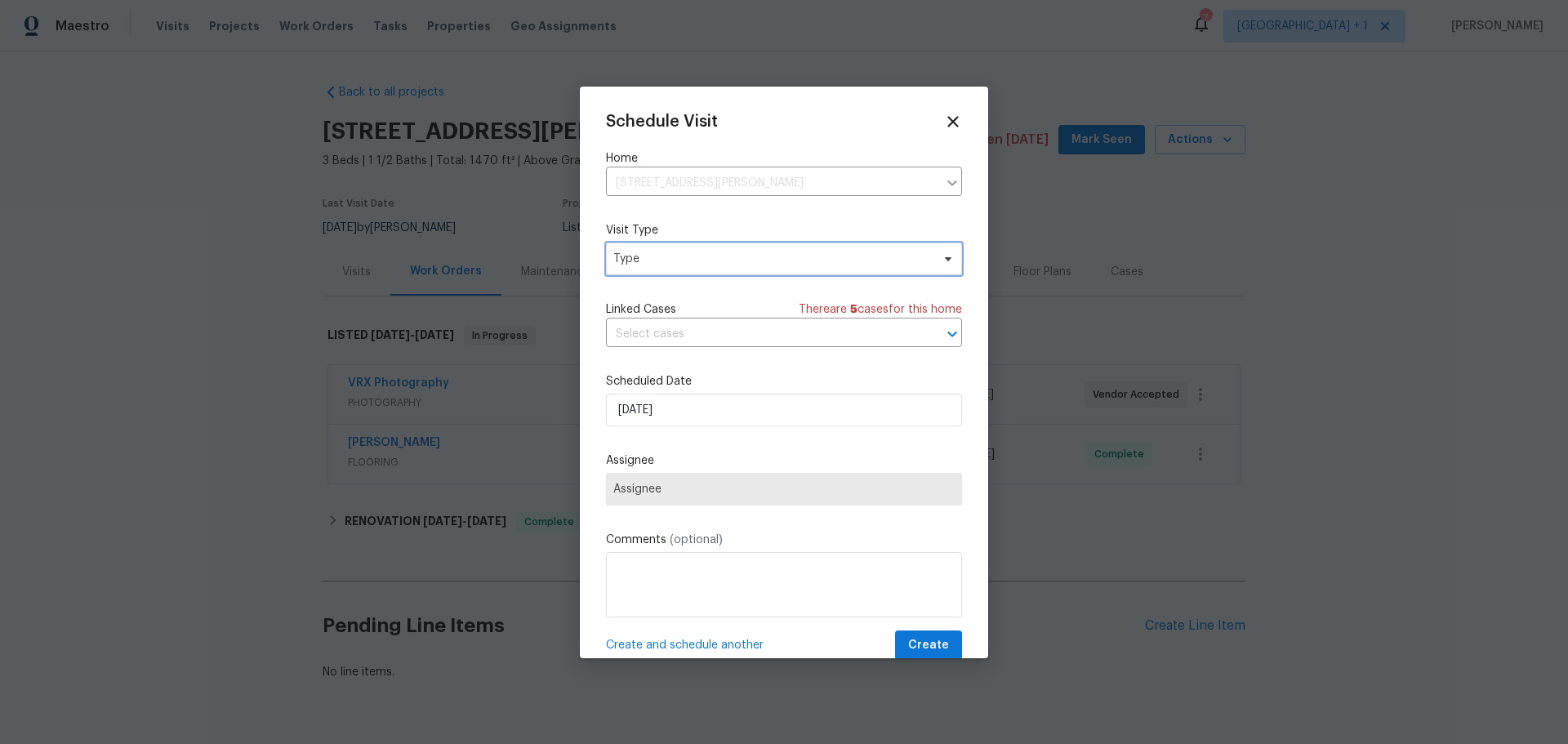
click at [736, 259] on span "Type" at bounding box center [771, 259] width 317 height 16
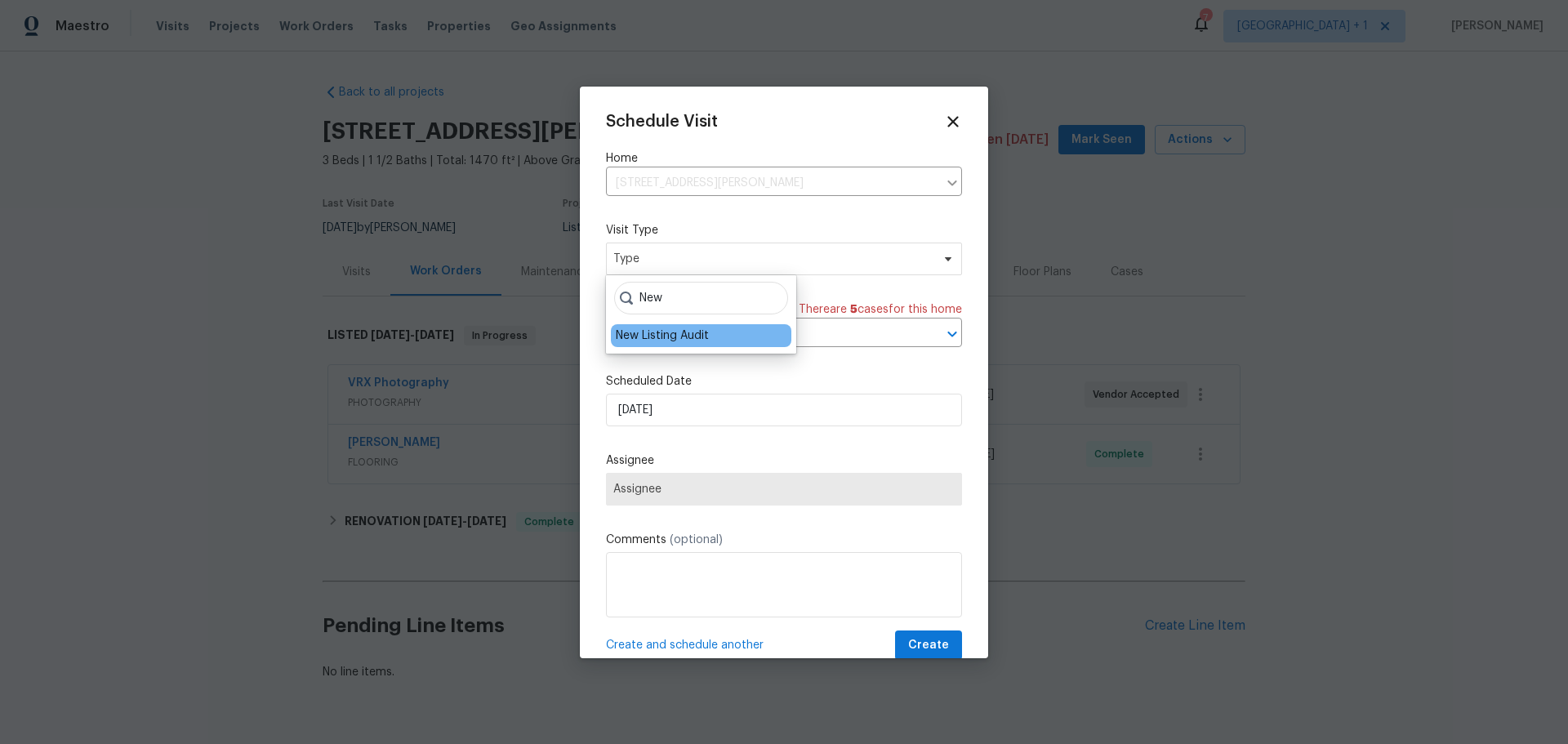
type input "New"
click at [713, 333] on div "New Listing Audit" at bounding box center [701, 335] width 181 height 22
click at [675, 341] on div "New Listing Audit" at bounding box center [662, 335] width 93 height 16
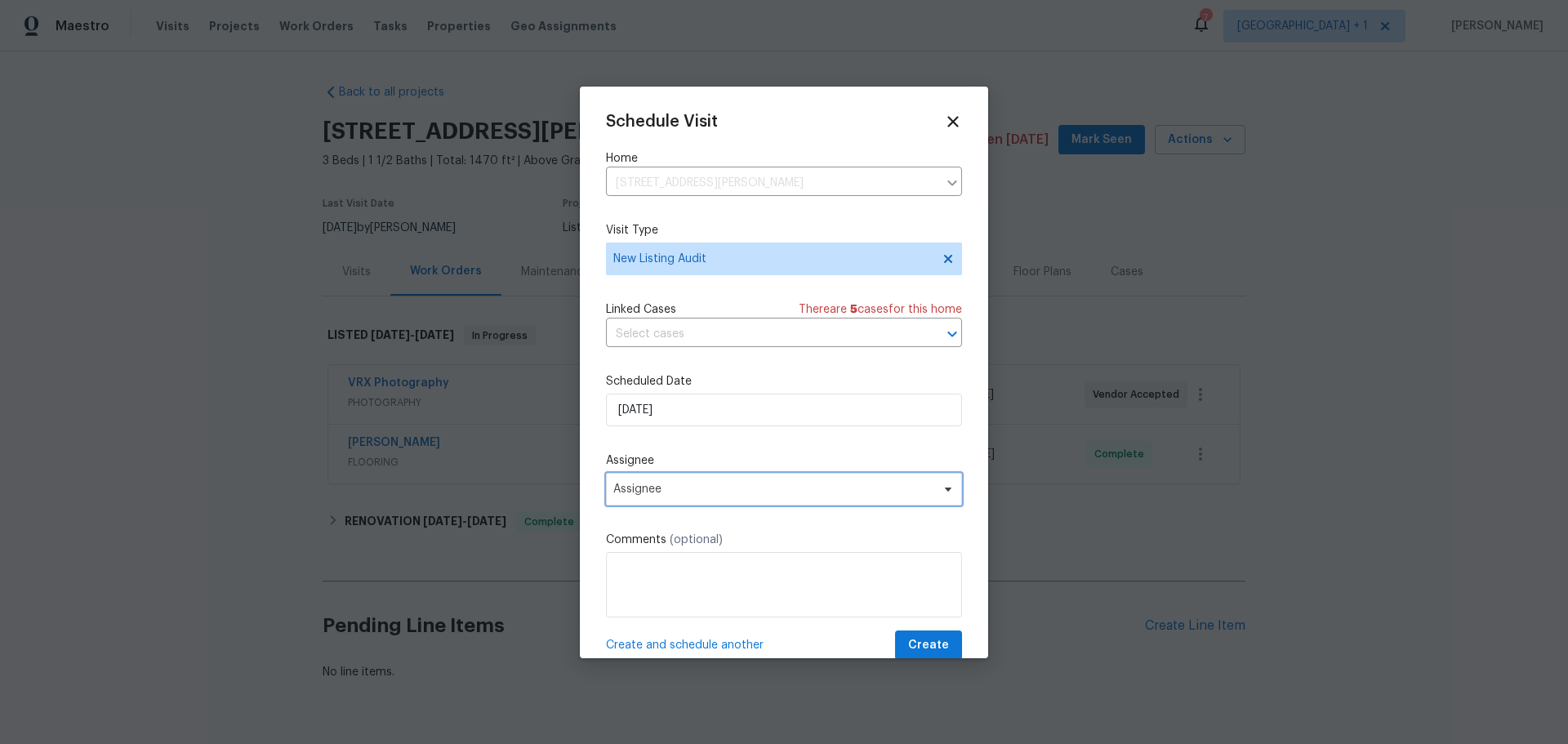
click at [683, 489] on span "Assignee" at bounding box center [773, 489] width 320 height 13
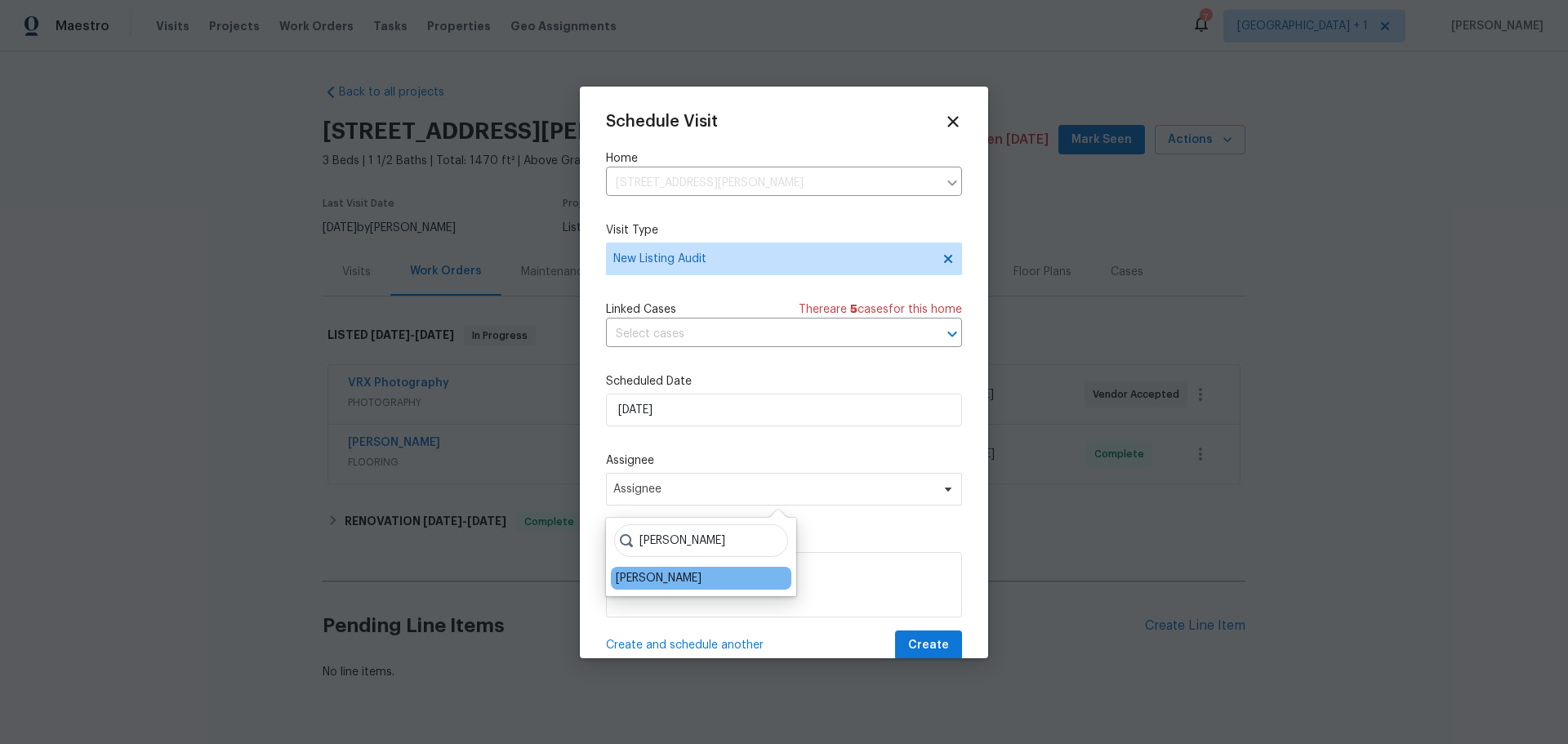
type input "Jere"
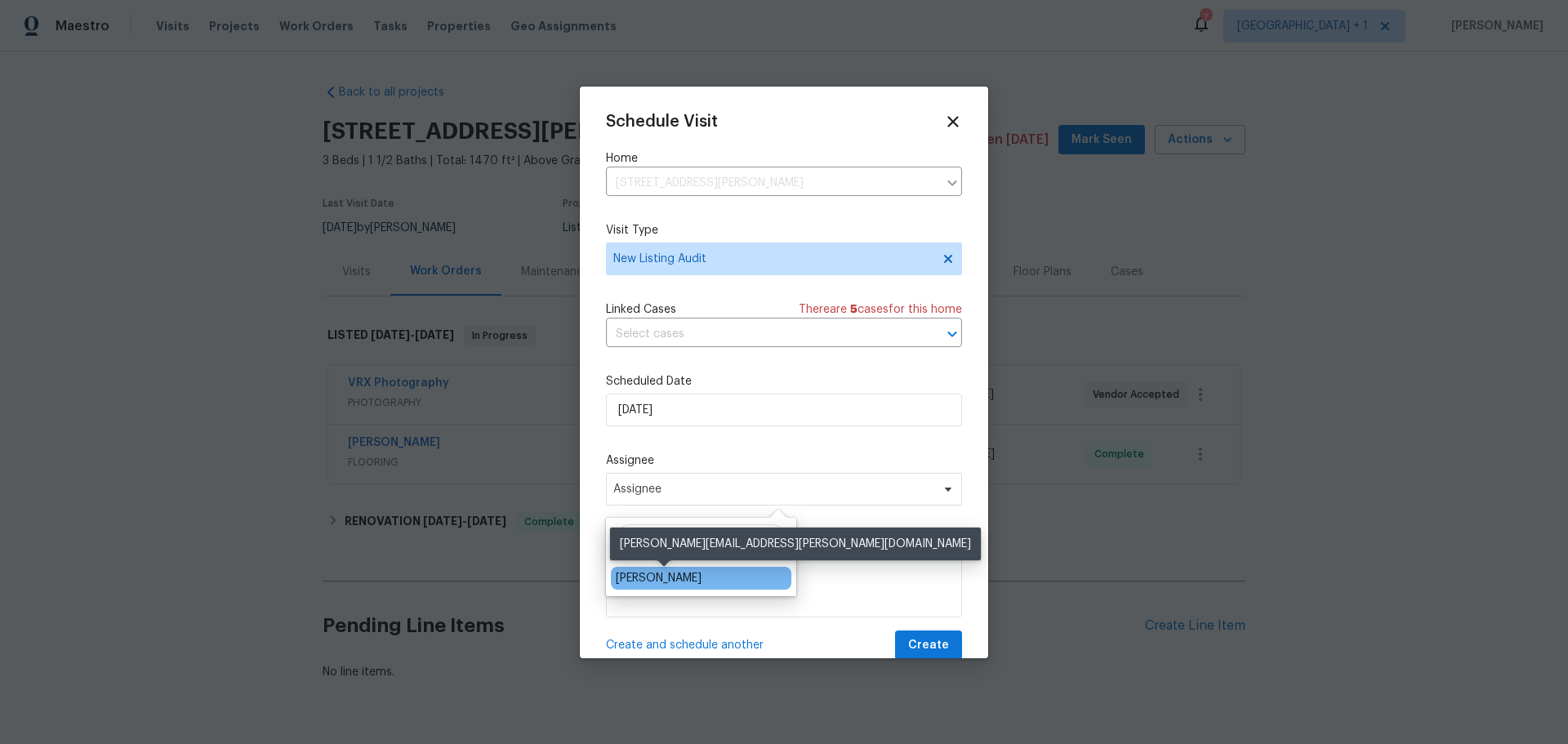
click at [684, 583] on div "[PERSON_NAME]" at bounding box center [658, 578] width 85 height 16
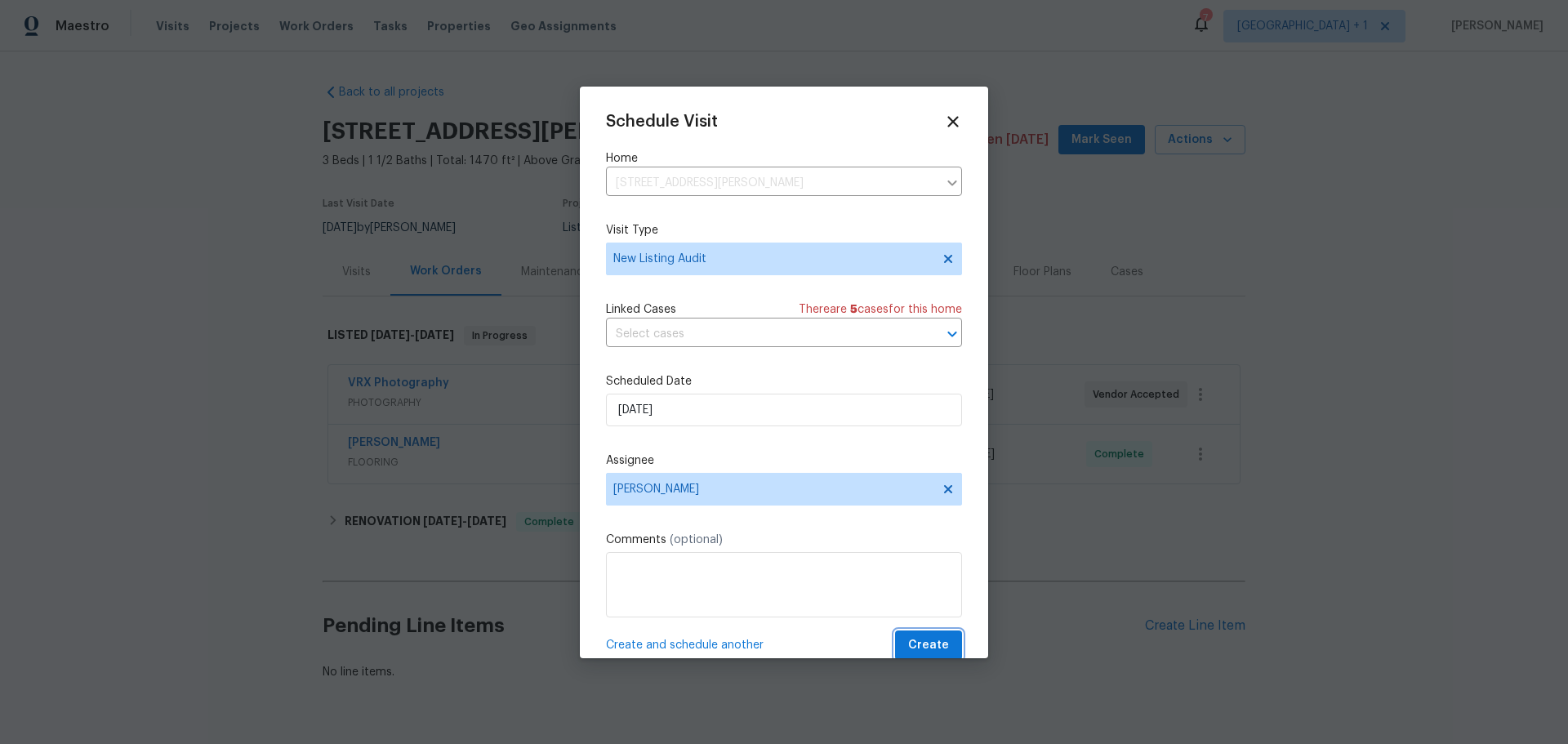
click at [909, 643] on span "Create" at bounding box center [927, 645] width 40 height 21
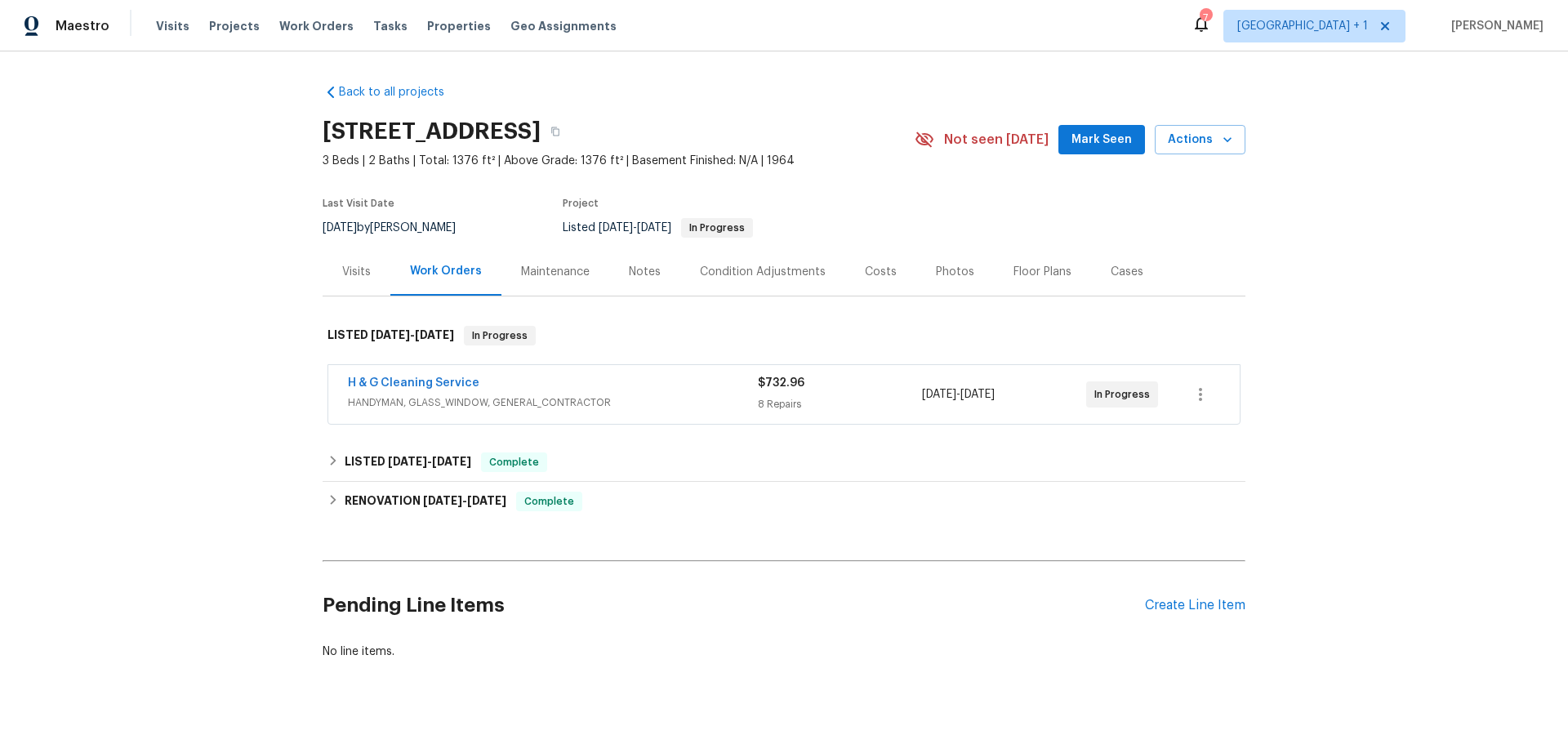
click at [540, 380] on div "H & G Cleaning Service" at bounding box center [553, 385] width 410 height 20
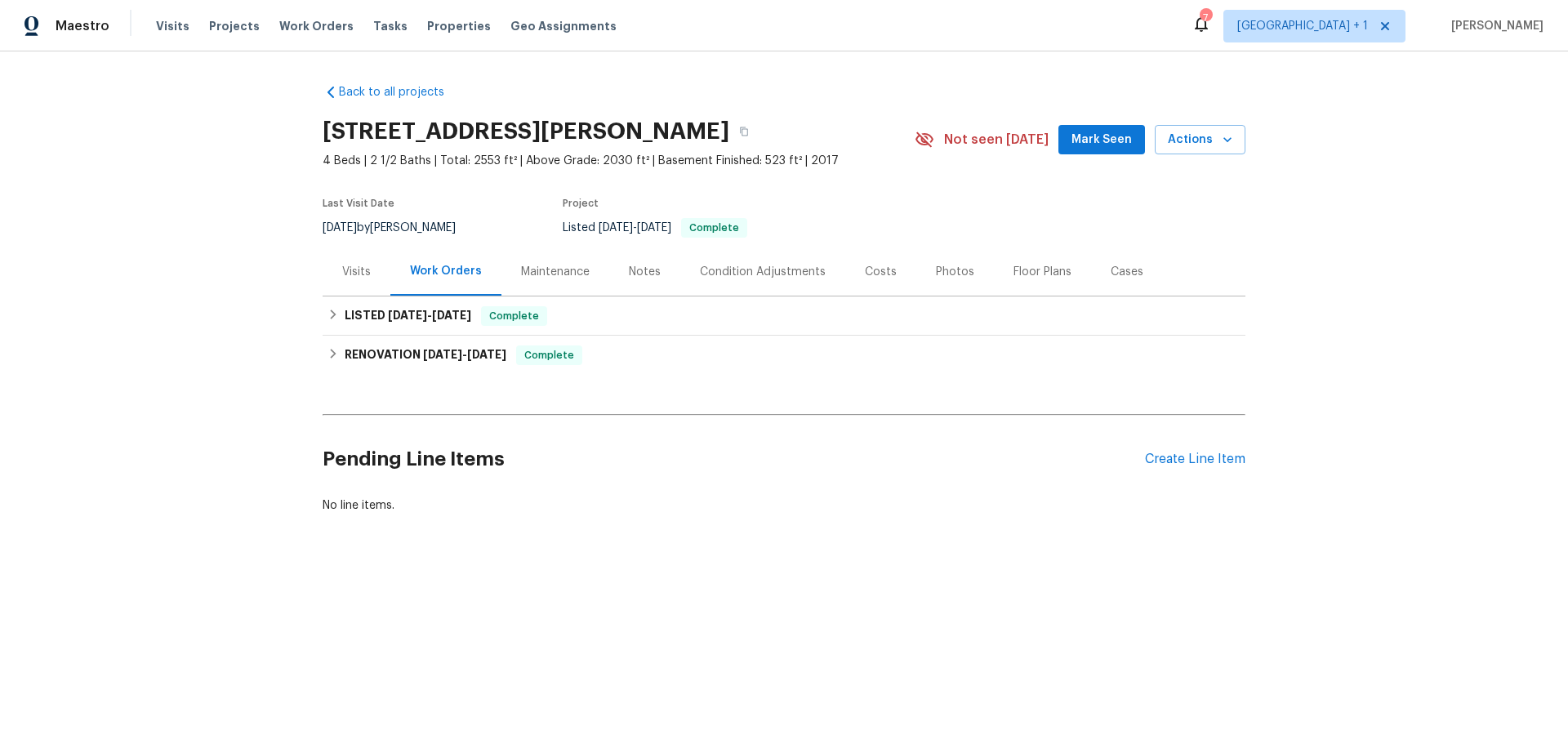
click at [360, 271] on div "Visits" at bounding box center [357, 271] width 29 height 16
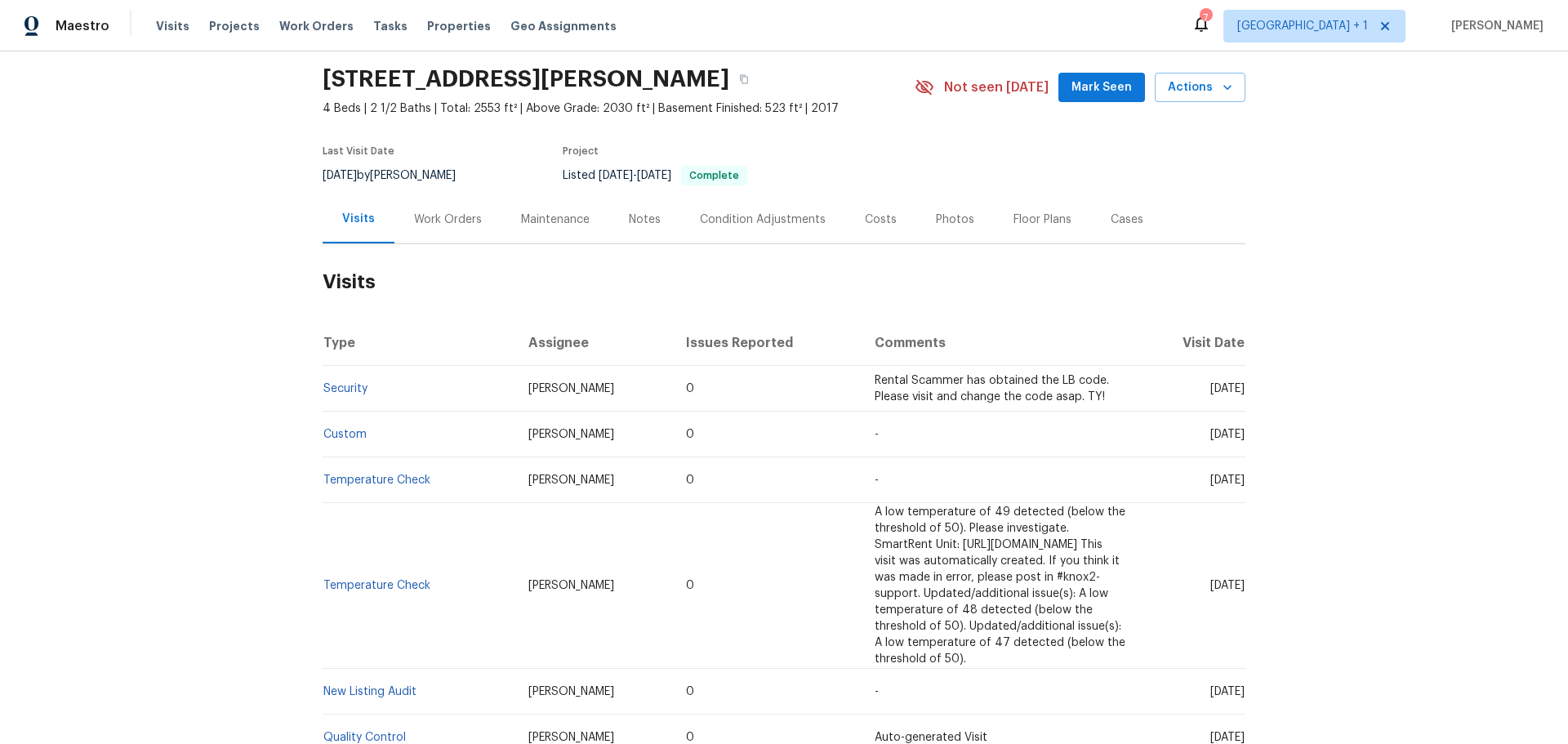
scroll to position [82, 0]
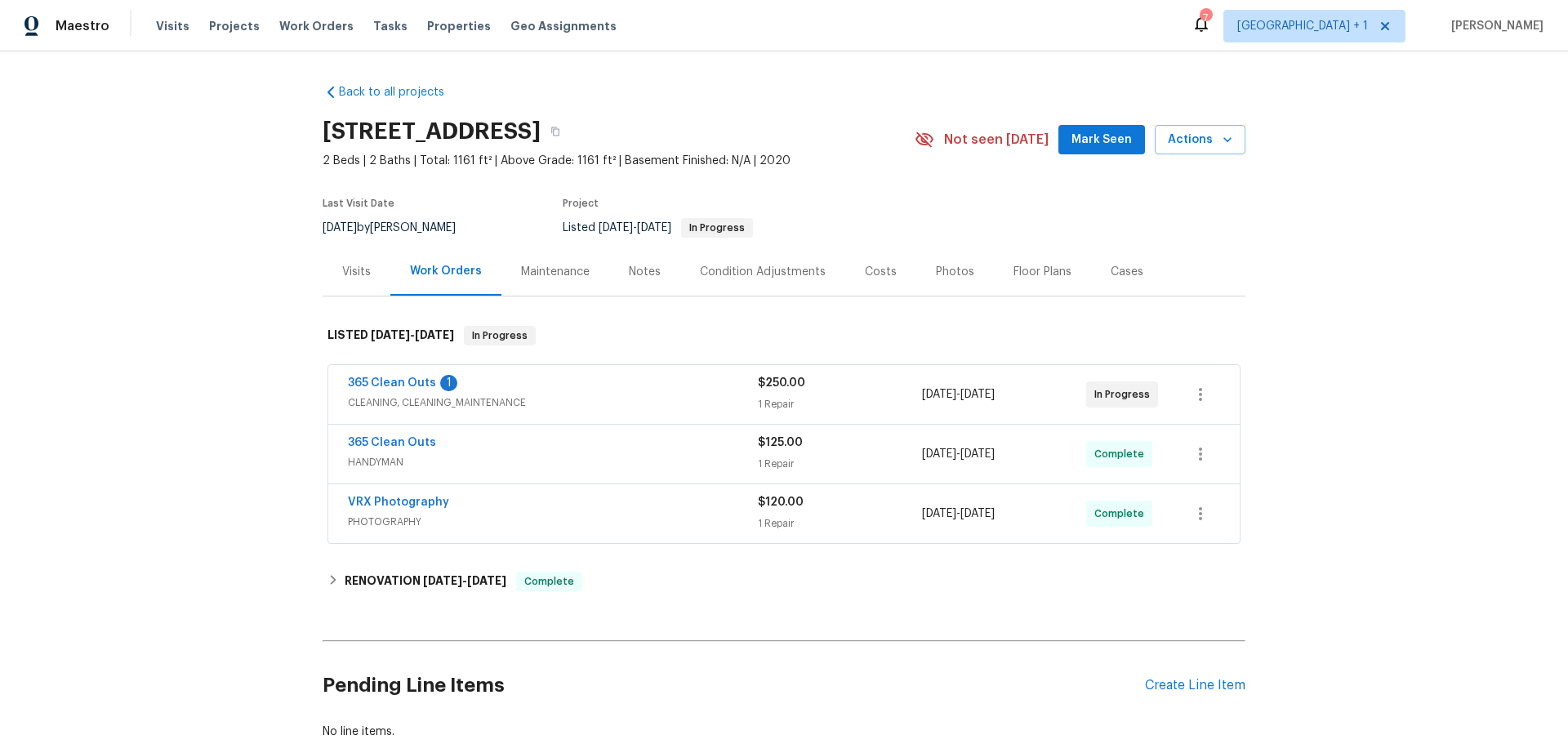
click at [349, 268] on div "Visits" at bounding box center [357, 271] width 29 height 16
